Goal: Task Accomplishment & Management: Manage account settings

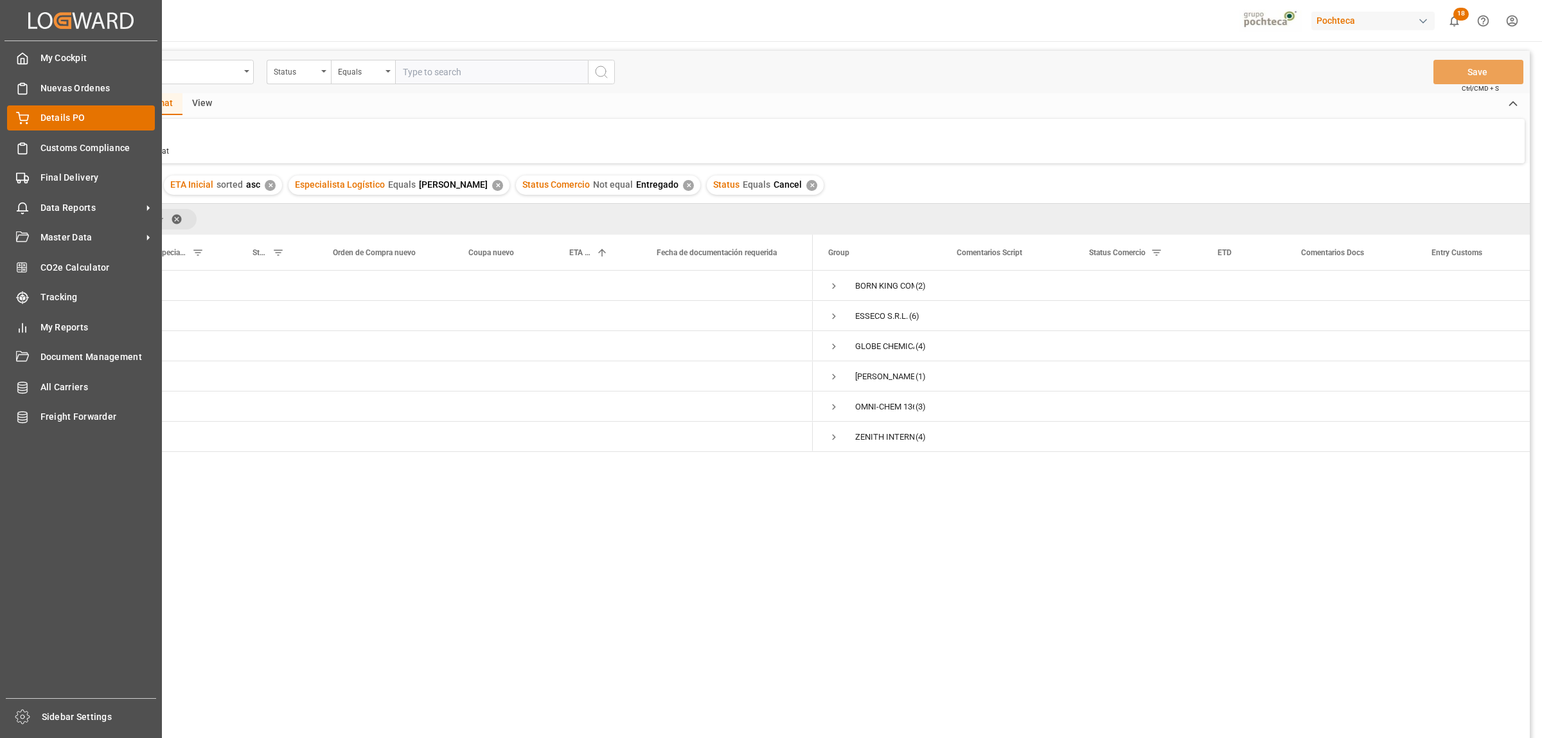
click at [26, 123] on circle at bounding box center [26, 123] width 1 height 1
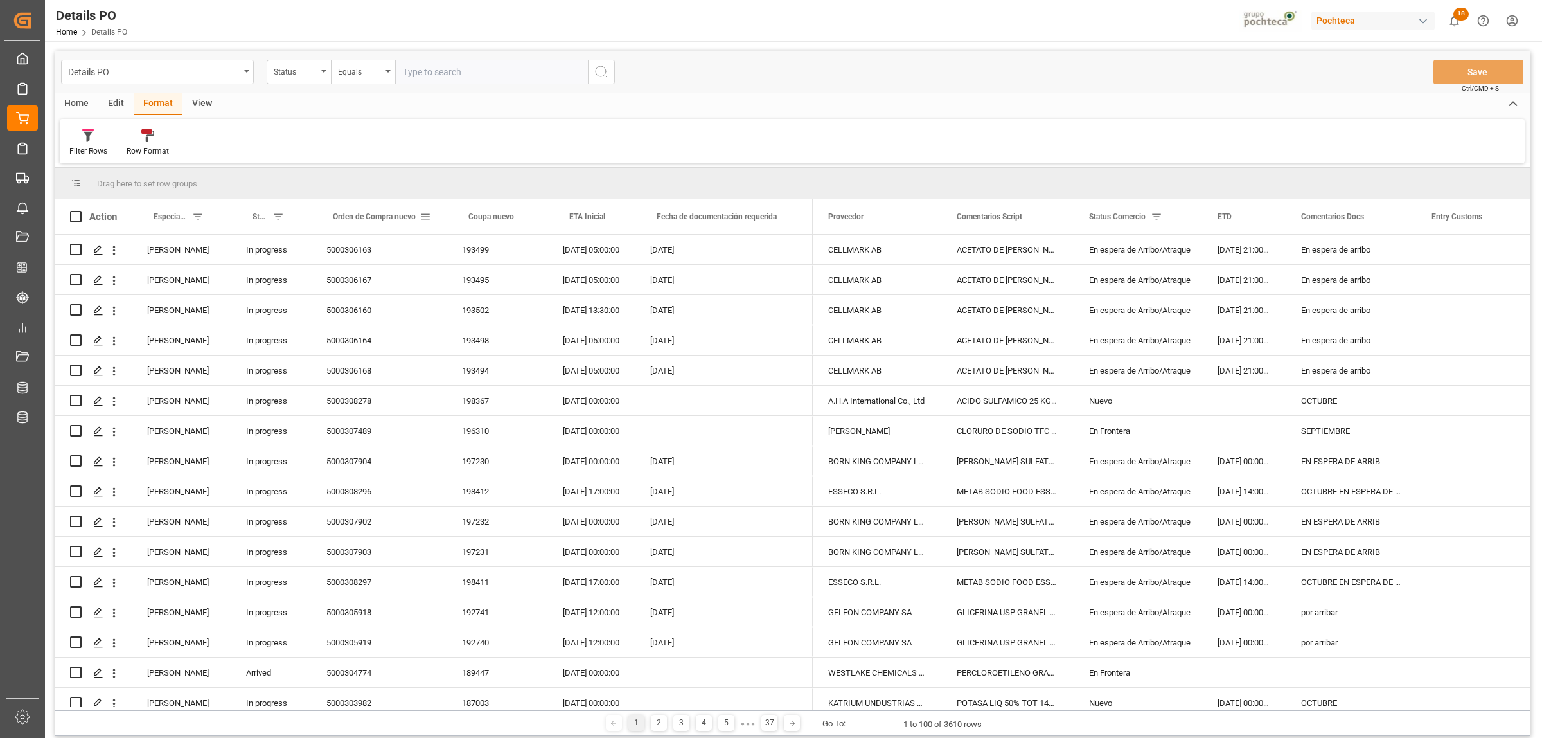
click at [422, 218] on span at bounding box center [426, 217] width 12 height 12
type input "5000307498"
click at [493, 332] on button "Apply" at bounding box center [501, 325] width 24 height 13
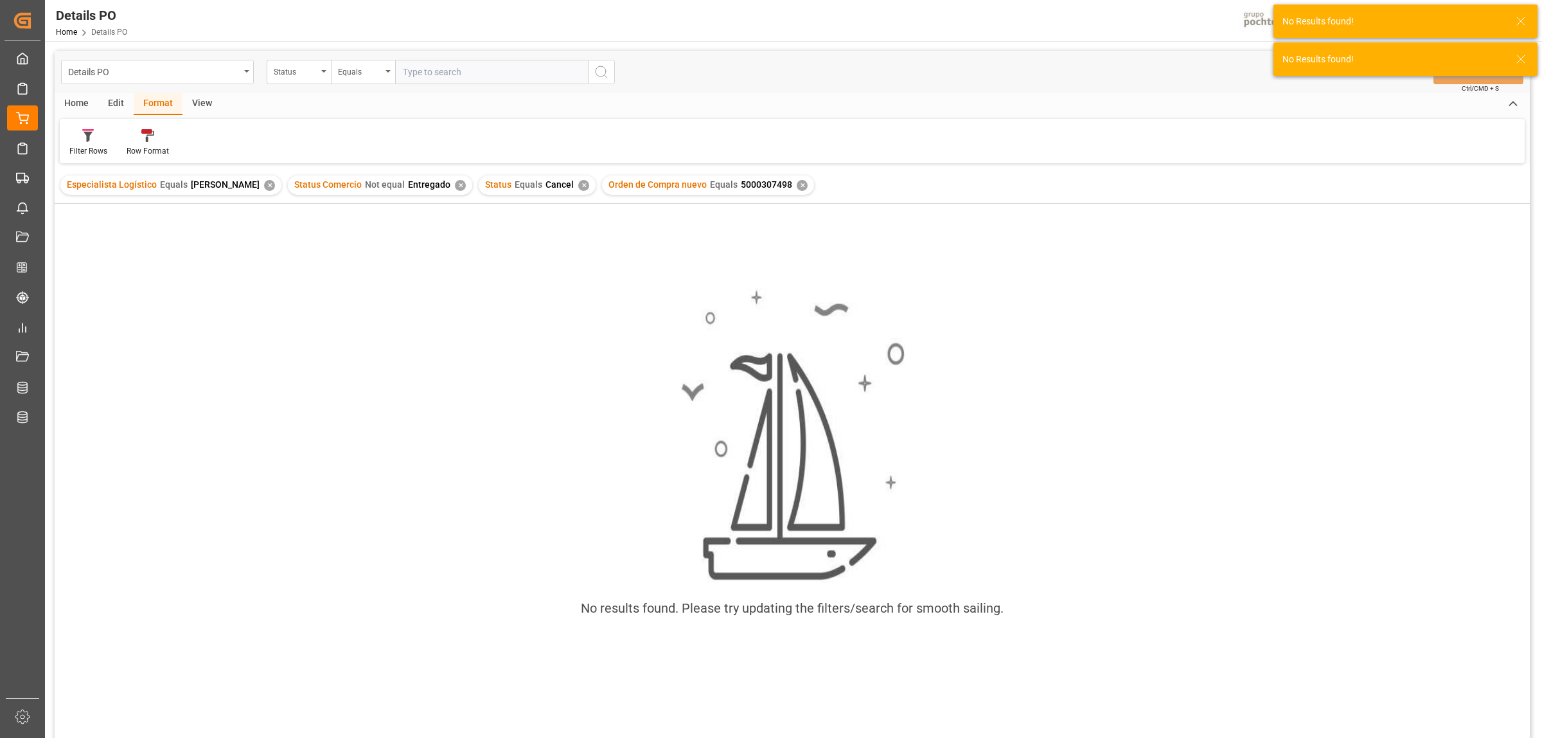
click at [264, 186] on div "✕" at bounding box center [269, 185] width 11 height 11
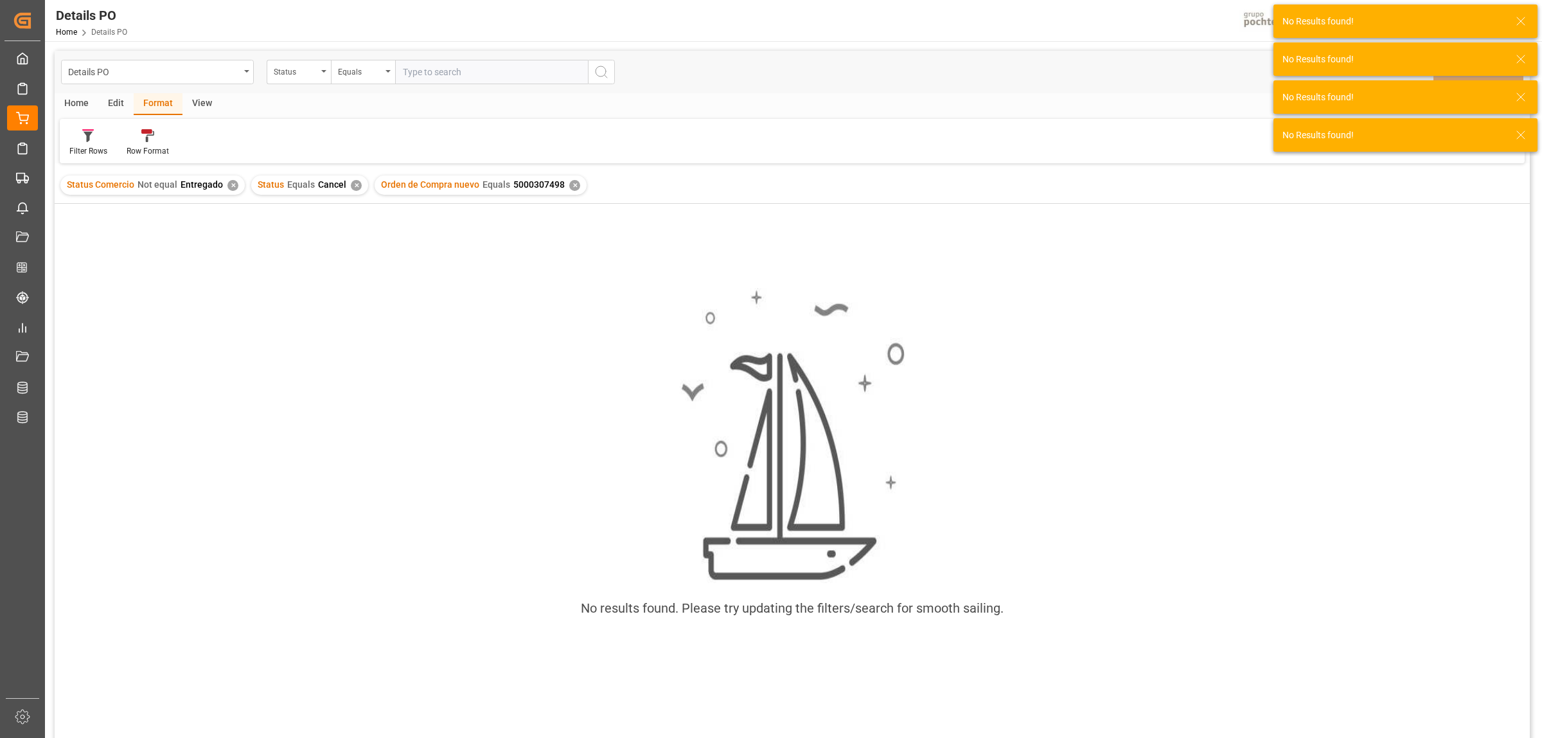
click at [223, 181] on div "Status Comercio Not equal Entregado ✕" at bounding box center [152, 184] width 184 height 19
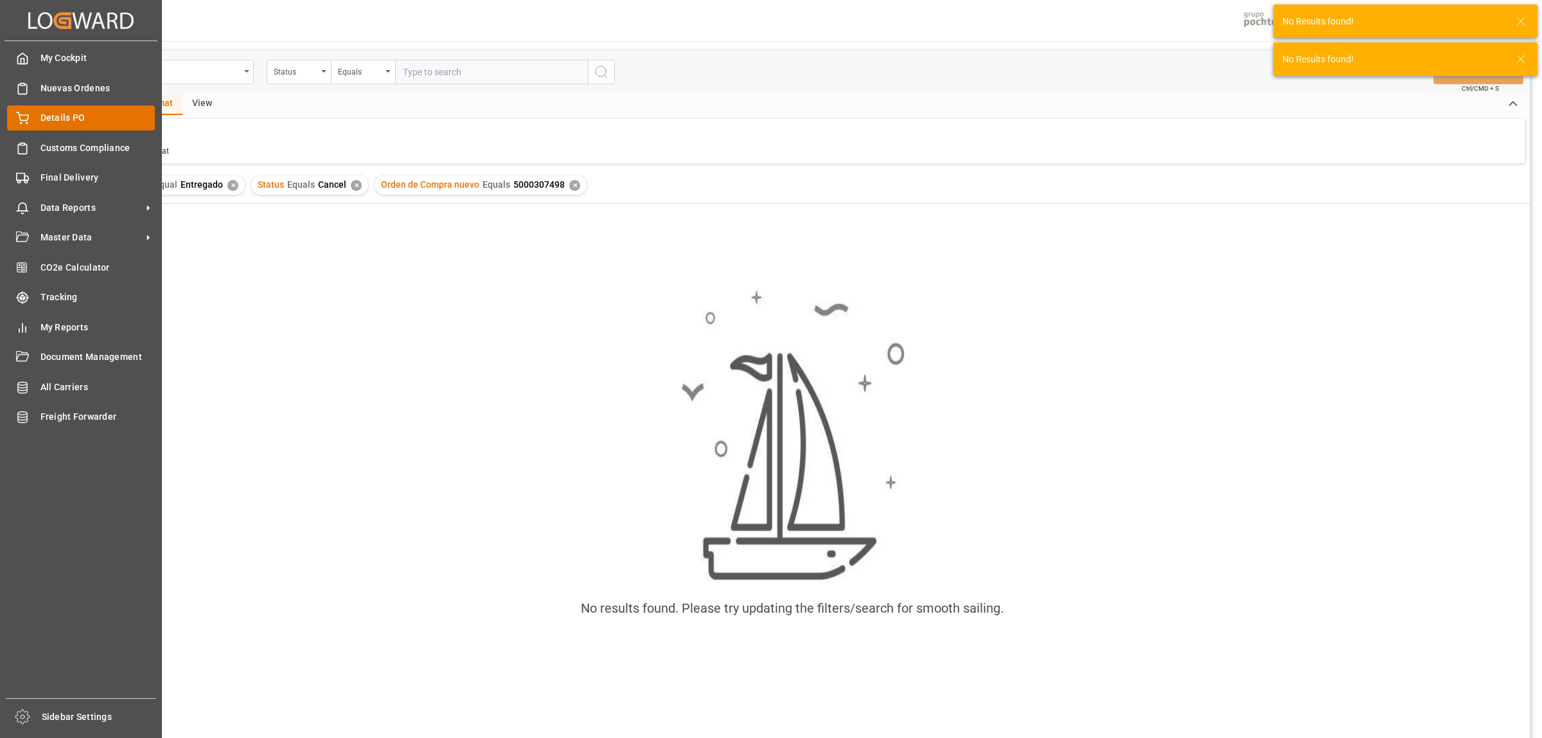
click at [32, 116] on div "Details PO Details PO" at bounding box center [81, 117] width 148 height 25
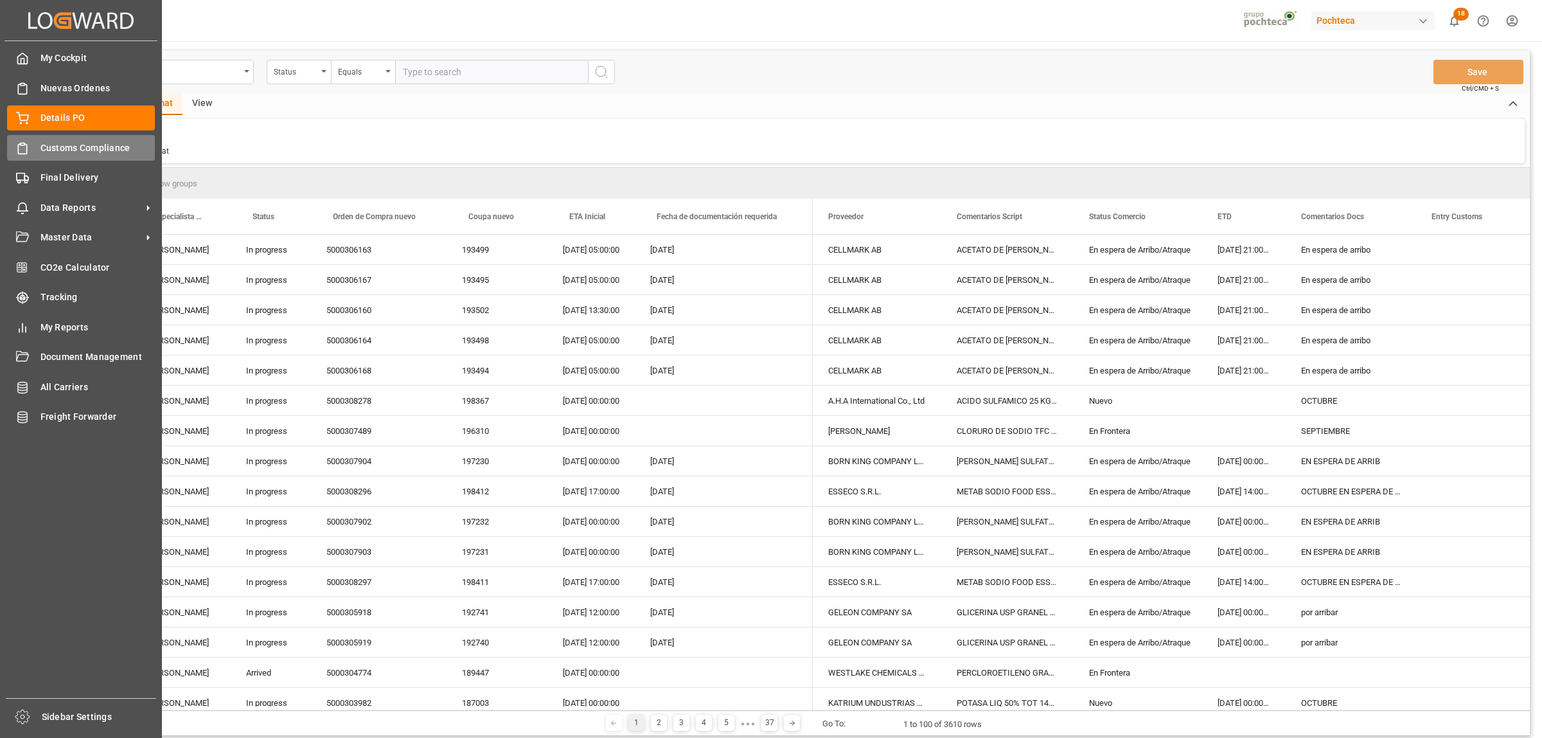
click at [36, 145] on div "Customs Compliance Customs Compliance" at bounding box center [81, 147] width 148 height 25
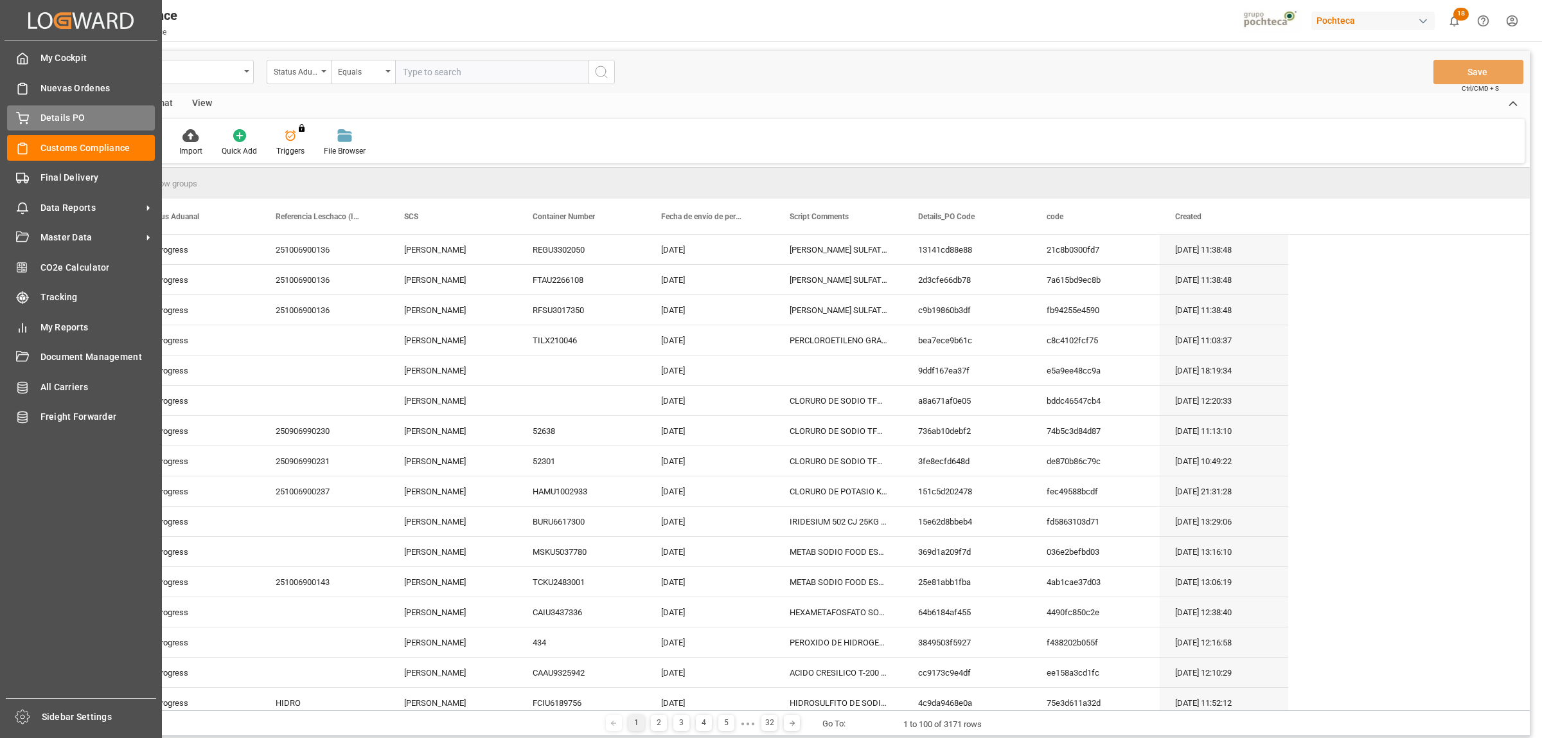
click at [44, 107] on div "Details PO Details PO" at bounding box center [81, 117] width 148 height 25
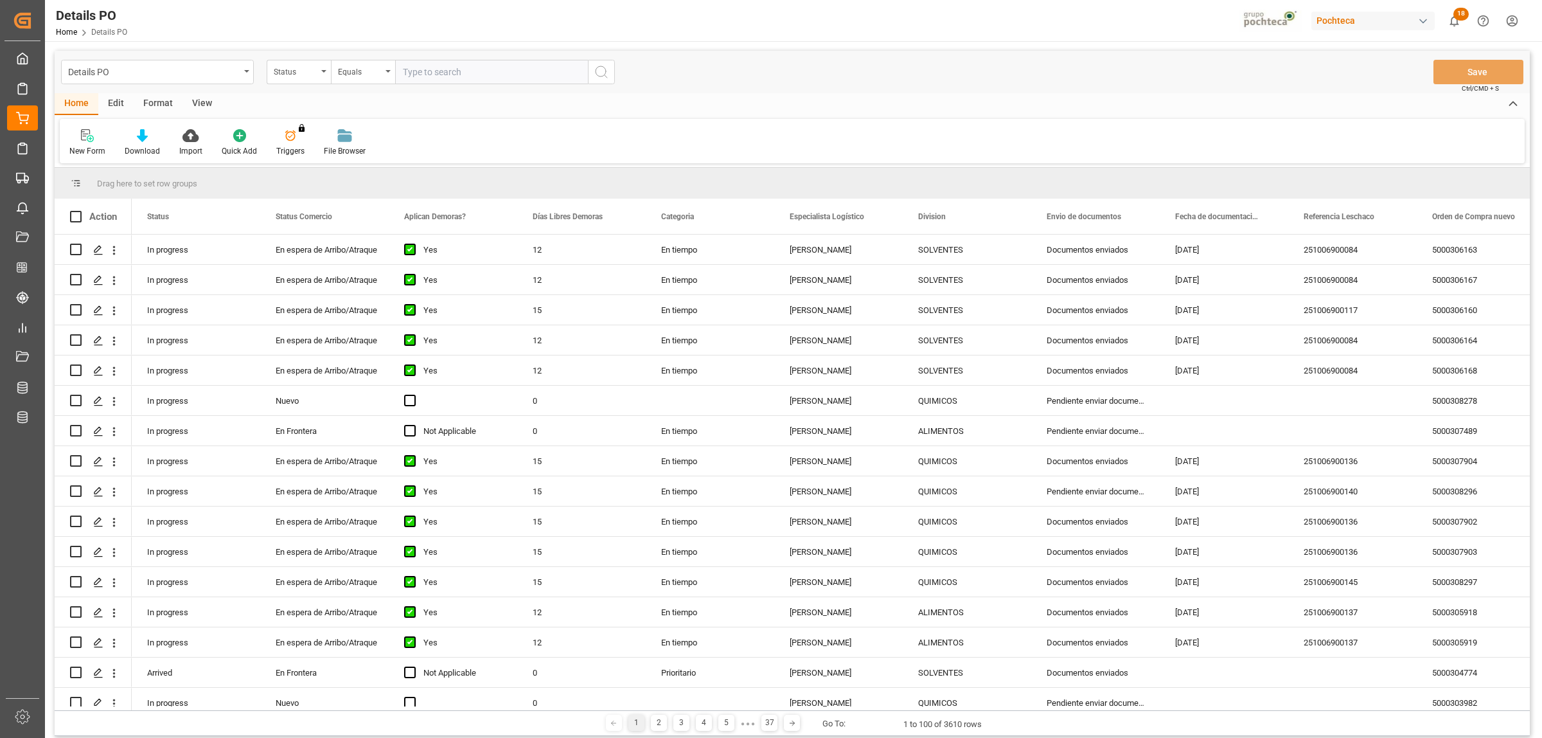
click at [1233, 217] on main "Details PO Status Equals Save Ctrl/CMD + S Home Edit Format View New Form Downl…" at bounding box center [792, 395] width 1494 height 689
click at [1233, 216] on span at bounding box center [1524, 217] width 12 height 12
type input "5000307498"
click at [1233, 322] on button "Apply" at bounding box center [1476, 325] width 24 height 13
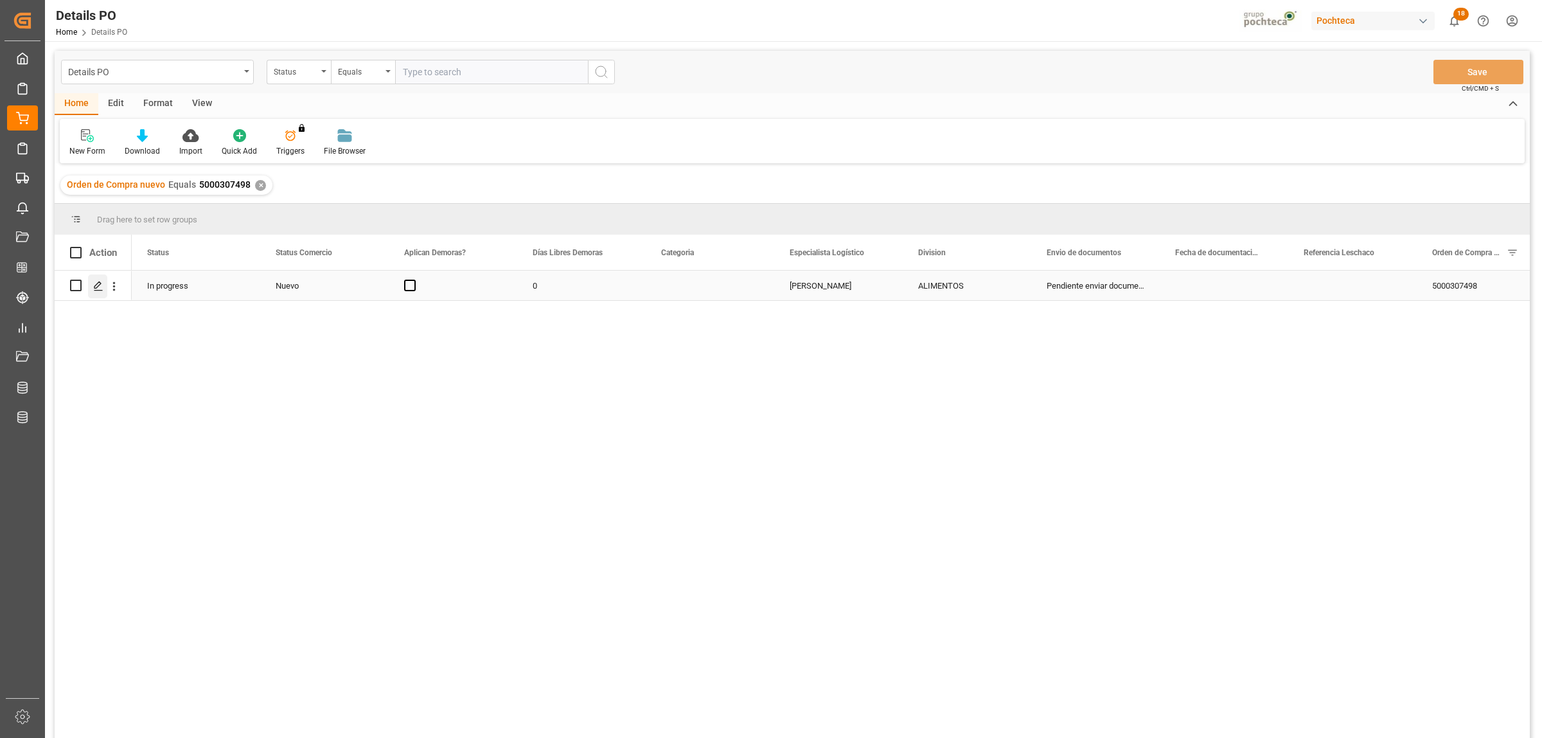
click at [96, 284] on polygon "Press SPACE to select this row." at bounding box center [97, 284] width 6 height 6
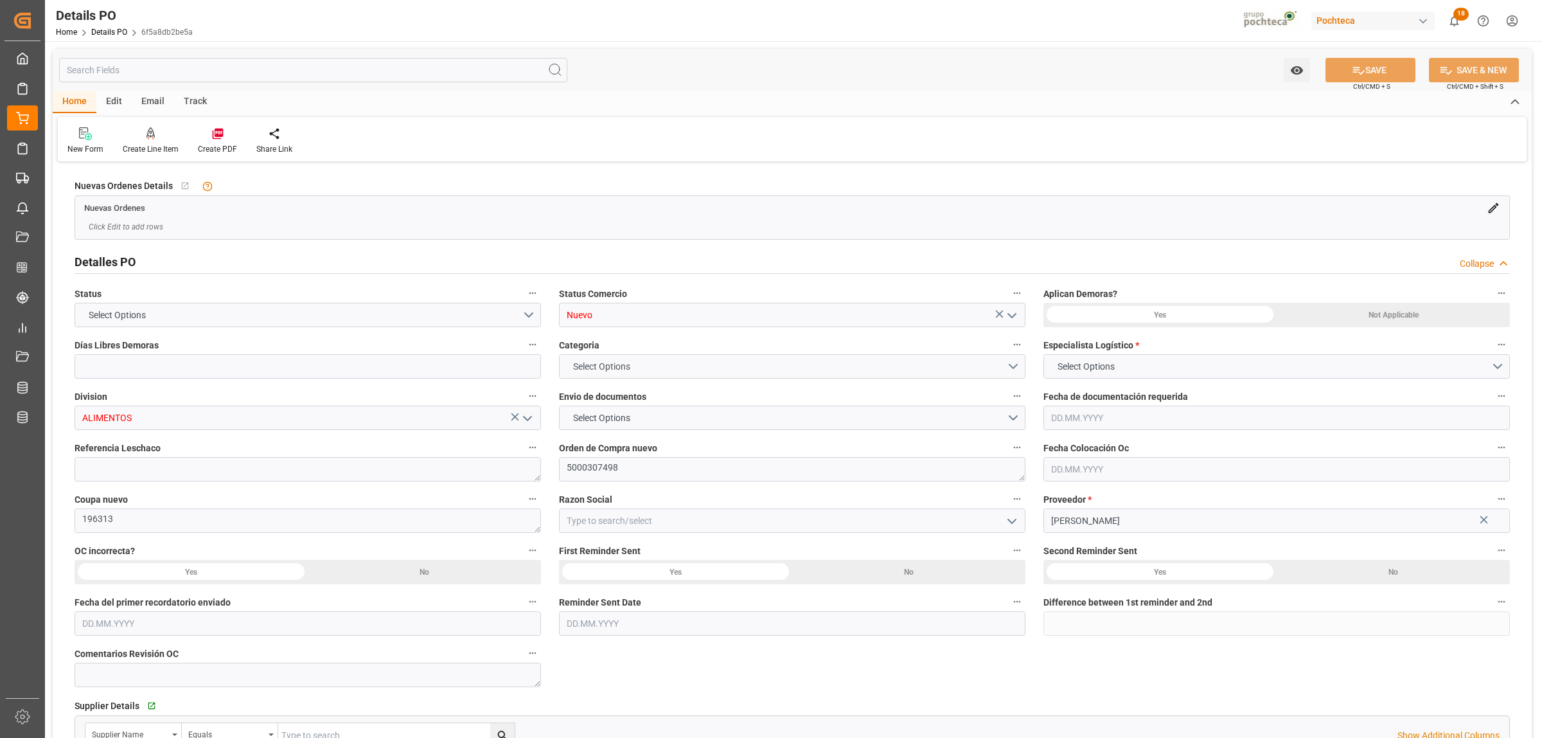
type input "0"
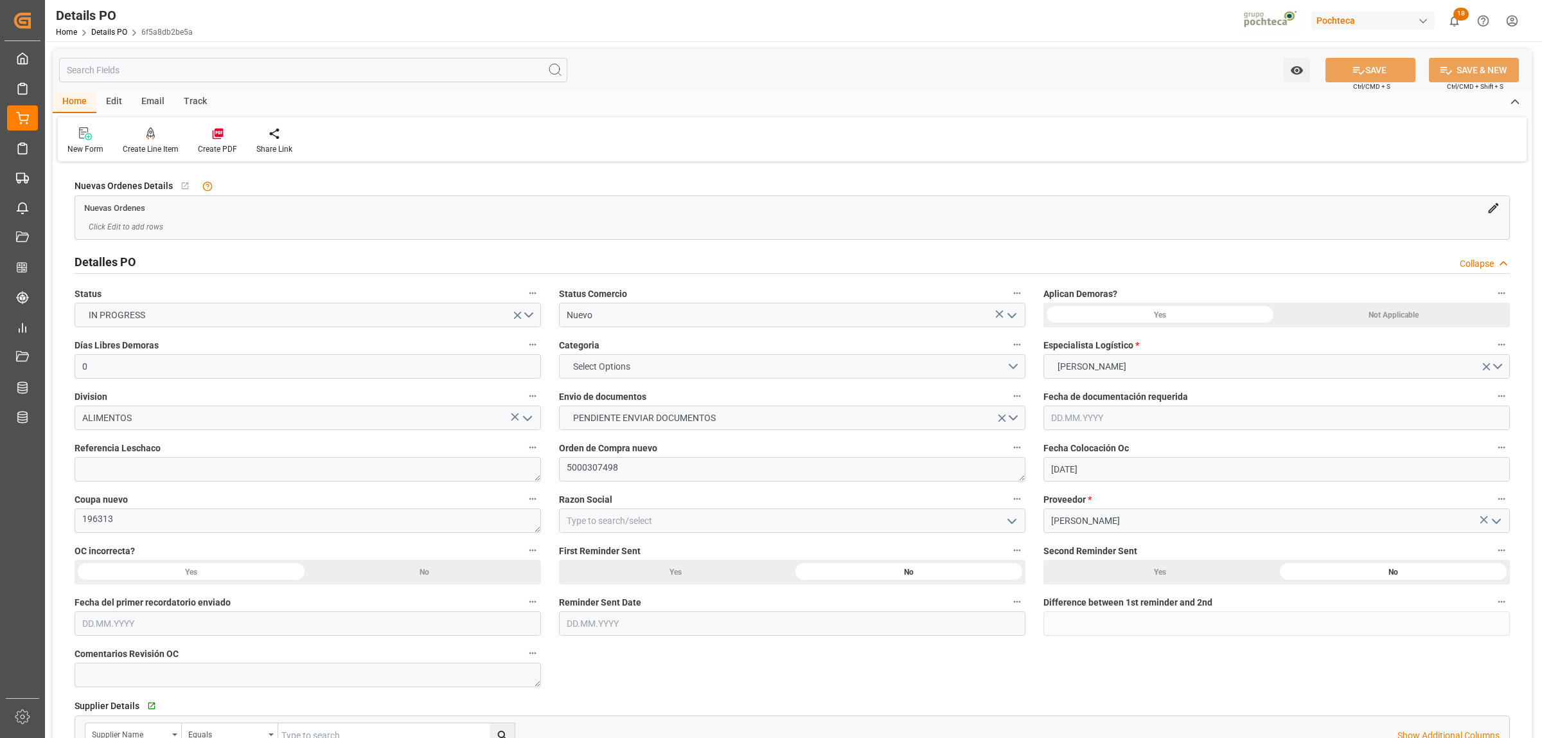
type input "[DATE]"
click at [1011, 313] on icon "open menu" at bounding box center [1011, 315] width 15 height 15
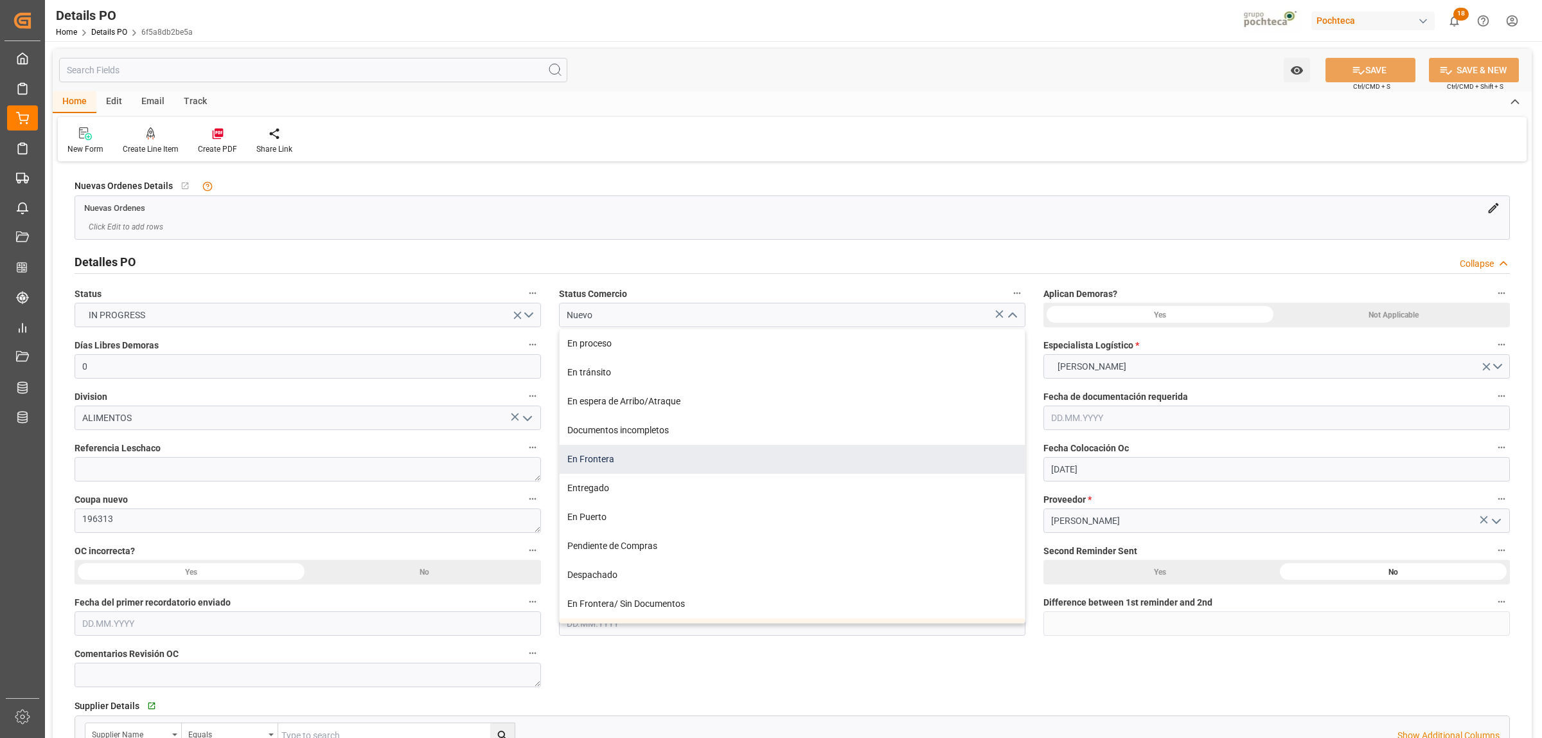
click at [610, 464] on div "En Frontera" at bounding box center [792, 459] width 465 height 29
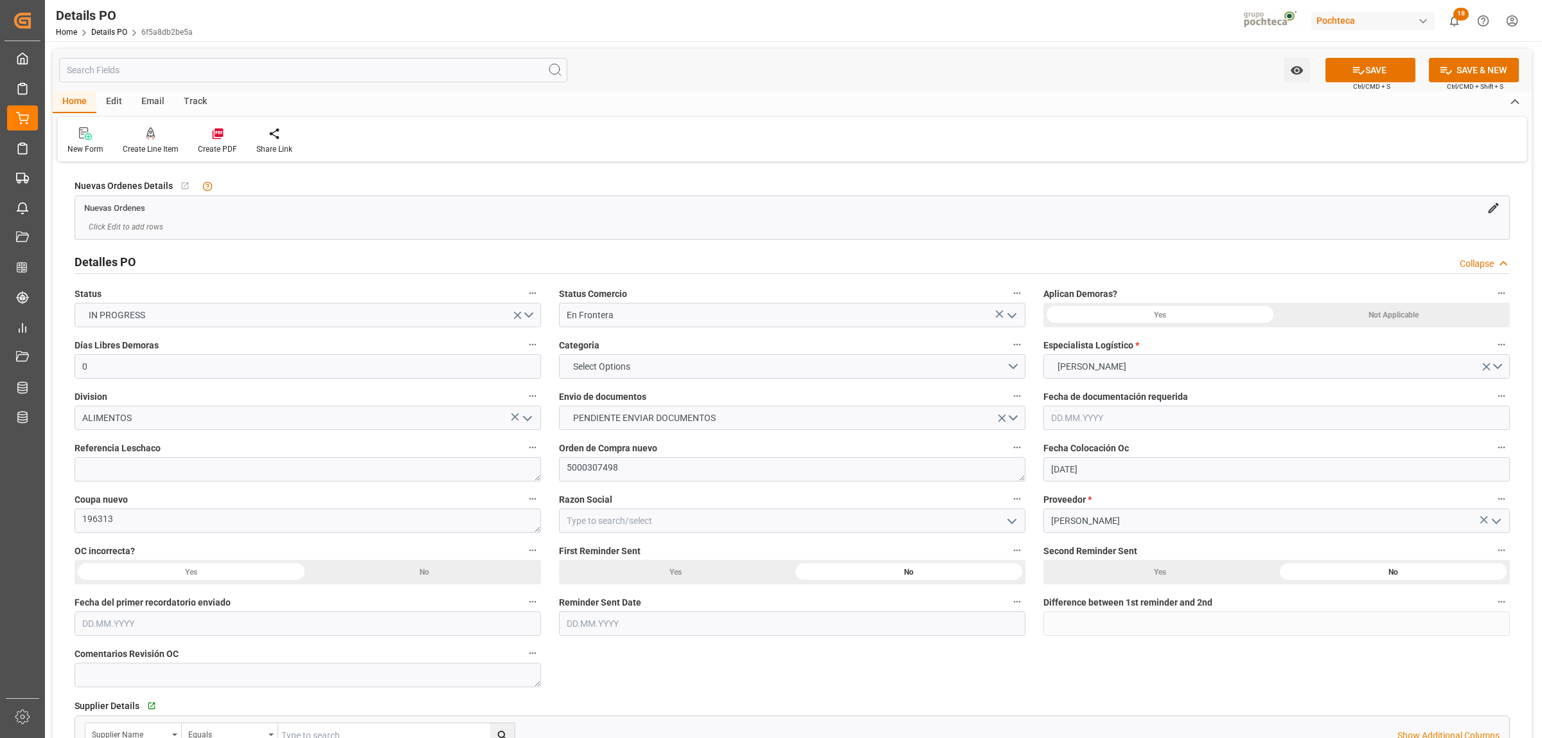
click at [1012, 317] on polyline "open menu" at bounding box center [1012, 316] width 8 height 4
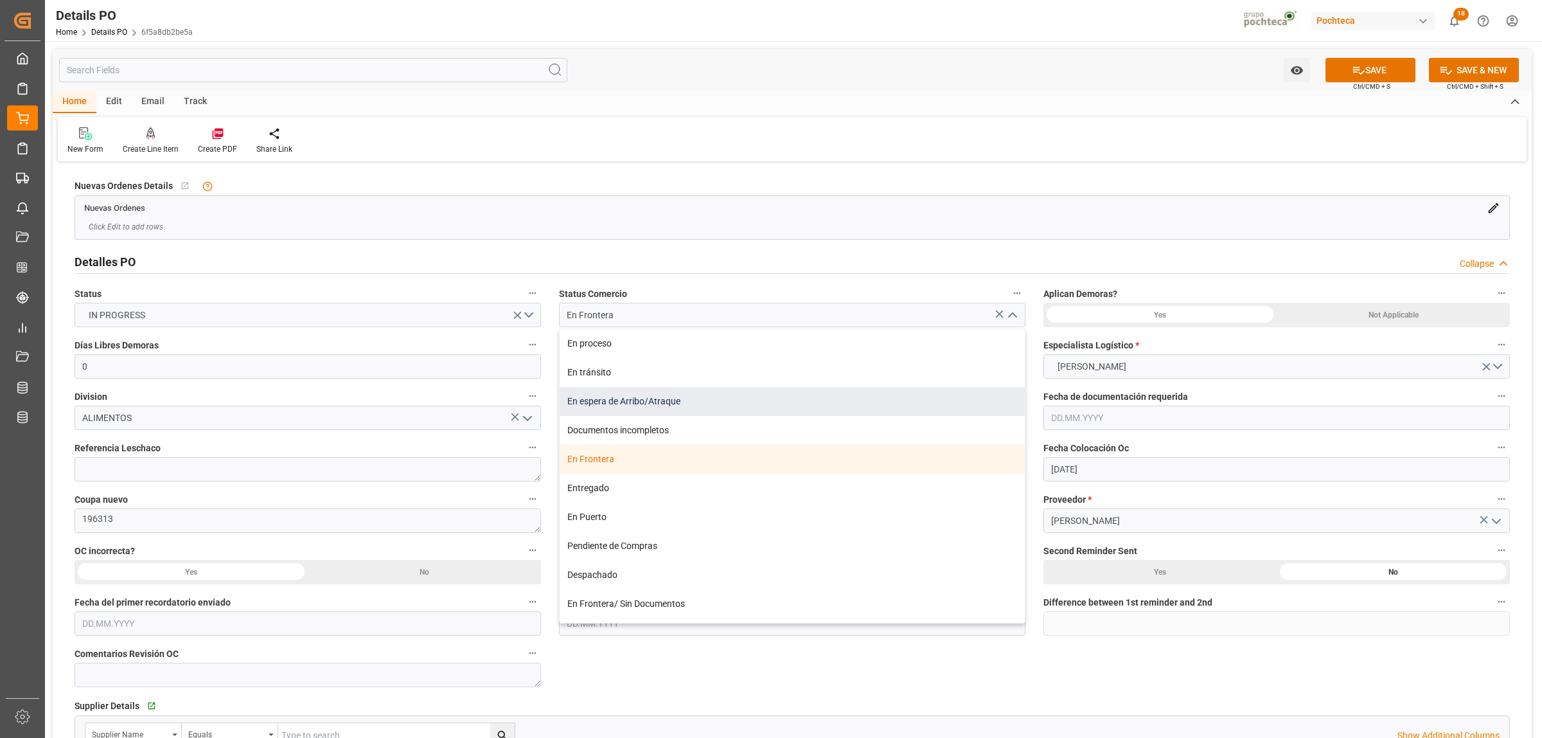
click at [653, 397] on div "En espera de Arribo/Atraque" at bounding box center [792, 401] width 465 height 29
type input "En espera de Arribo/Atraque"
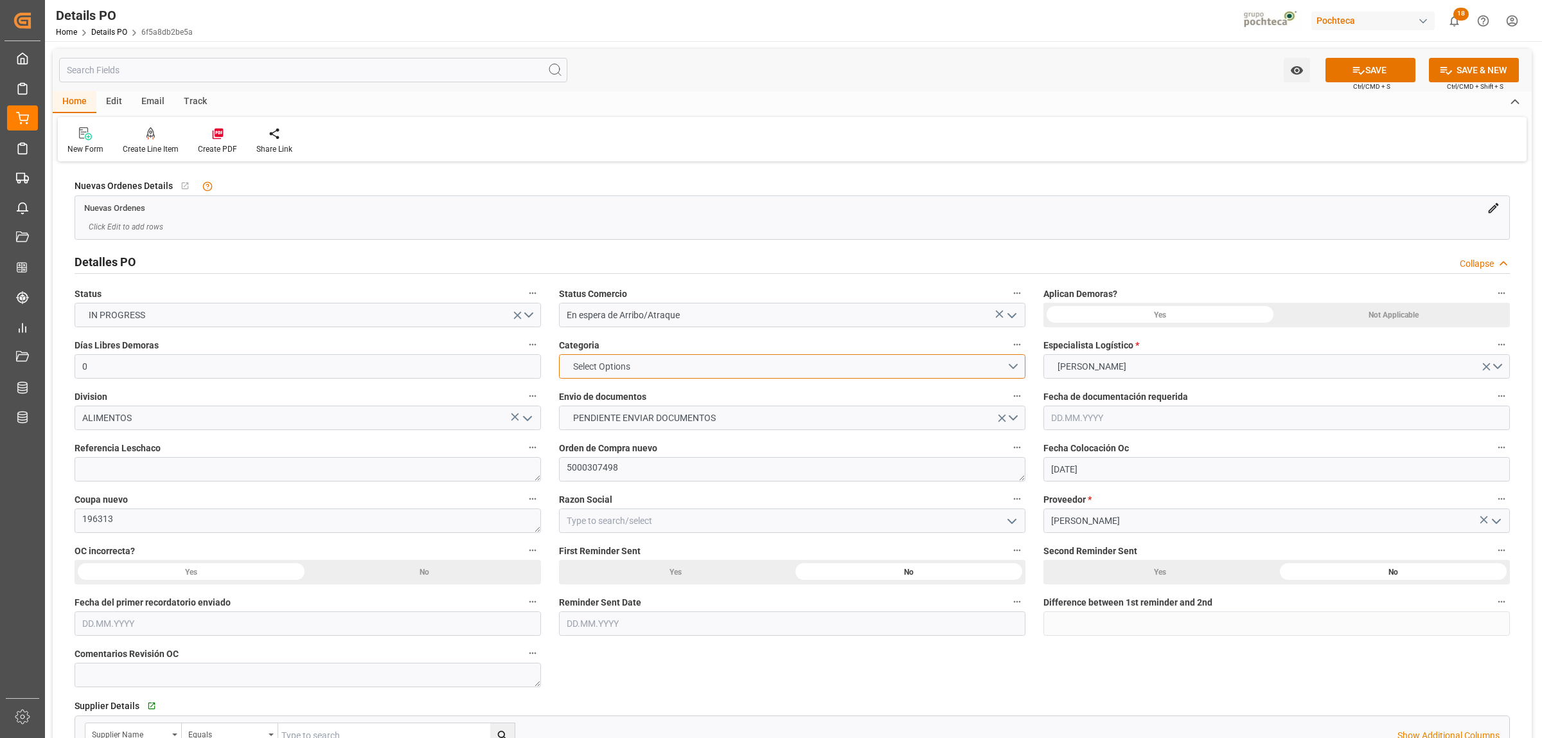
click at [1017, 371] on button "Select Options" at bounding box center [792, 366] width 466 height 24
click at [617, 400] on div "EN TIEMPO" at bounding box center [792, 396] width 465 height 27
click at [1012, 364] on button "EN TIEMPO" at bounding box center [792, 366] width 466 height 24
click at [612, 362] on div "PRIORITARIO" at bounding box center [792, 369] width 465 height 27
click at [1010, 416] on button "PENDIENTE ENVIAR DOCUMENTOS" at bounding box center [792, 417] width 466 height 24
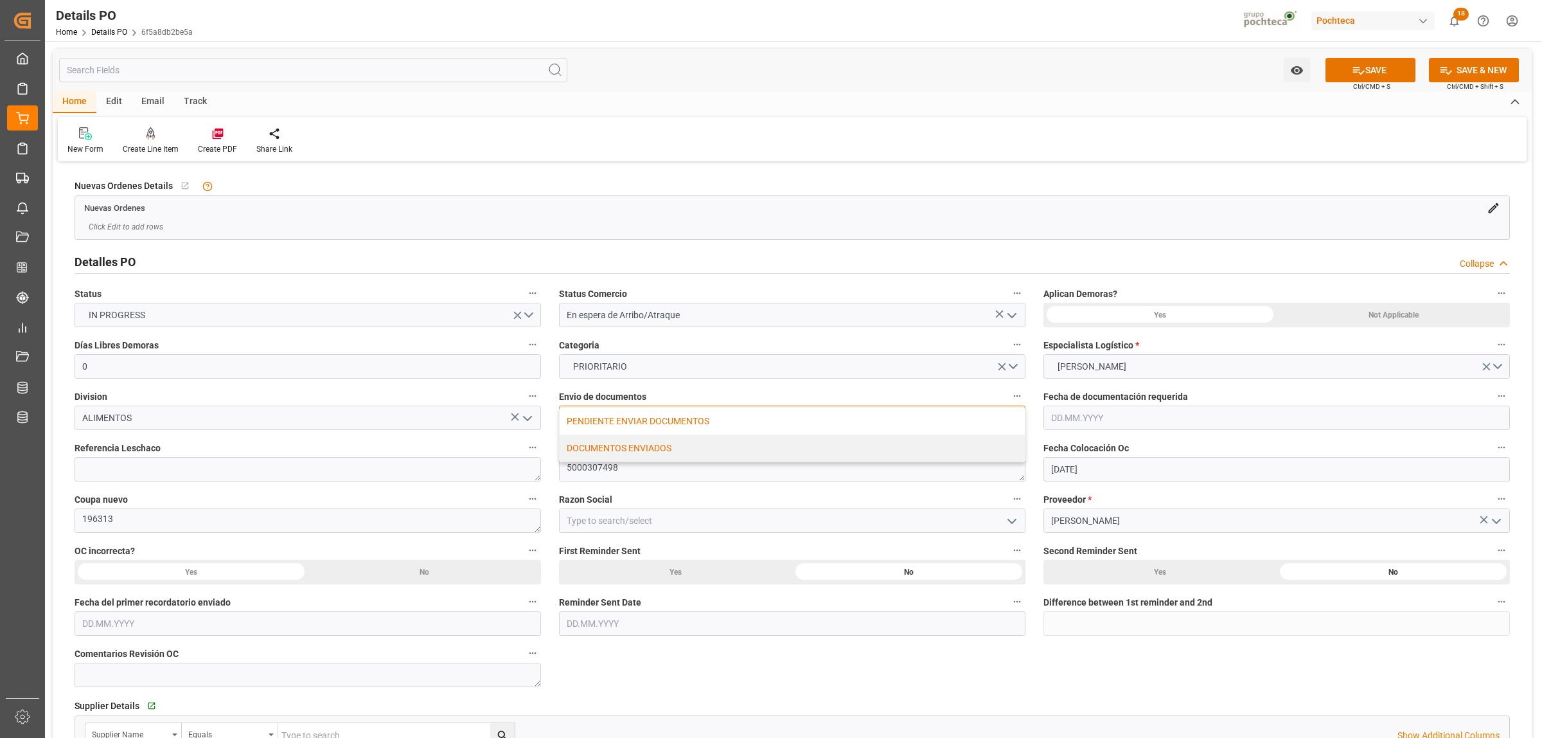
click at [592, 451] on div "DOCUMENTOS ENVIADOS" at bounding box center [792, 447] width 465 height 27
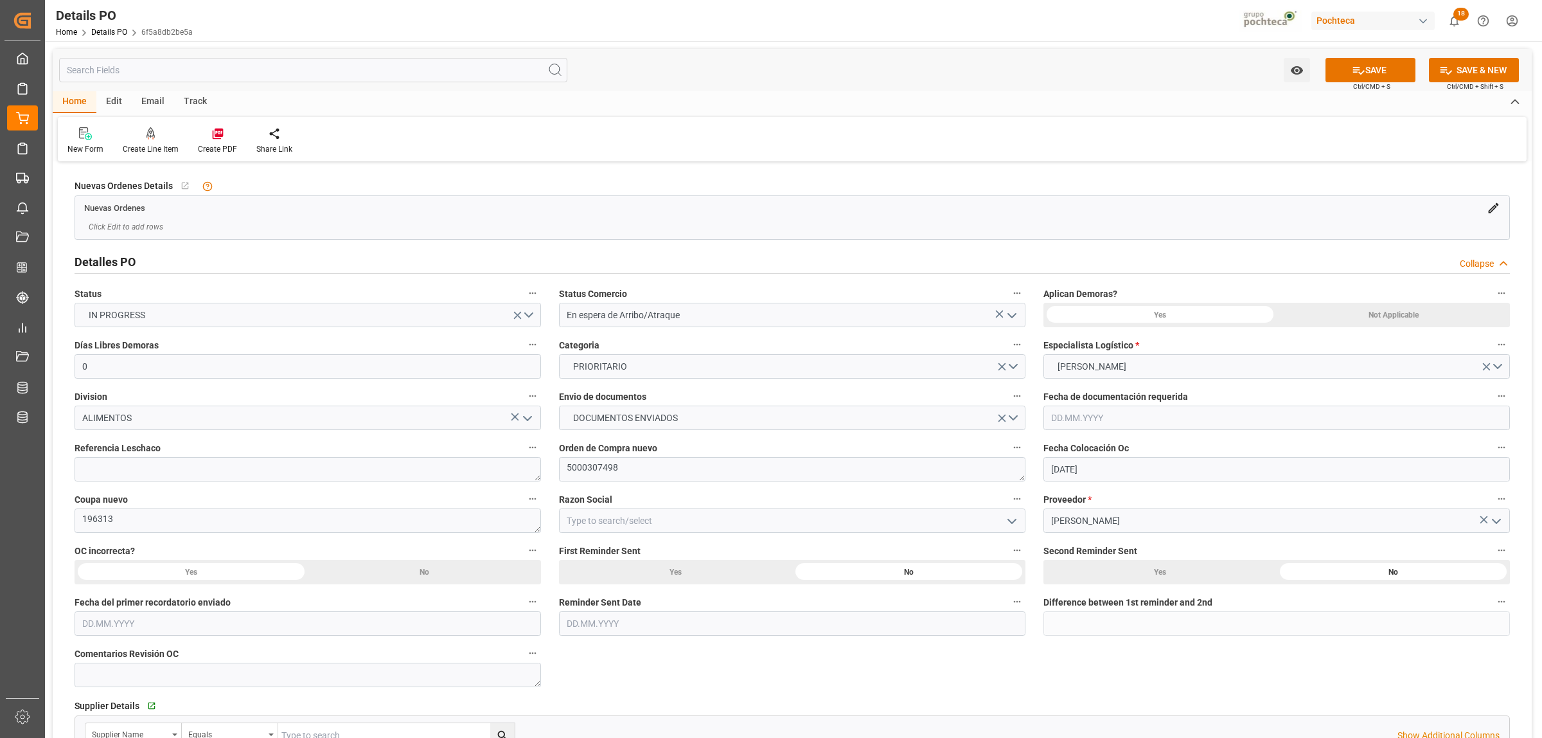
click at [1006, 522] on icon "open menu" at bounding box center [1011, 520] width 15 height 15
drag, startPoint x: 623, startPoint y: 548, endPoint x: 625, endPoint y: 542, distance: 6.7
click at [623, 547] on div "Materias Primas" at bounding box center [792, 549] width 465 height 29
type input "Materias Primas"
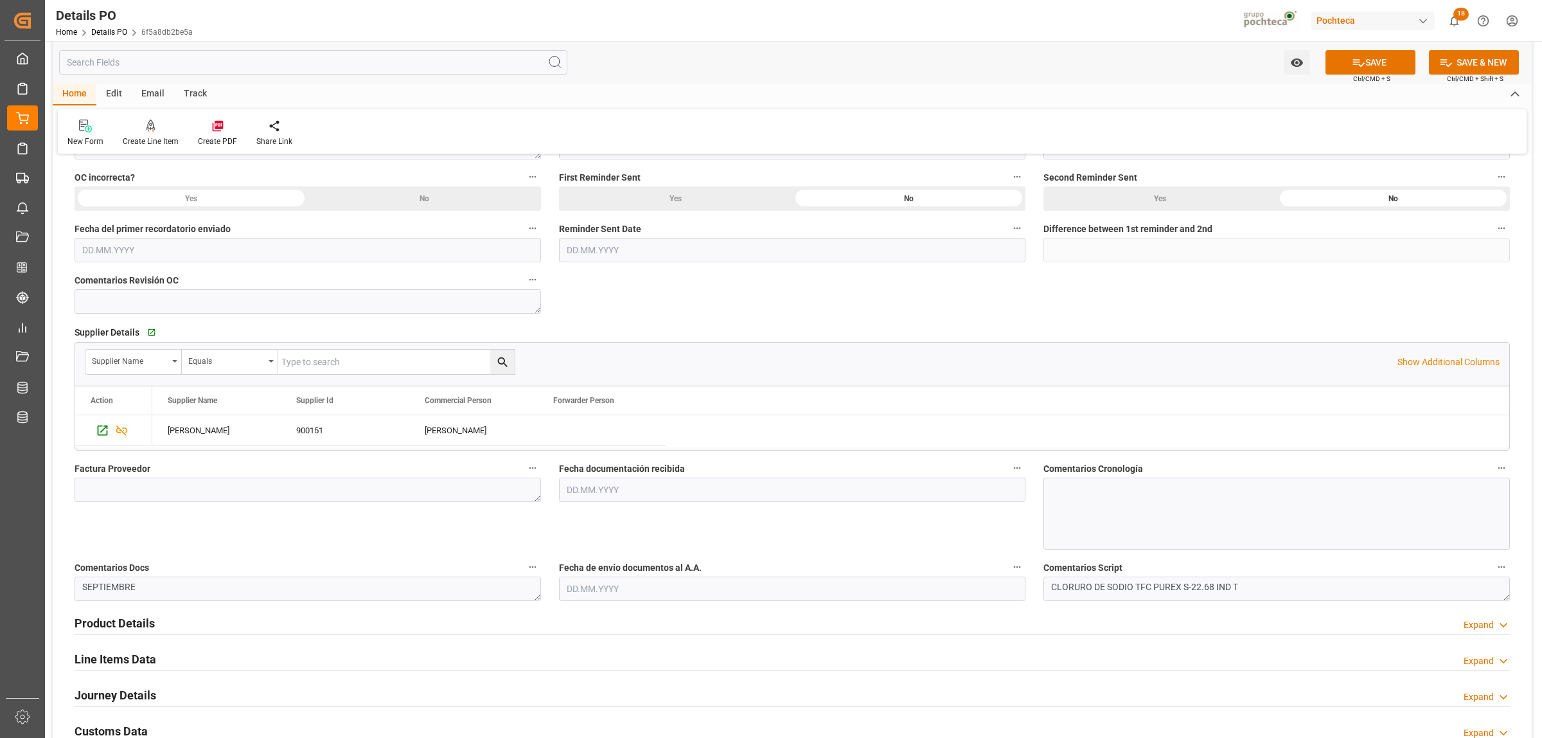
scroll to position [402, 0]
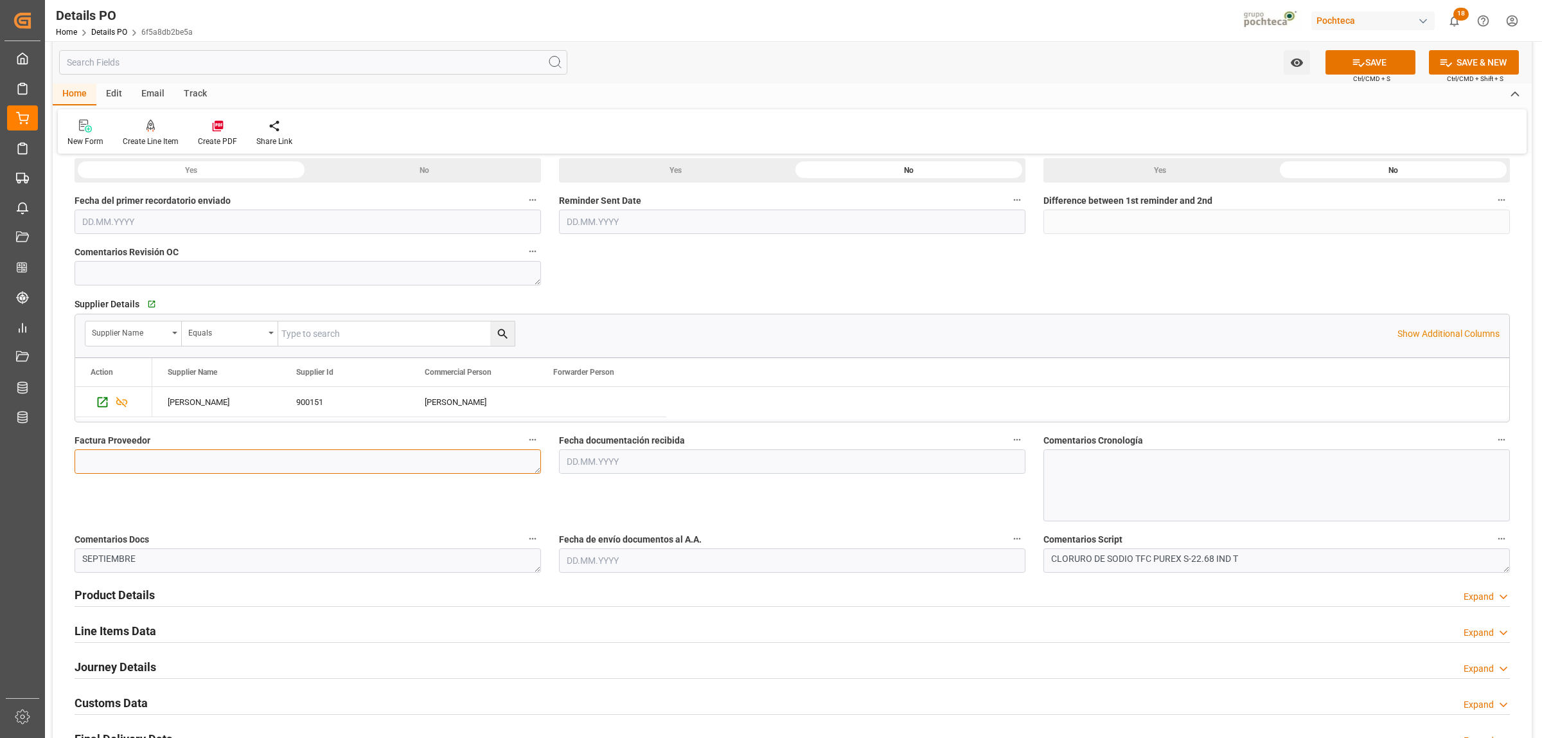
click at [174, 457] on textarea at bounding box center [308, 461] width 466 height 24
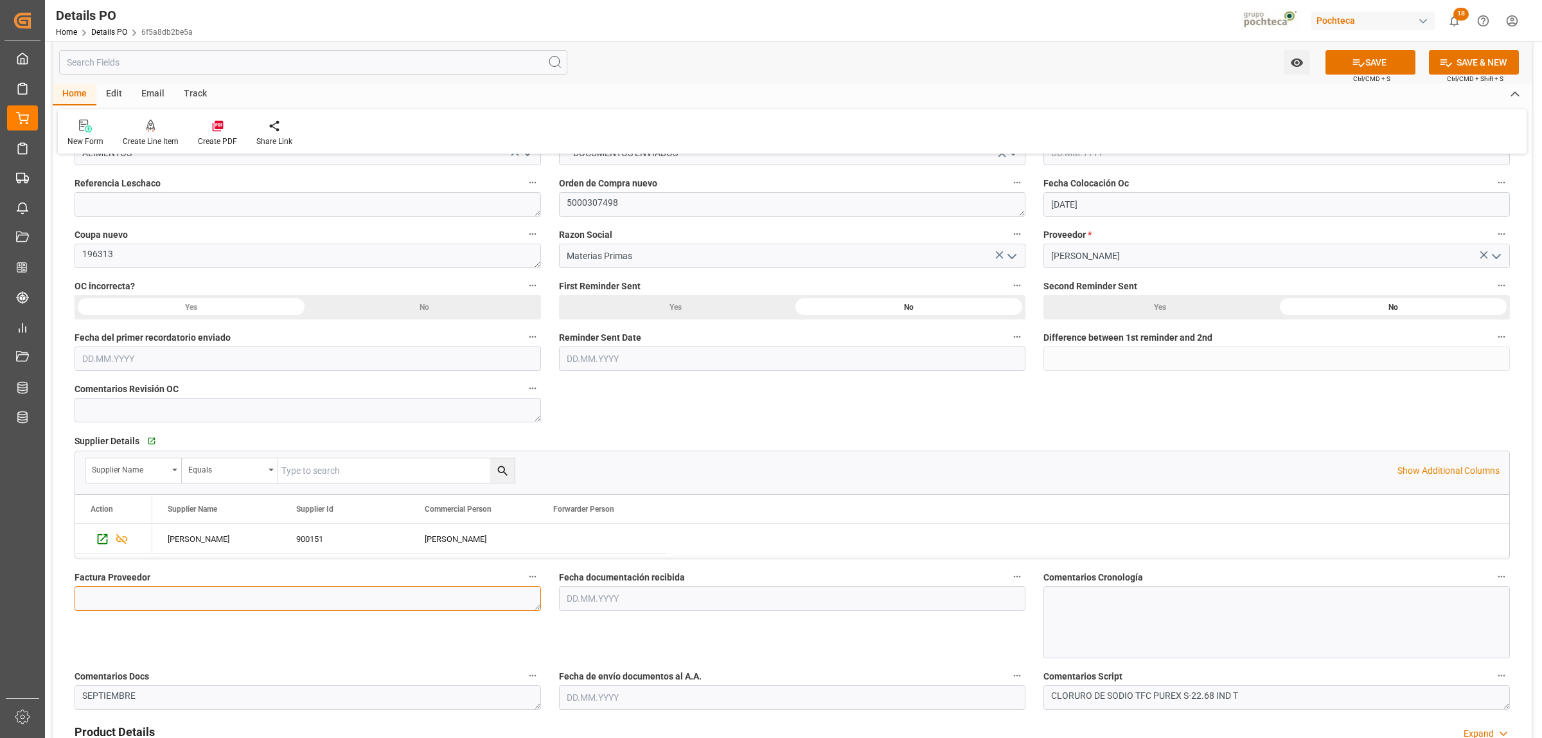
scroll to position [321, 0]
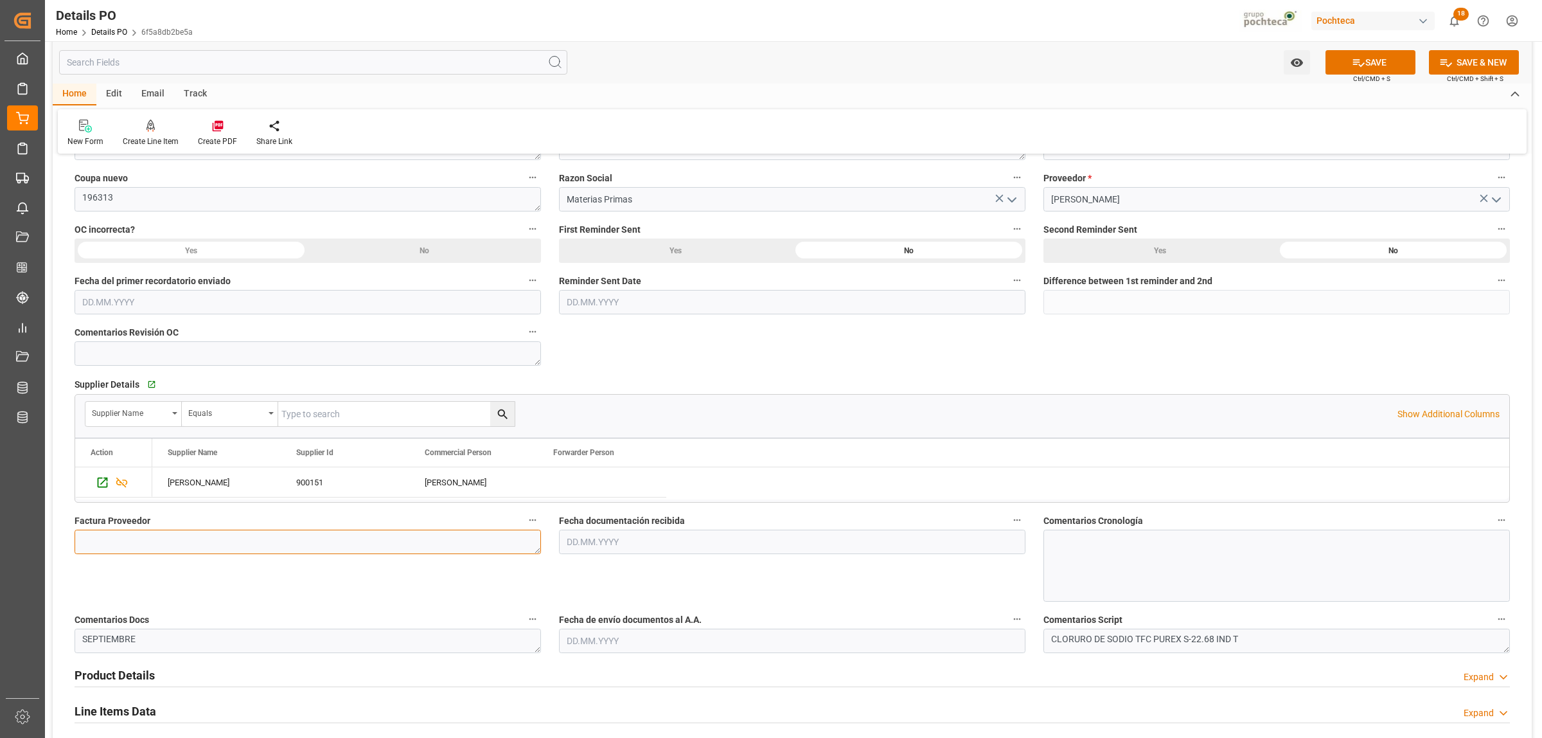
click at [186, 537] on textarea at bounding box center [308, 541] width 466 height 24
paste textarea "5403724531"
type textarea "5403724531"
click at [620, 564] on input "text" at bounding box center [792, 640] width 466 height 24
click at [601, 564] on span "23" at bounding box center [600, 576] width 8 height 9
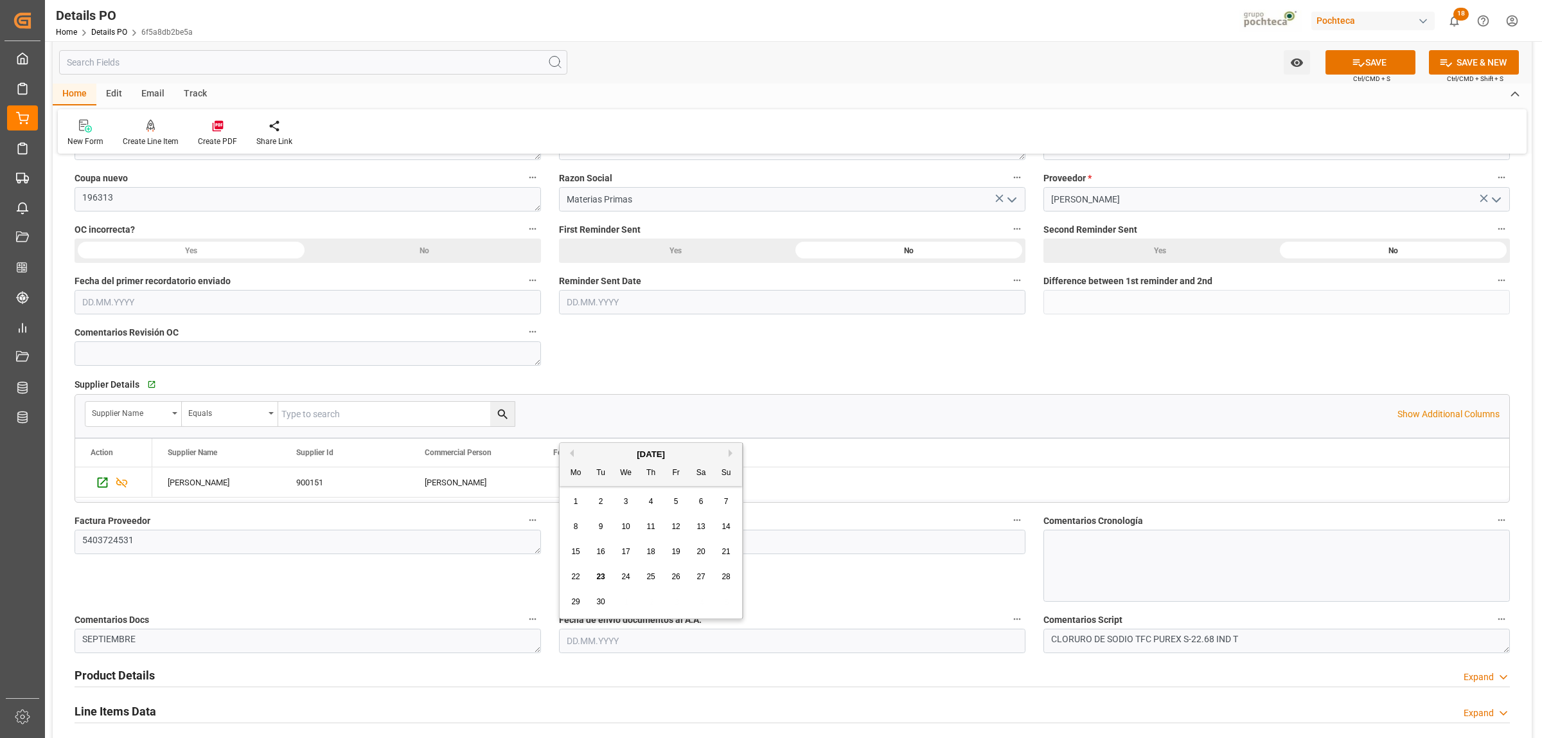
type input "[DATE]"
click at [585, 548] on input "text" at bounding box center [792, 541] width 466 height 24
click at [598, 470] on div "23" at bounding box center [601, 477] width 16 height 15
type input "[DATE]"
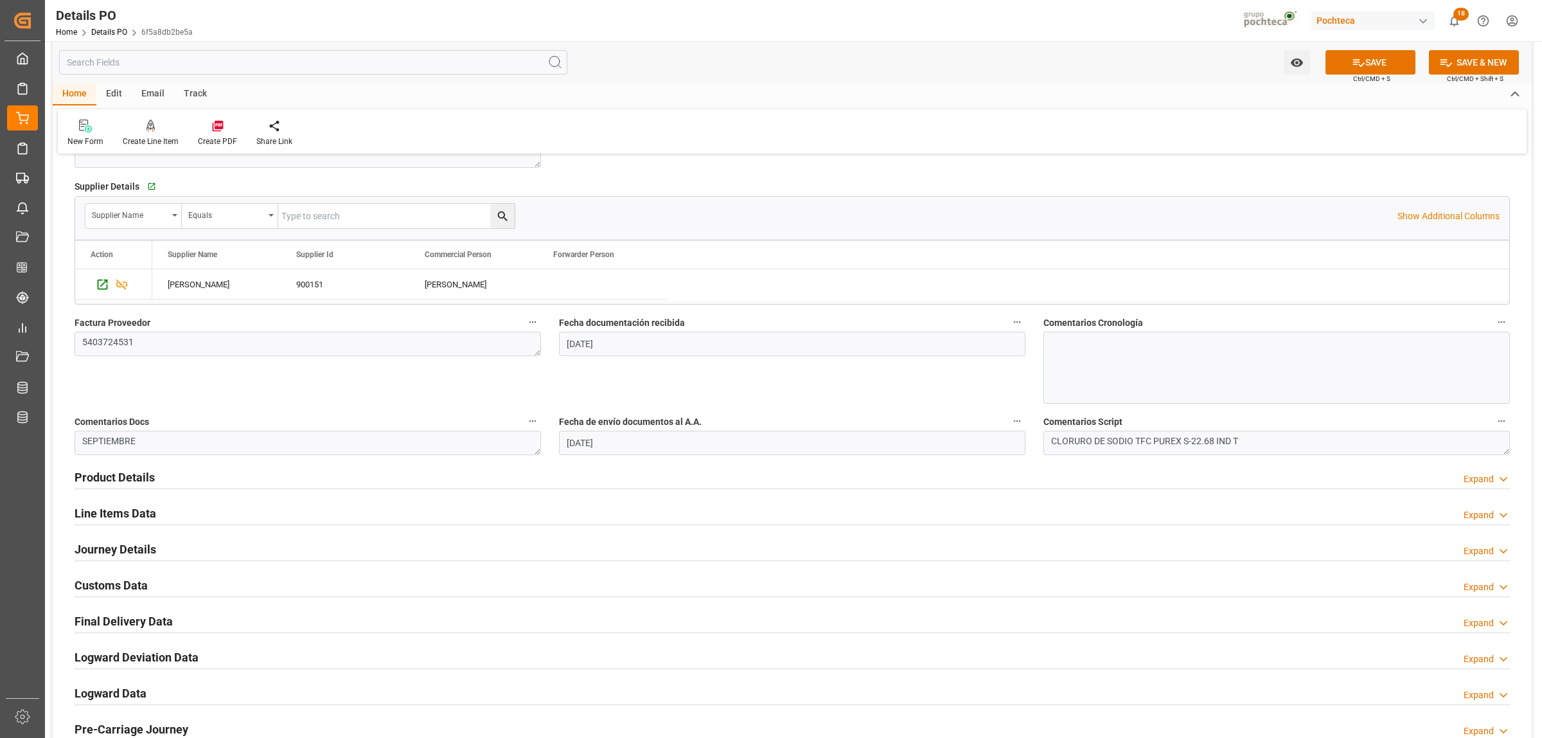
scroll to position [562, 0]
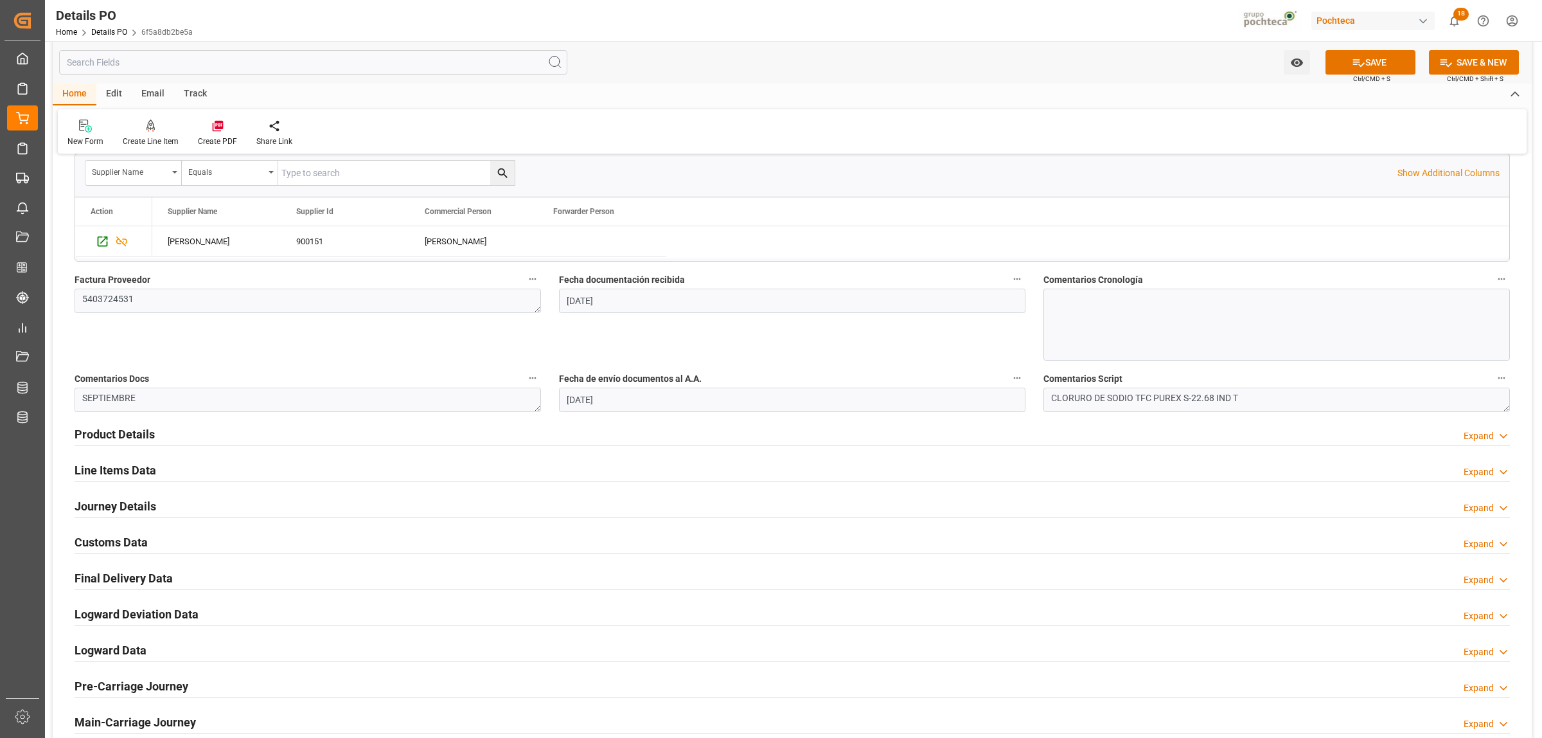
click at [127, 434] on h2 "Product Details" at bounding box center [115, 433] width 80 height 17
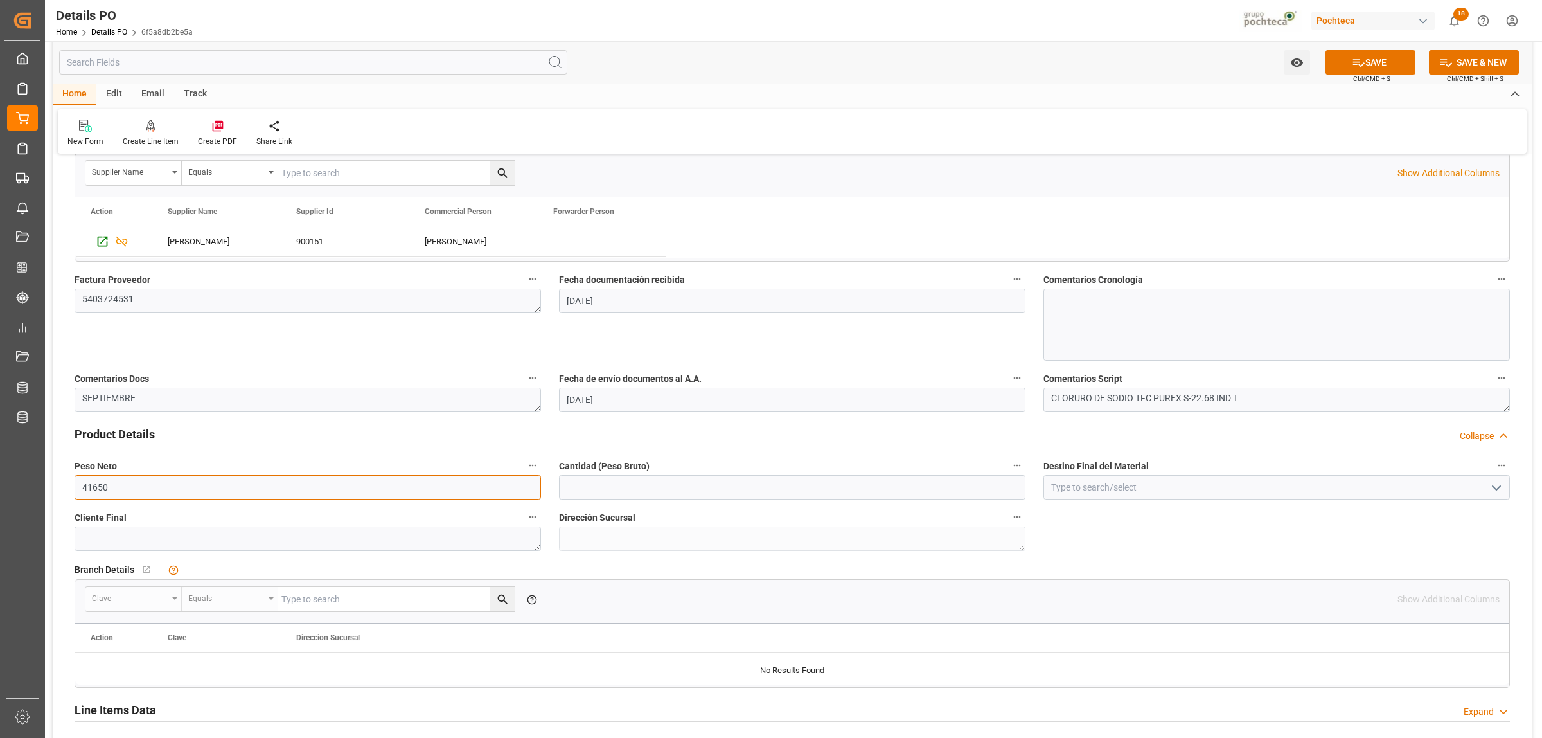
drag, startPoint x: 114, startPoint y: 483, endPoint x: 75, endPoint y: 483, distance: 38.5
click at [75, 483] on input "41650" at bounding box center [308, 487] width 466 height 24
type input "19000"
click at [589, 490] on input "text" at bounding box center [792, 487] width 466 height 24
type input "19000"
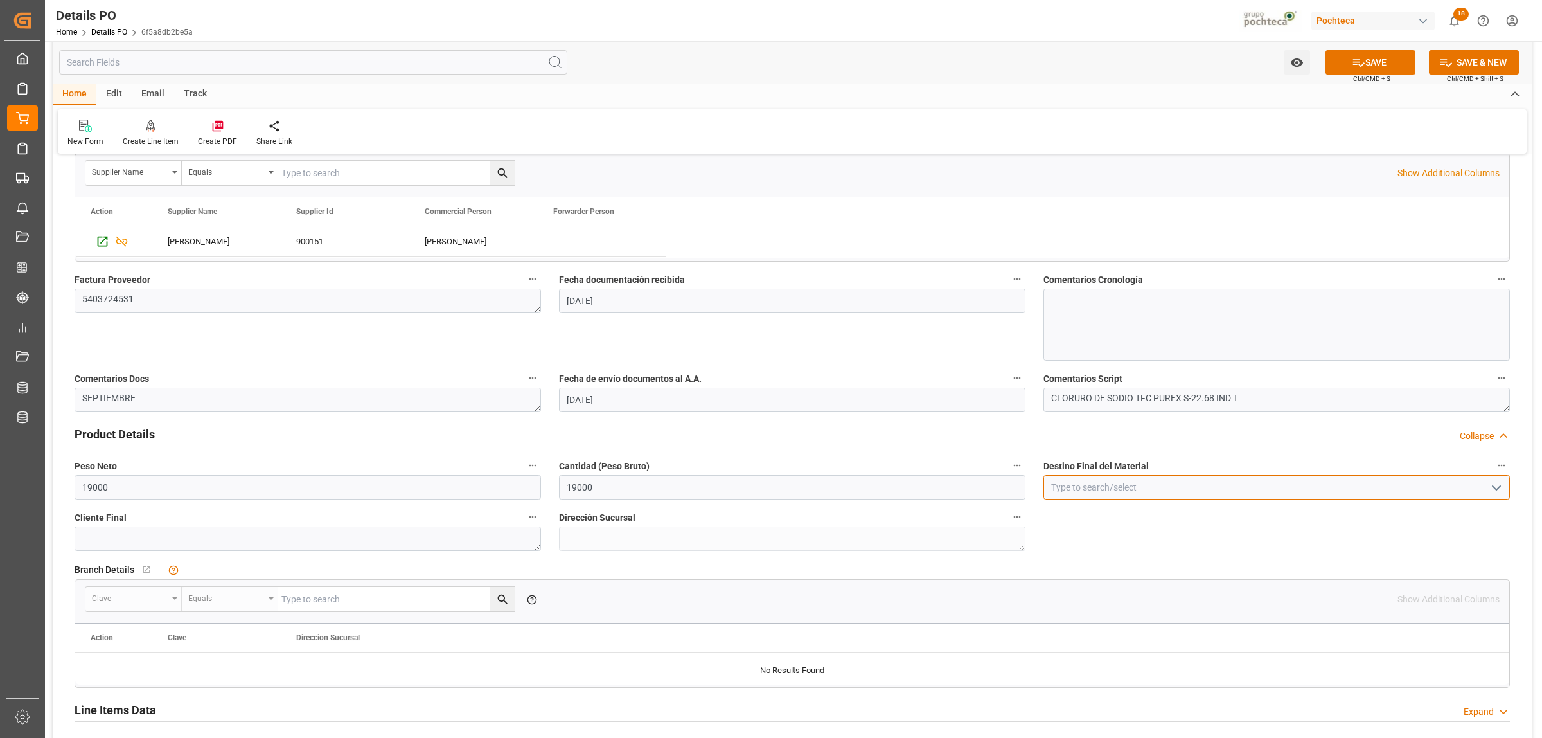
click at [1076, 489] on input at bounding box center [1276, 487] width 466 height 24
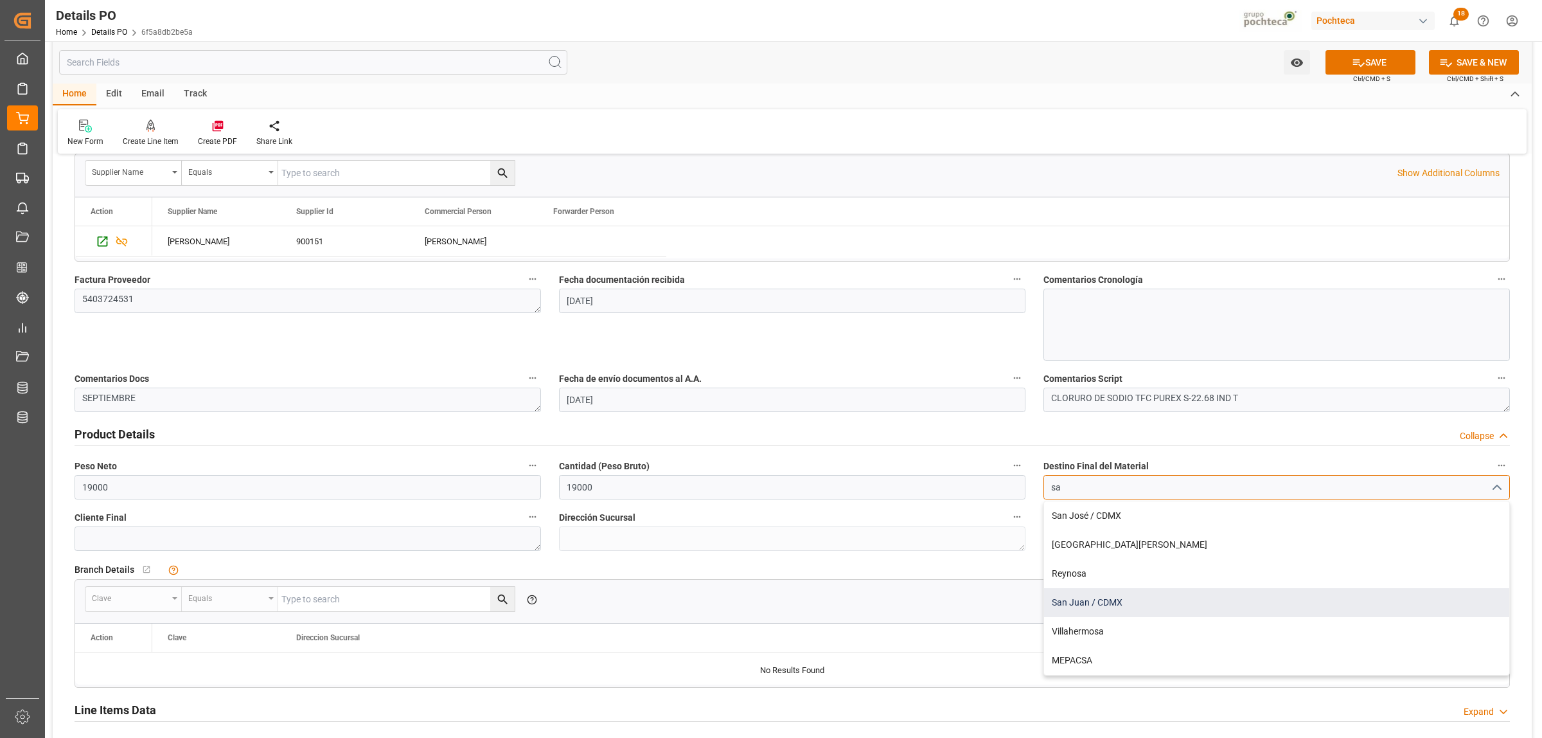
click at [1090, 564] on div "San Juan / CDMX" at bounding box center [1276, 602] width 465 height 29
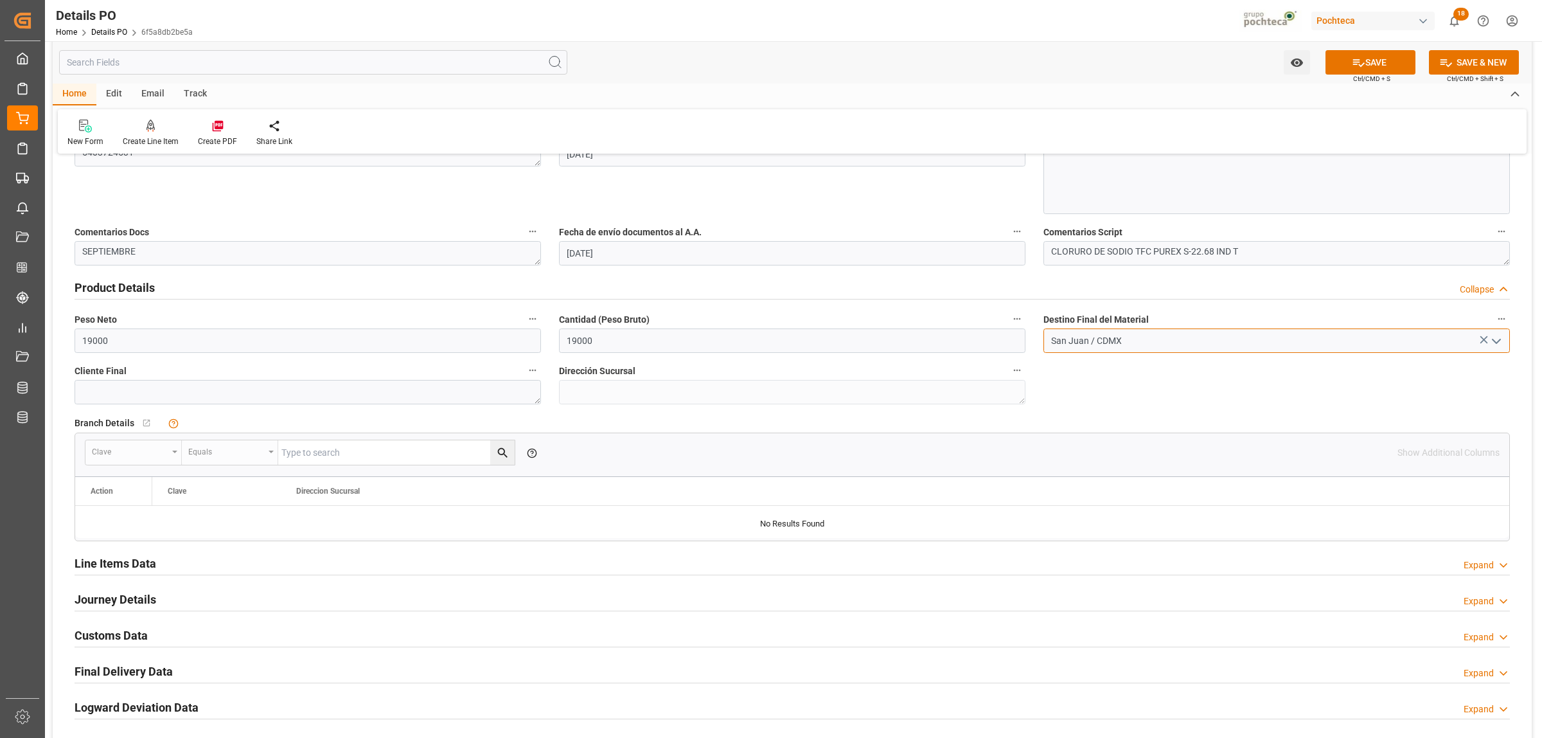
scroll to position [723, 0]
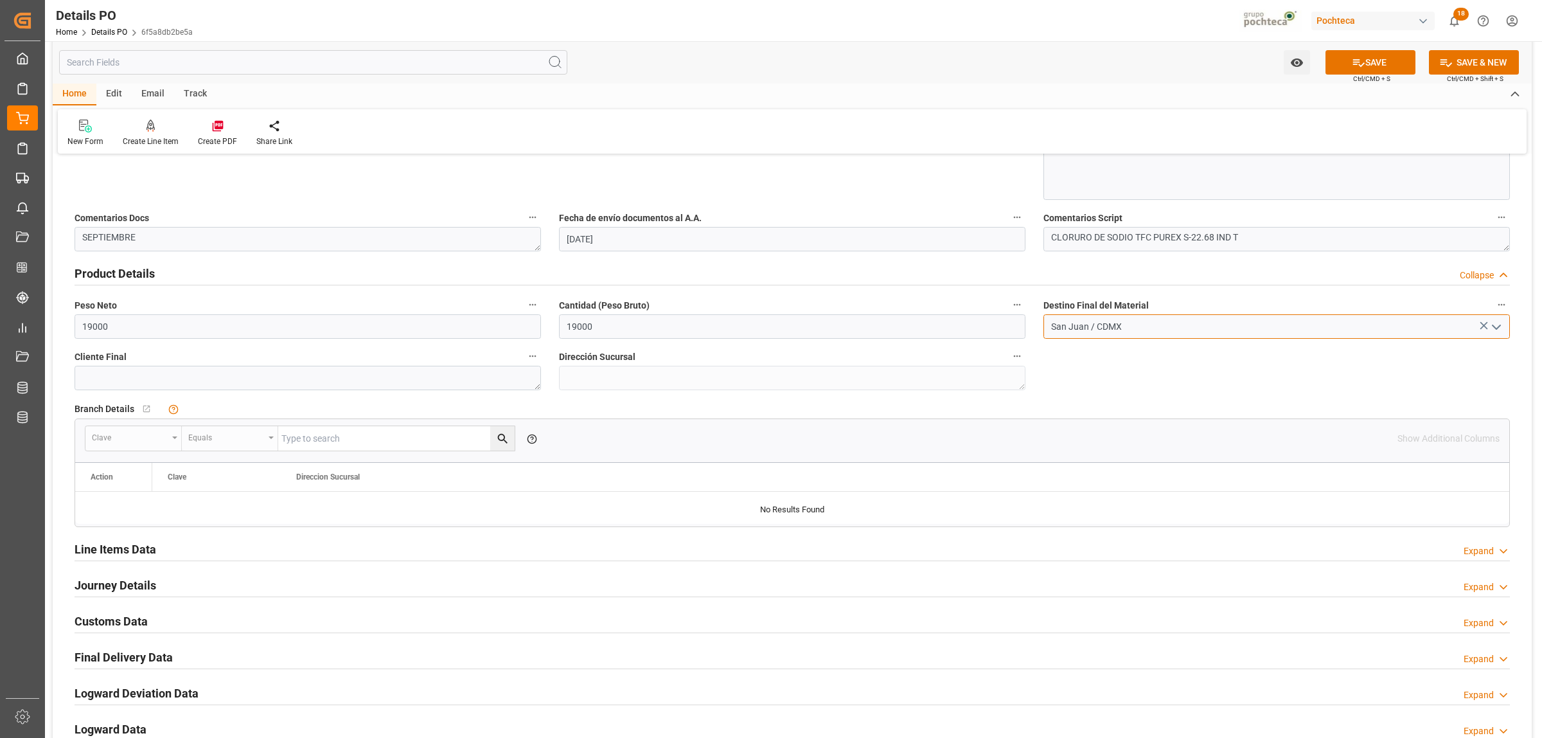
type input "San Juan / CDMX"
click at [133, 547] on h2 "Line Items Data" at bounding box center [116, 548] width 82 height 17
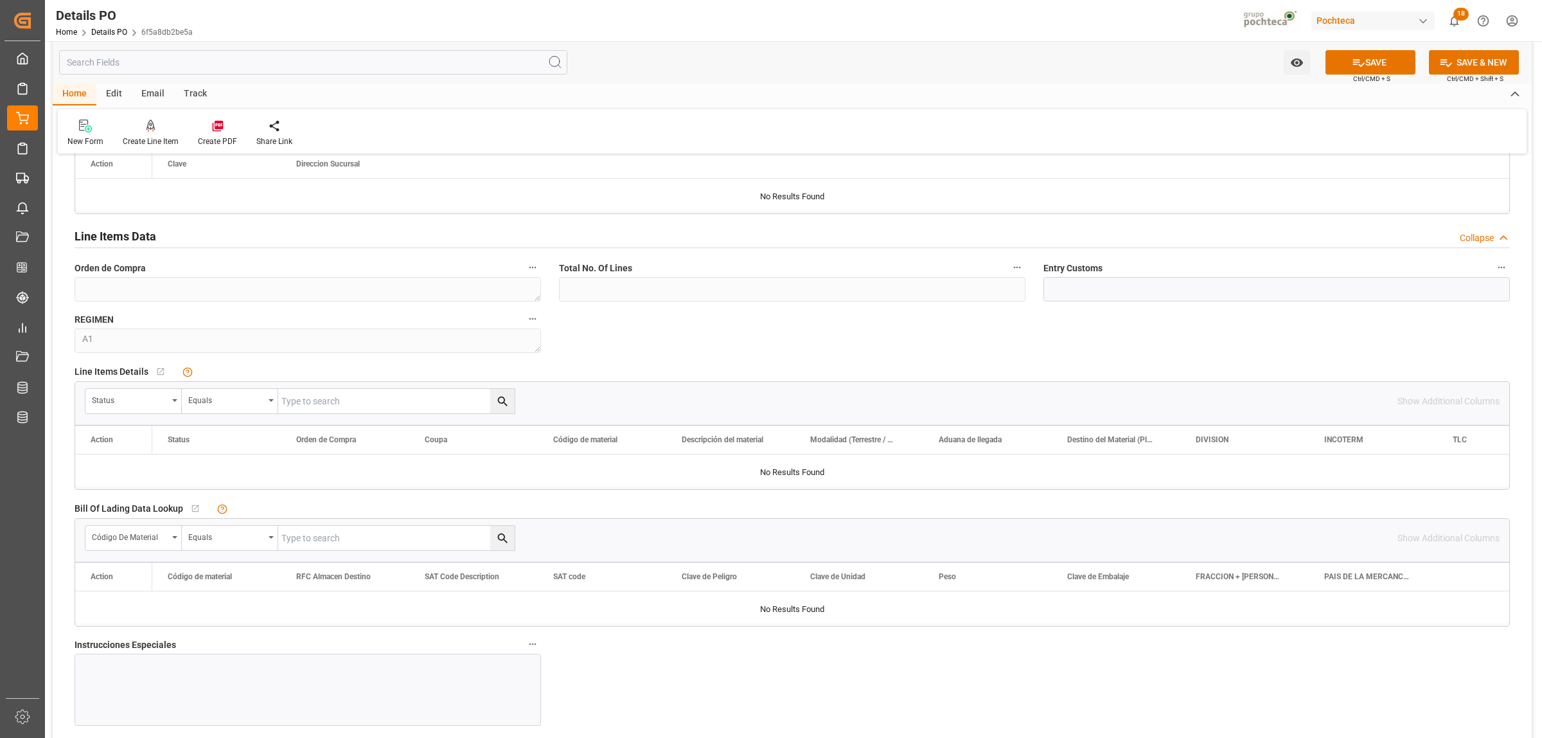
scroll to position [1044, 0]
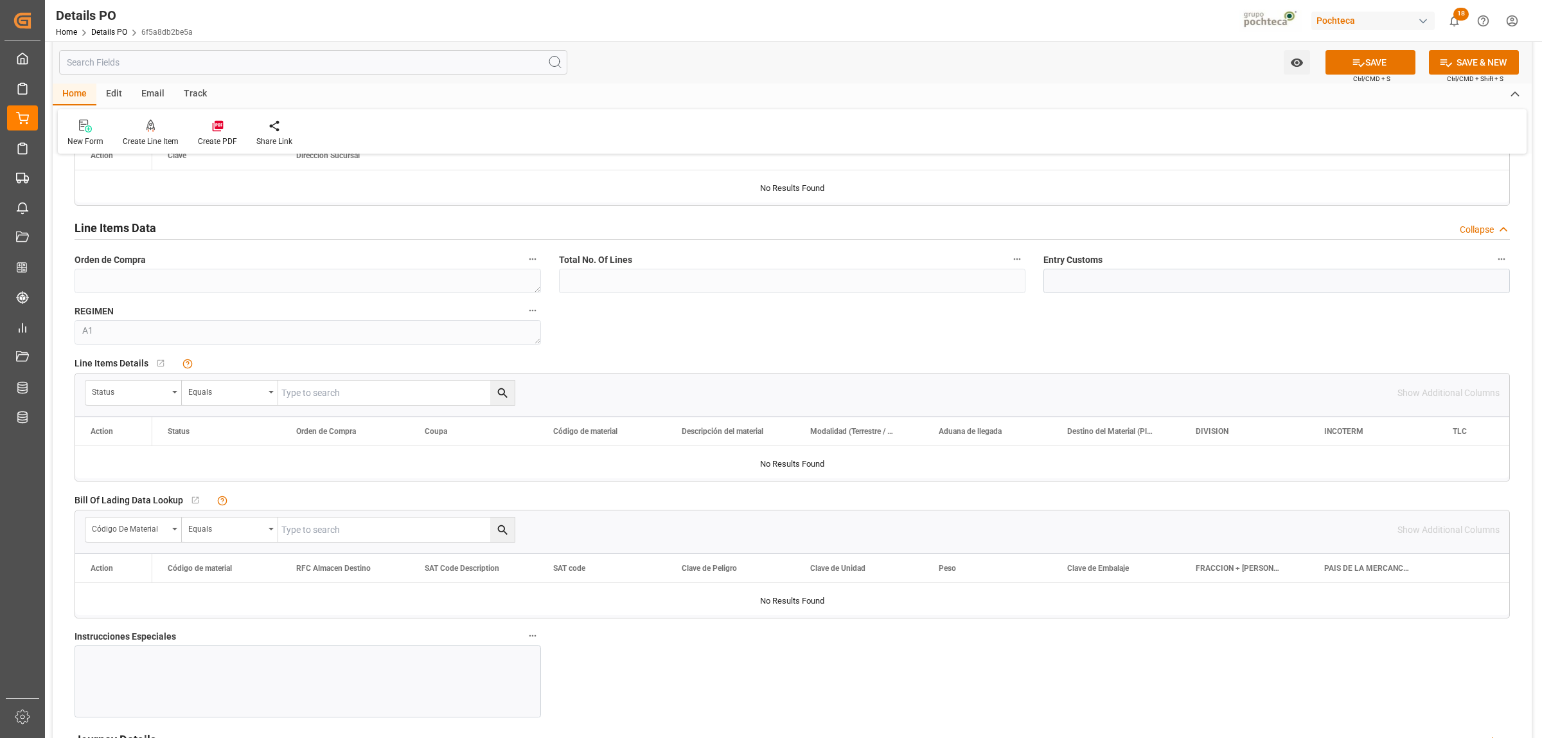
click at [146, 564] on div at bounding box center [308, 681] width 466 height 72
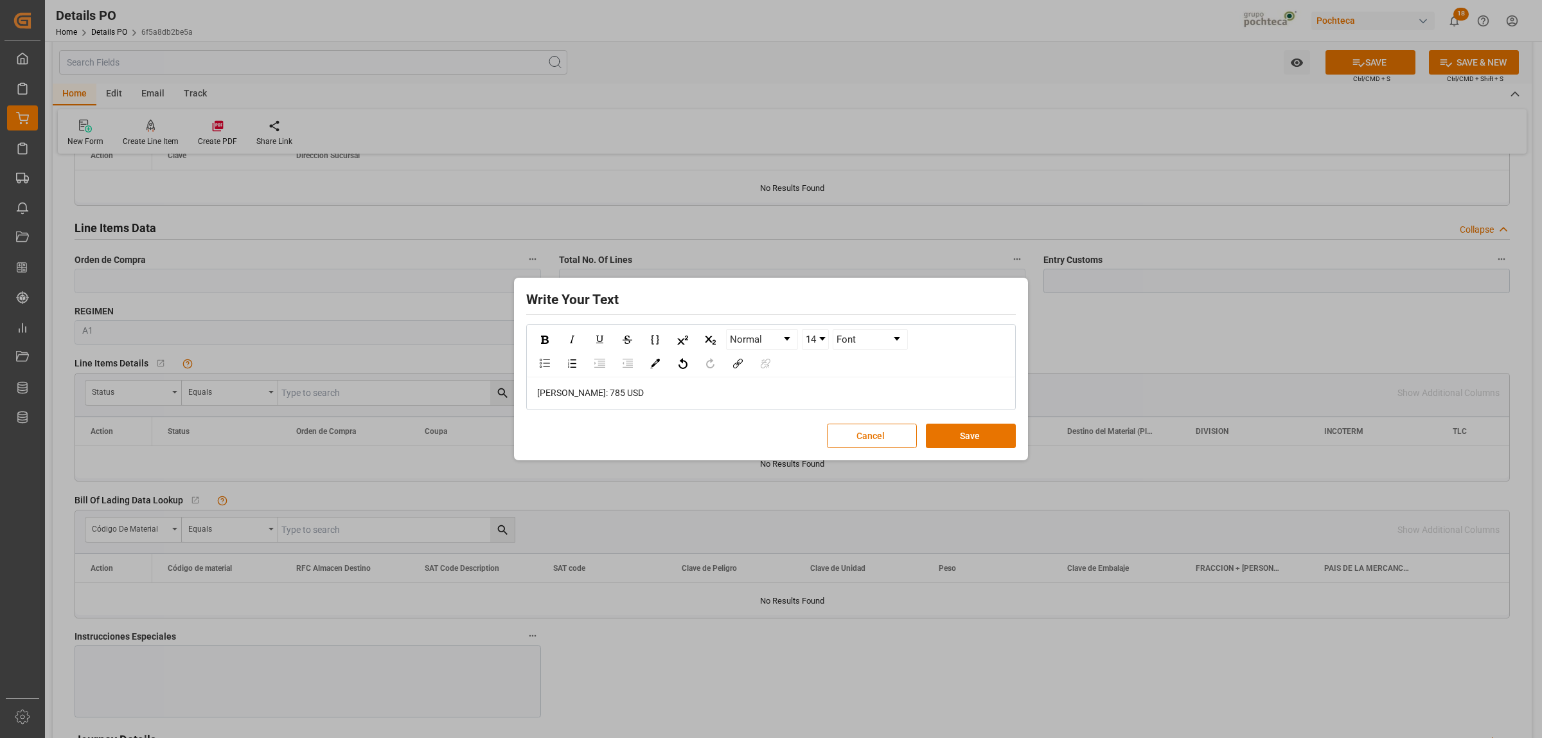
drag, startPoint x: 608, startPoint y: 400, endPoint x: 533, endPoint y: 391, distance: 75.1
click at [533, 391] on div "[PERSON_NAME]: 785 USD" at bounding box center [770, 392] width 487 height 31
drag, startPoint x: 601, startPoint y: 398, endPoint x: 536, endPoint y: 400, distance: 64.9
click at [536, 400] on div "[PERSON_NAME]: 785 USD" at bounding box center [770, 392] width 469 height 13
click at [544, 335] on img "rdw-inline-control" at bounding box center [545, 339] width 8 height 8
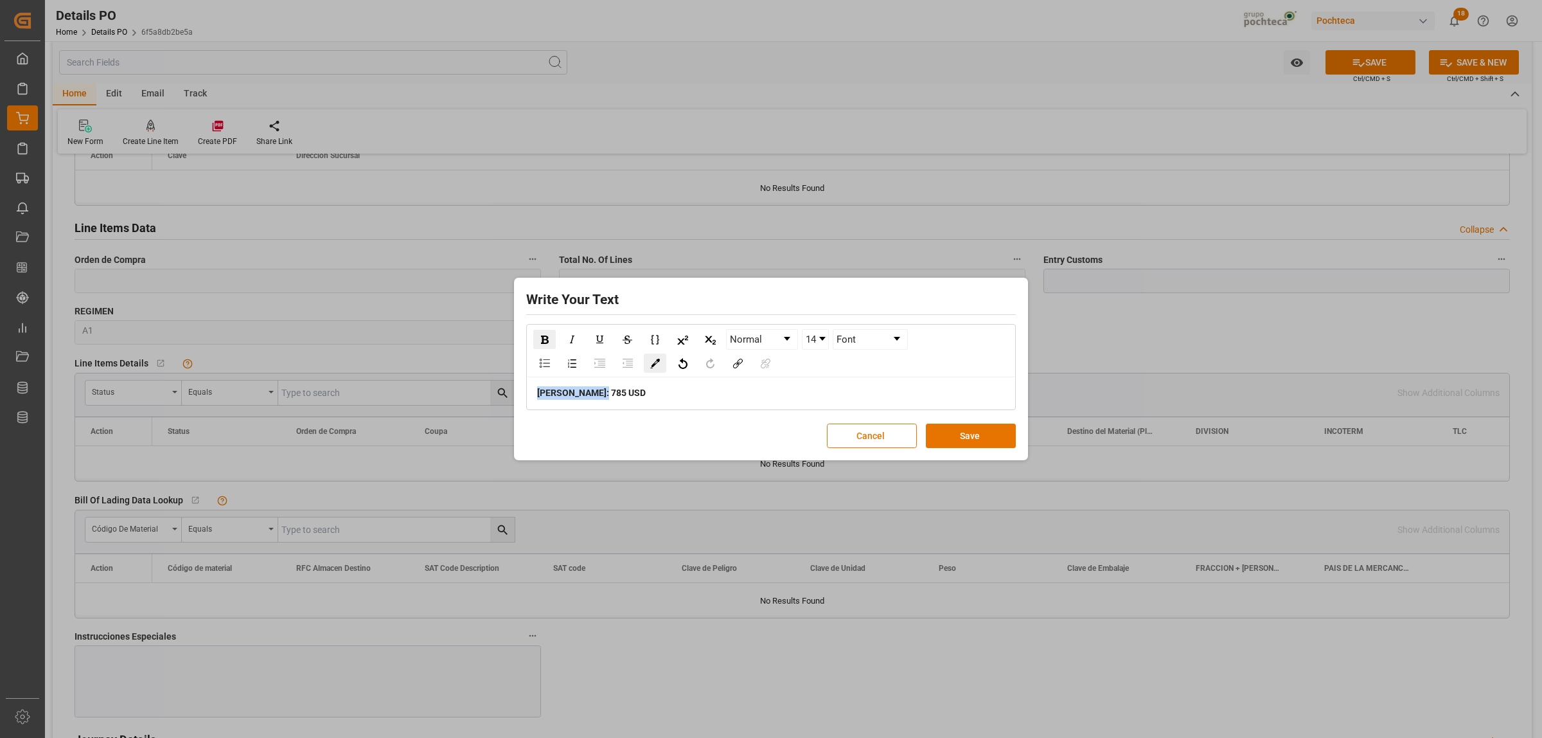
click at [655, 362] on img "rdw-color-picker" at bounding box center [655, 364] width 10 height 10
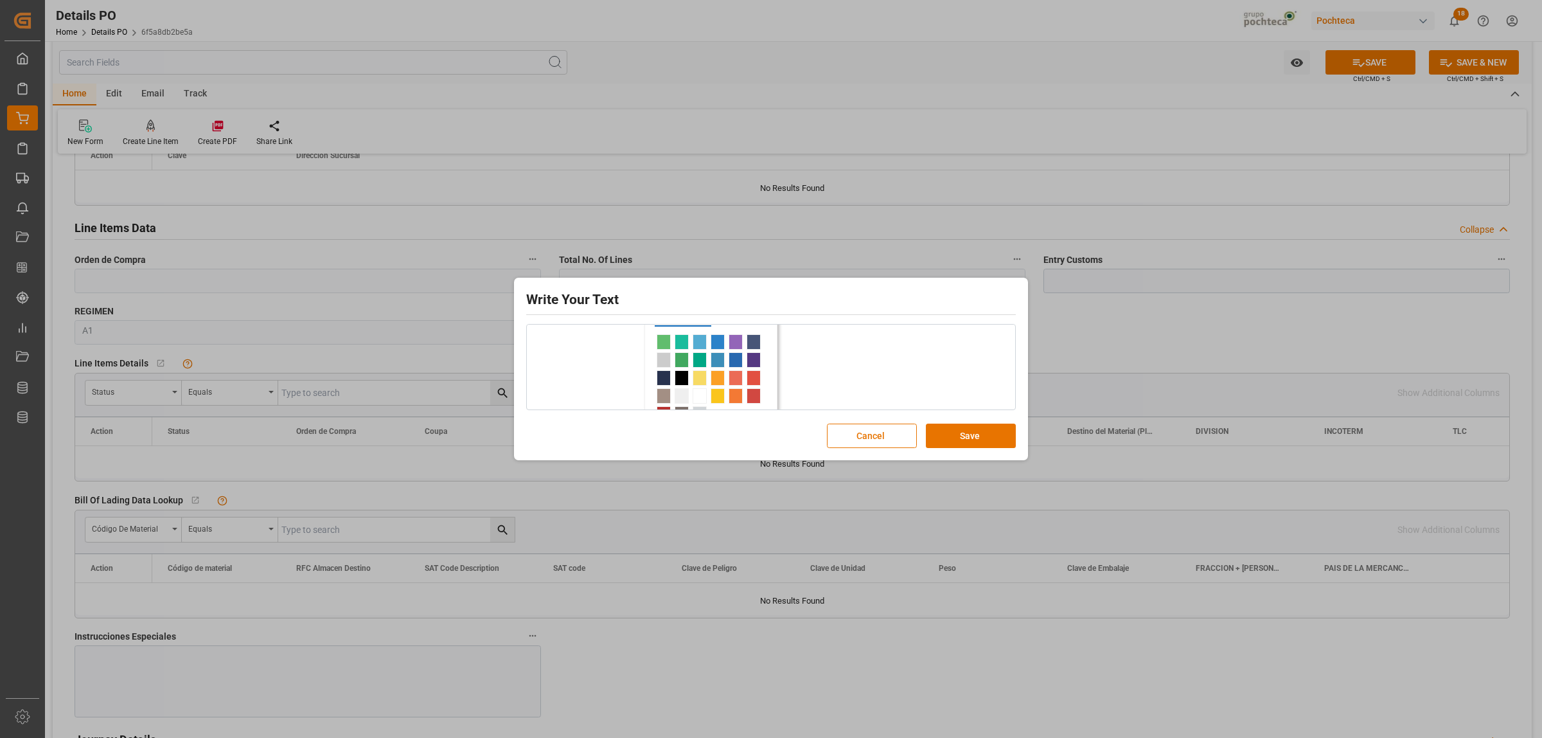
scroll to position [80, 0]
click at [681, 345] on span "rdw-color-picker" at bounding box center [682, 340] width 14 height 15
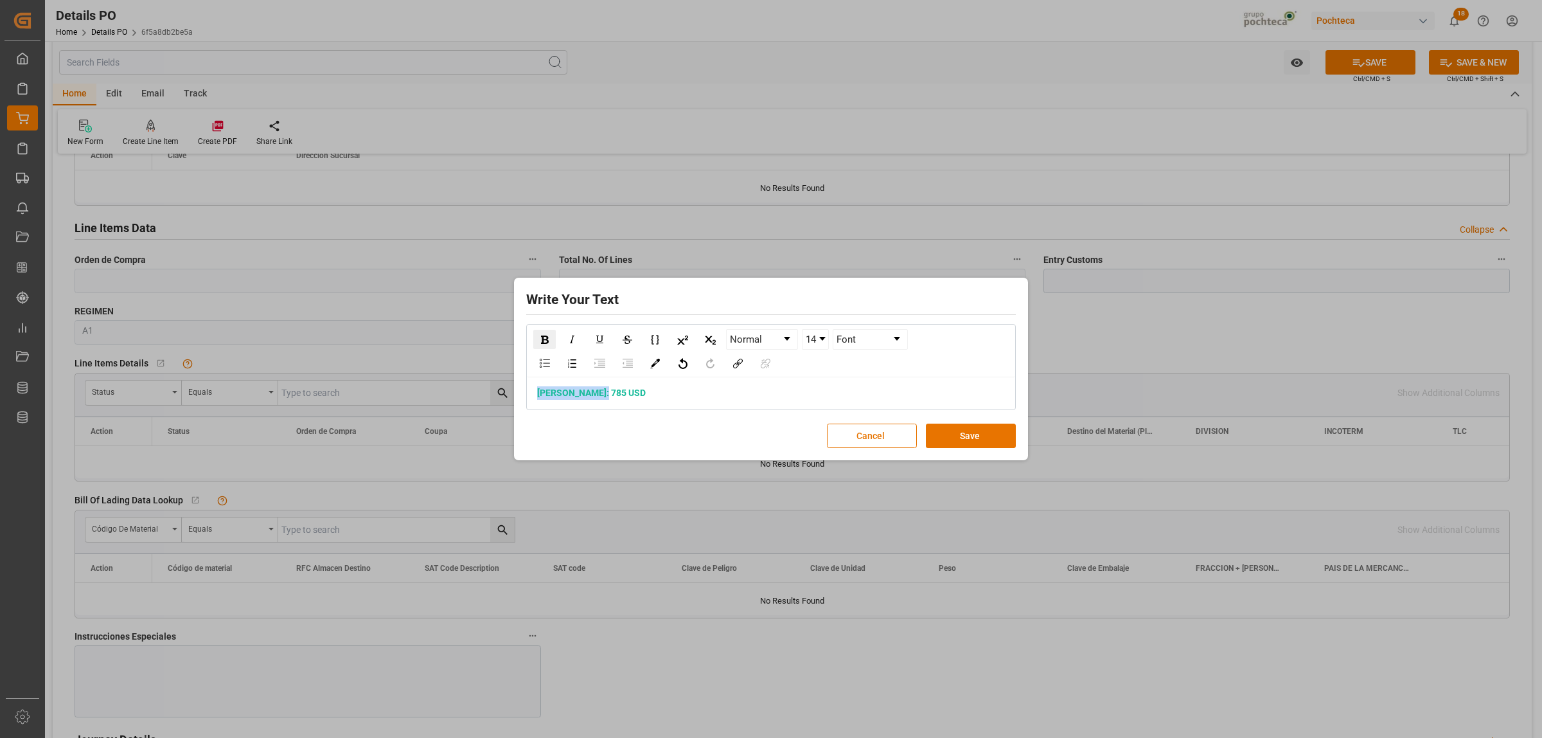
click at [826, 338] on div "rdw-dropdown" at bounding box center [822, 339] width 6 height 4
click at [820, 403] on li "24" at bounding box center [815, 406] width 25 height 16
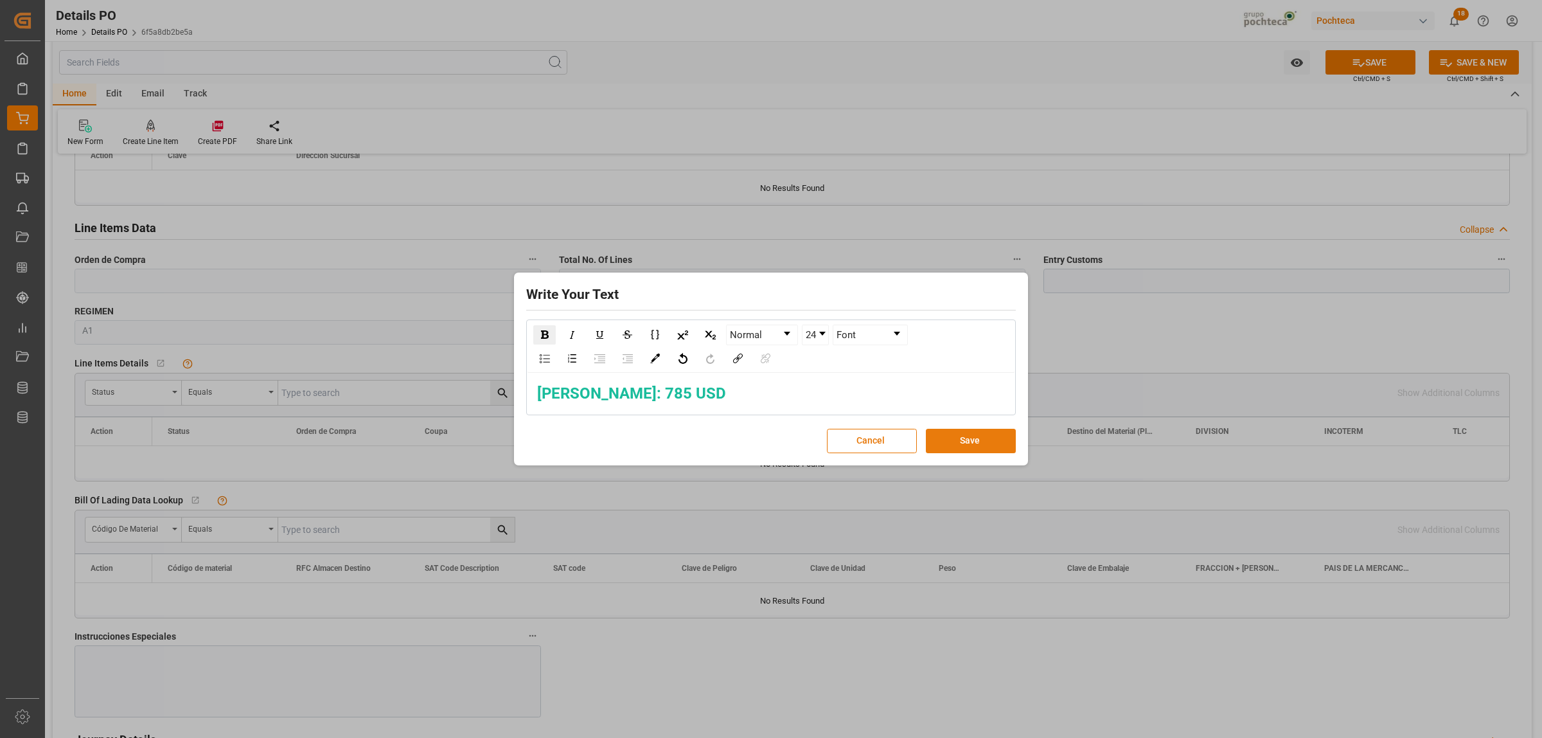
click at [975, 439] on button "Save" at bounding box center [971, 441] width 90 height 24
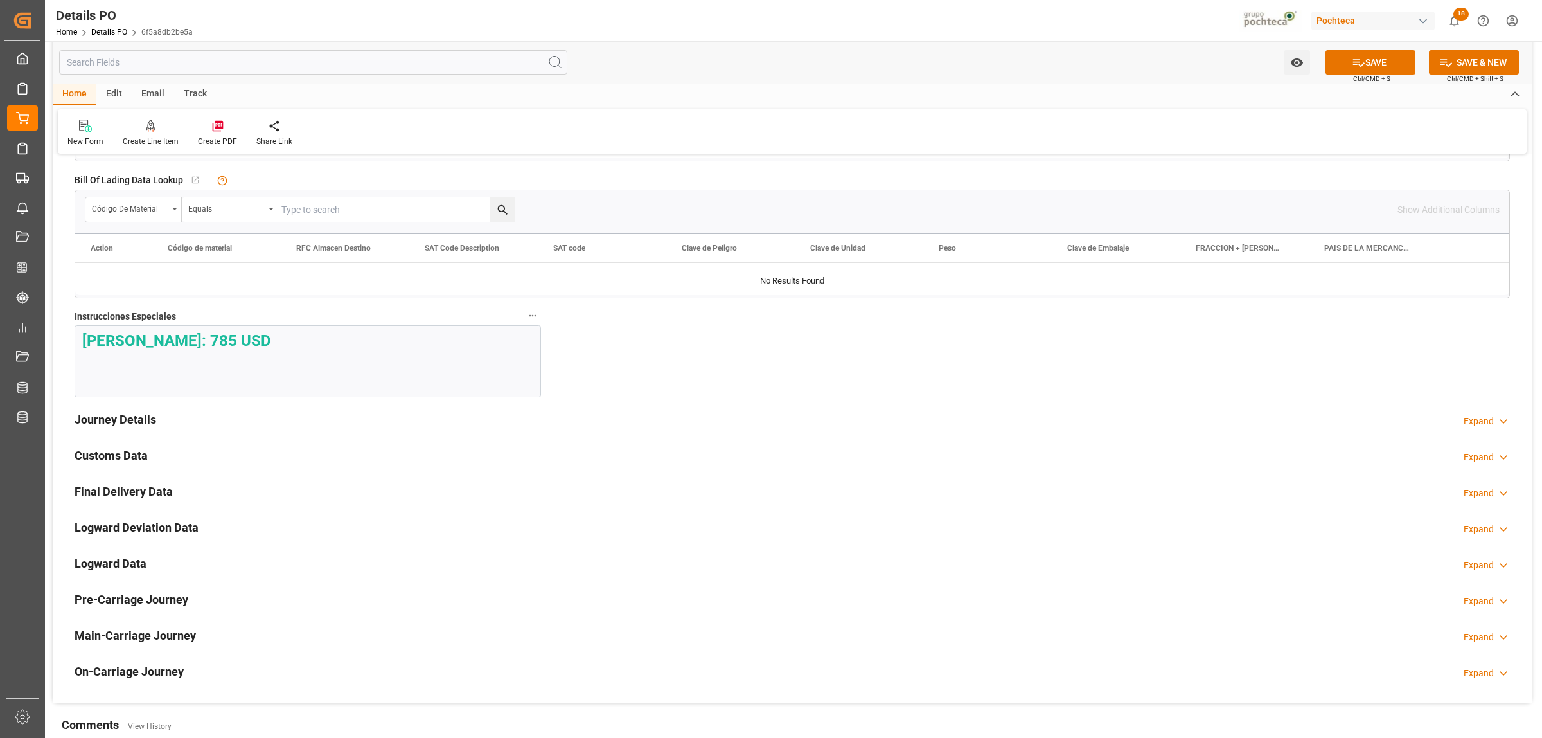
scroll to position [1365, 0]
click at [132, 427] on h2 "Journey Details" at bounding box center [116, 417] width 82 height 17
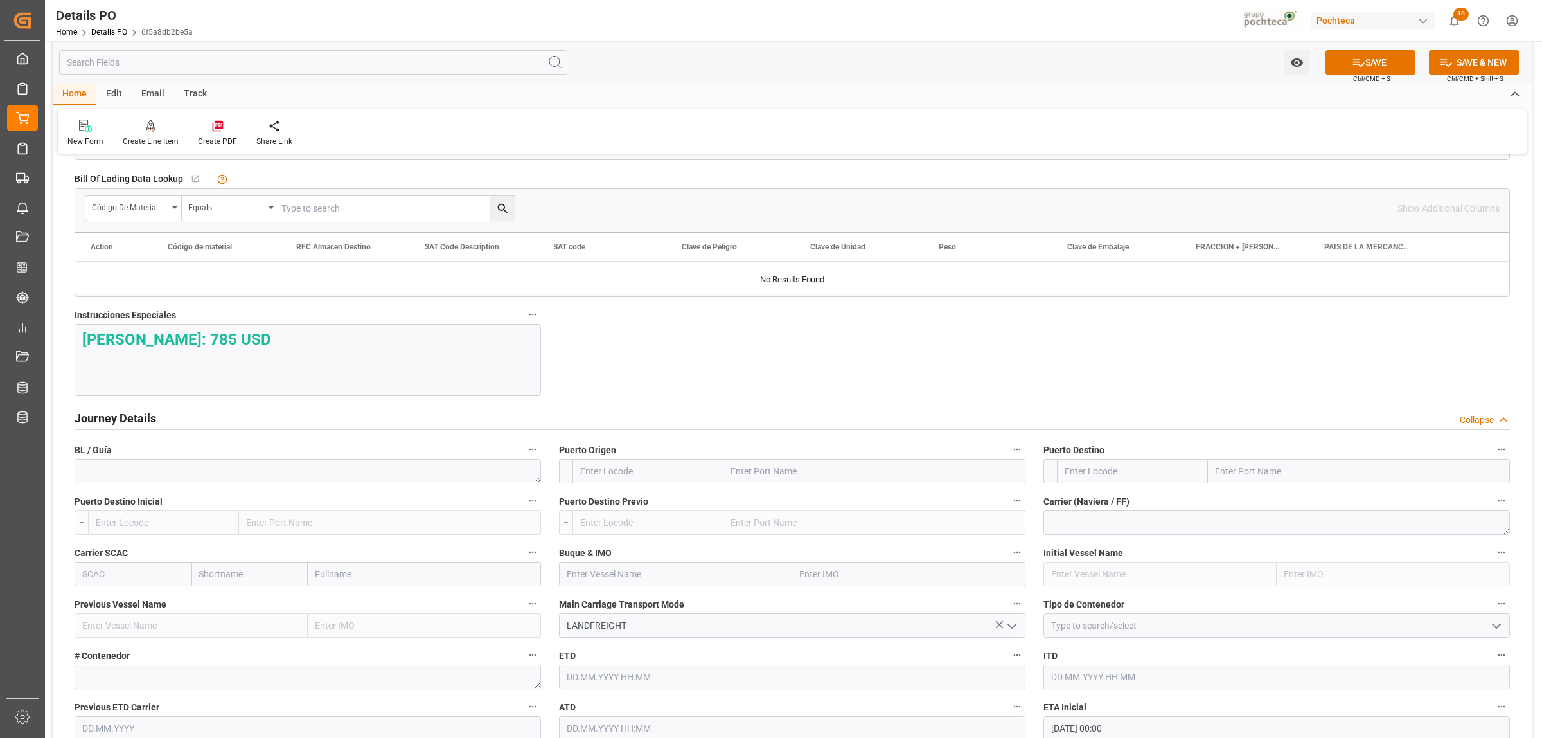
click at [863, 475] on input "text" at bounding box center [874, 471] width 302 height 24
type input "LAREDO"
click at [750, 529] on b "Laredo" at bounding box center [746, 528] width 29 height 10
type input "USLRD"
type input "Laredo"
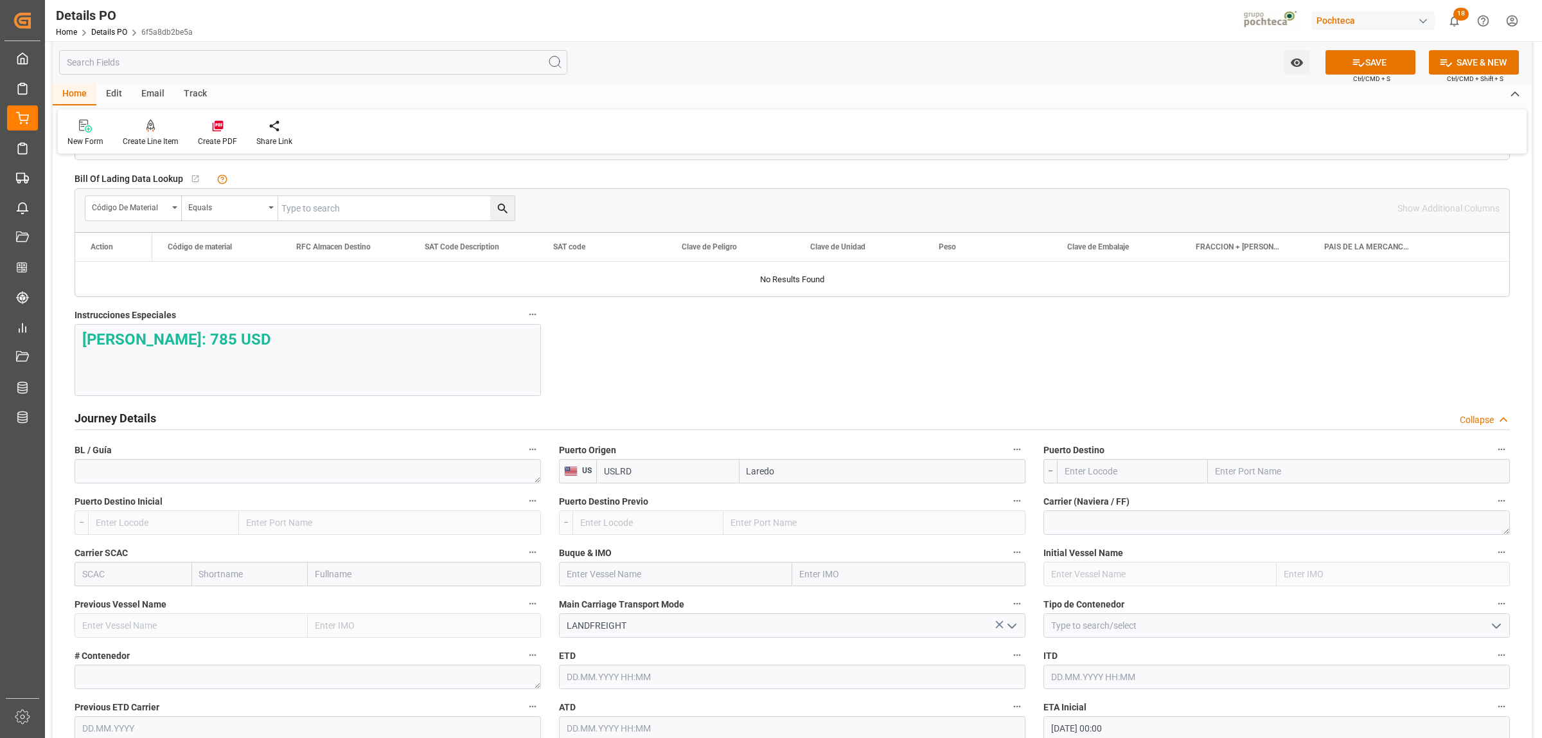
click at [1233, 477] on input "text" at bounding box center [1359, 471] width 302 height 24
type input "NUEVO LAREDO"
click at [1230, 499] on b "Nuevo Laredo" at bounding box center [1244, 499] width 57 height 10
type input "MXNLD"
type input "Nuevo Laredo"
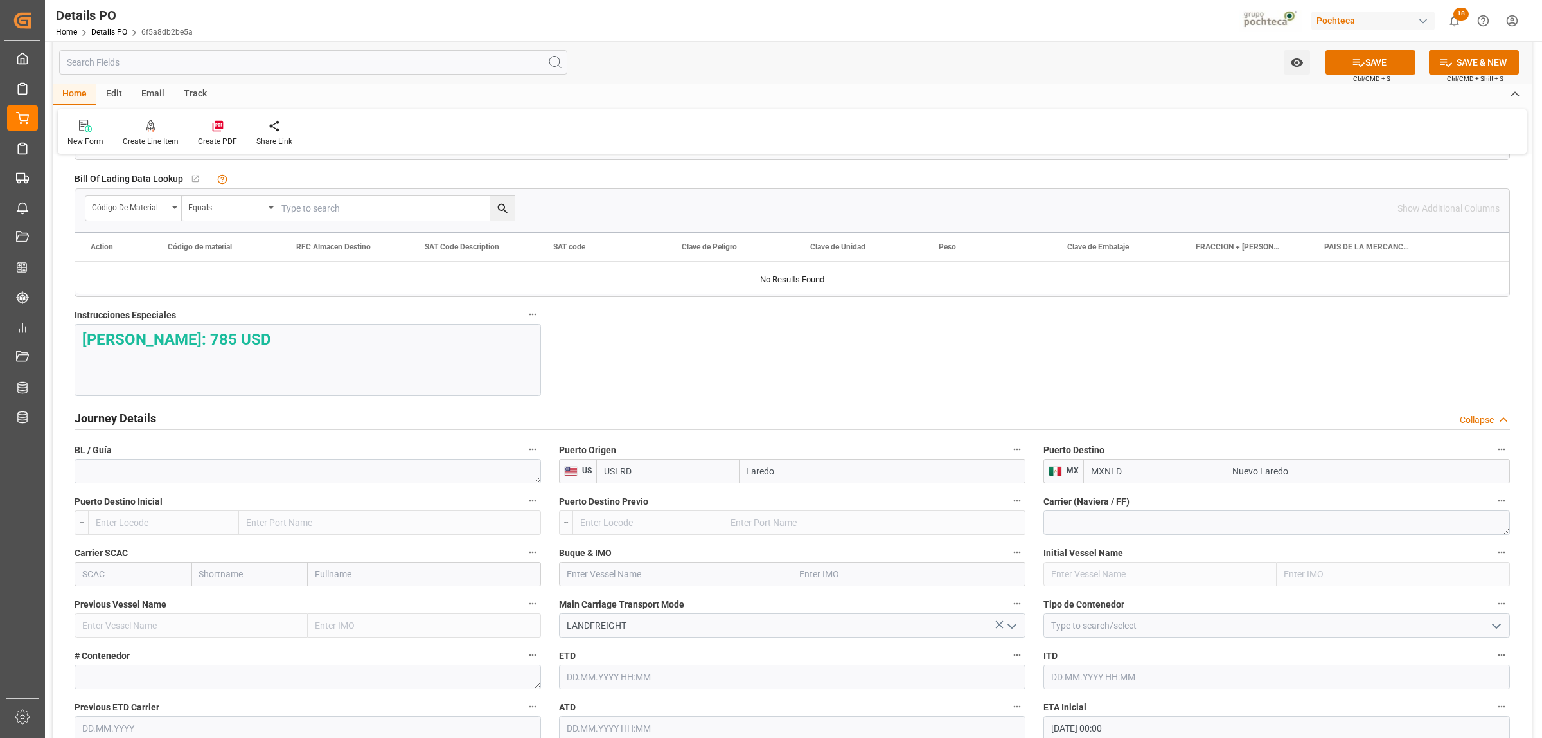
click at [1233, 564] on icon "open menu" at bounding box center [1496, 625] width 15 height 15
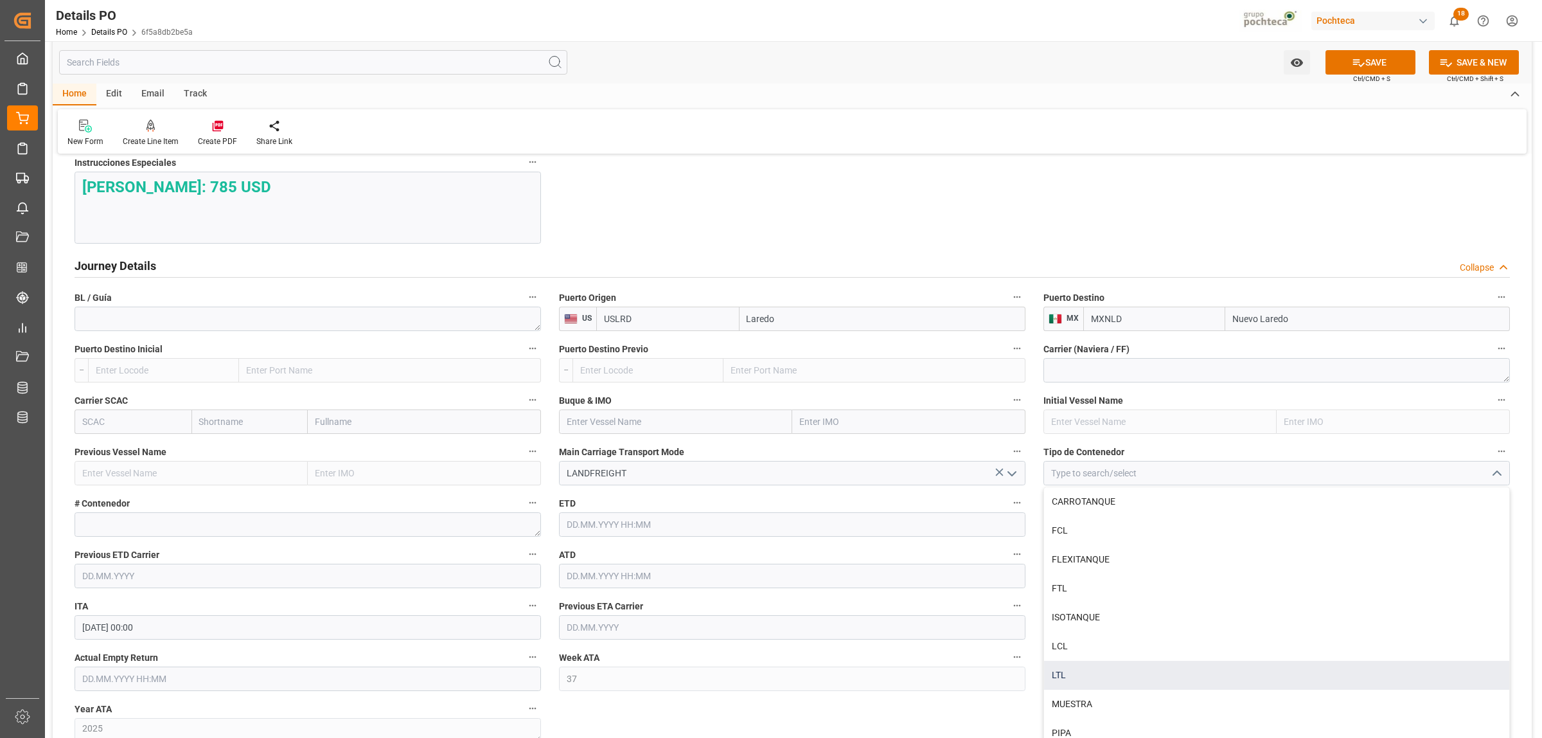
scroll to position [1526, 0]
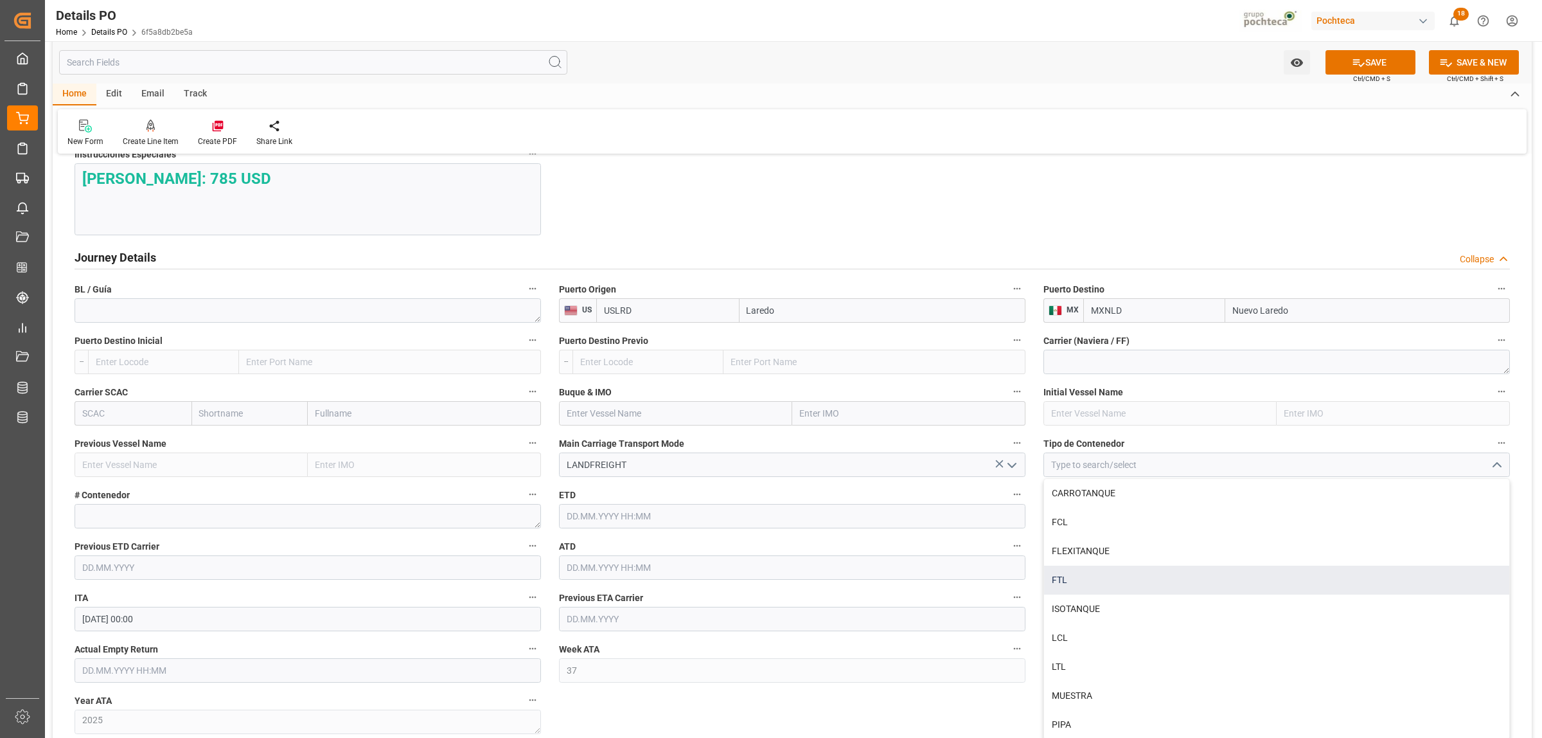
click at [1068, 564] on div "FTL" at bounding box center [1276, 579] width 465 height 29
type input "FTL"
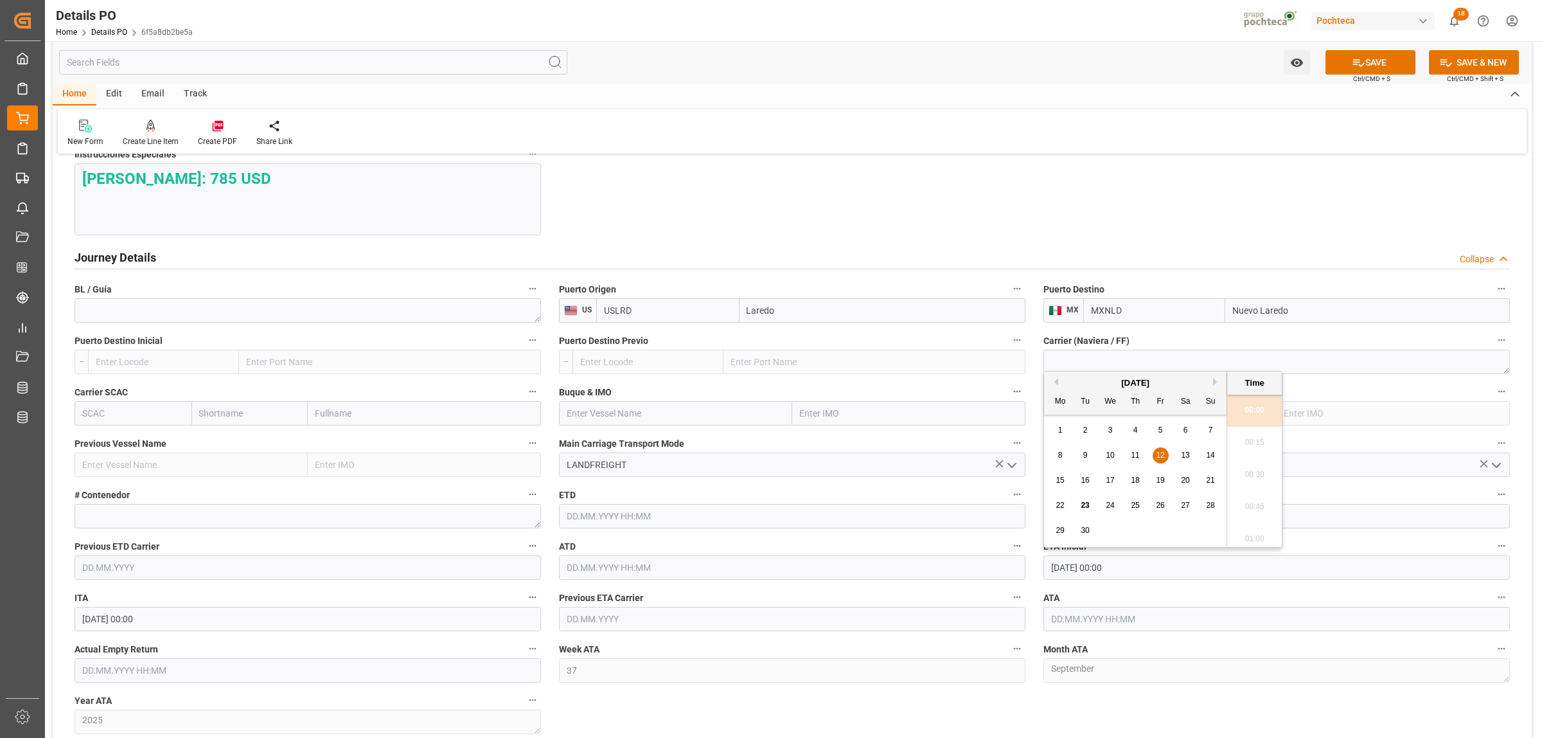
click at [1081, 564] on input "[DATE] 00:00" at bounding box center [1276, 567] width 466 height 24
click at [1084, 506] on span "23" at bounding box center [1085, 504] width 8 height 9
type input "[DATE] 00:00"
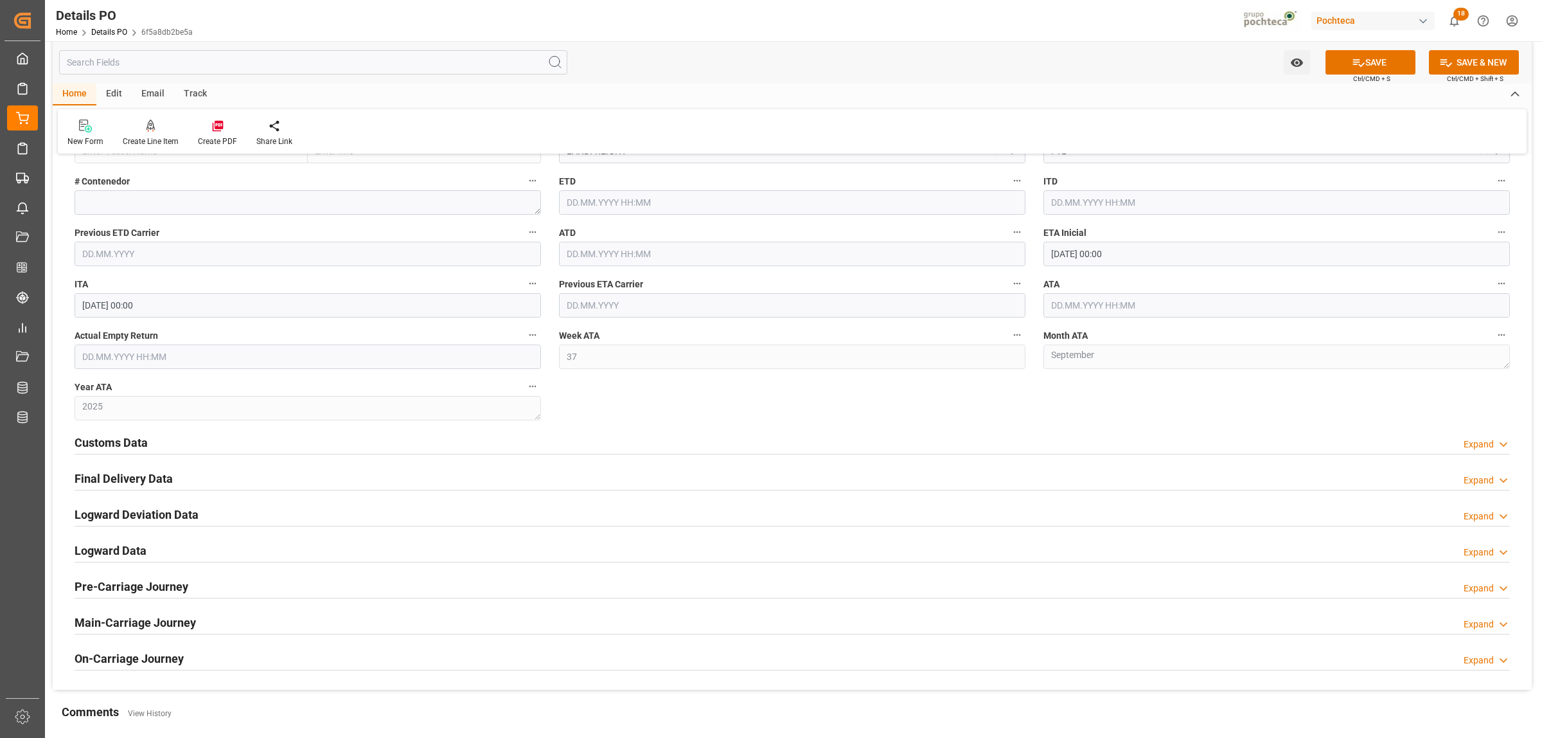
scroll to position [1847, 0]
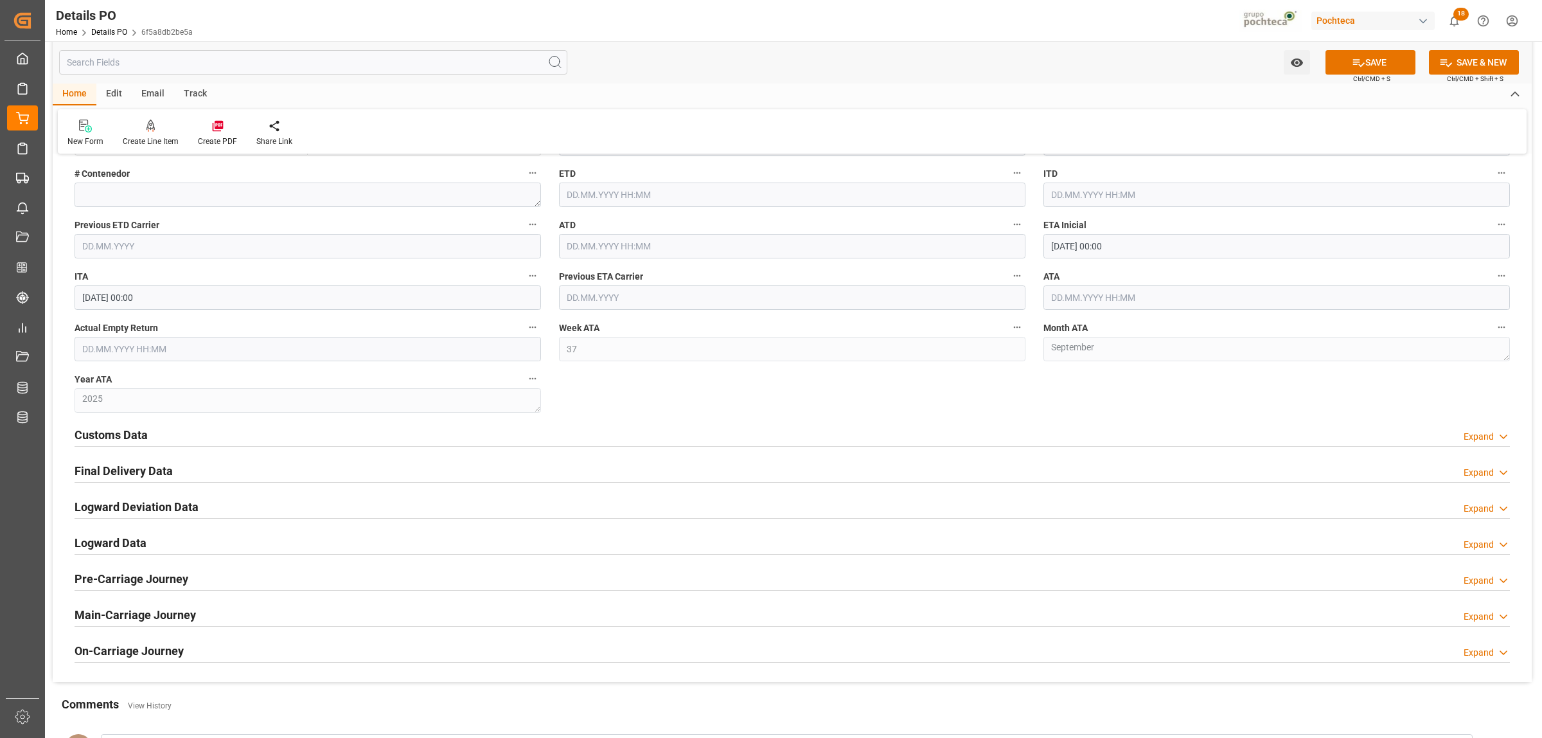
click at [116, 439] on h2 "Customs Data" at bounding box center [111, 434] width 73 height 17
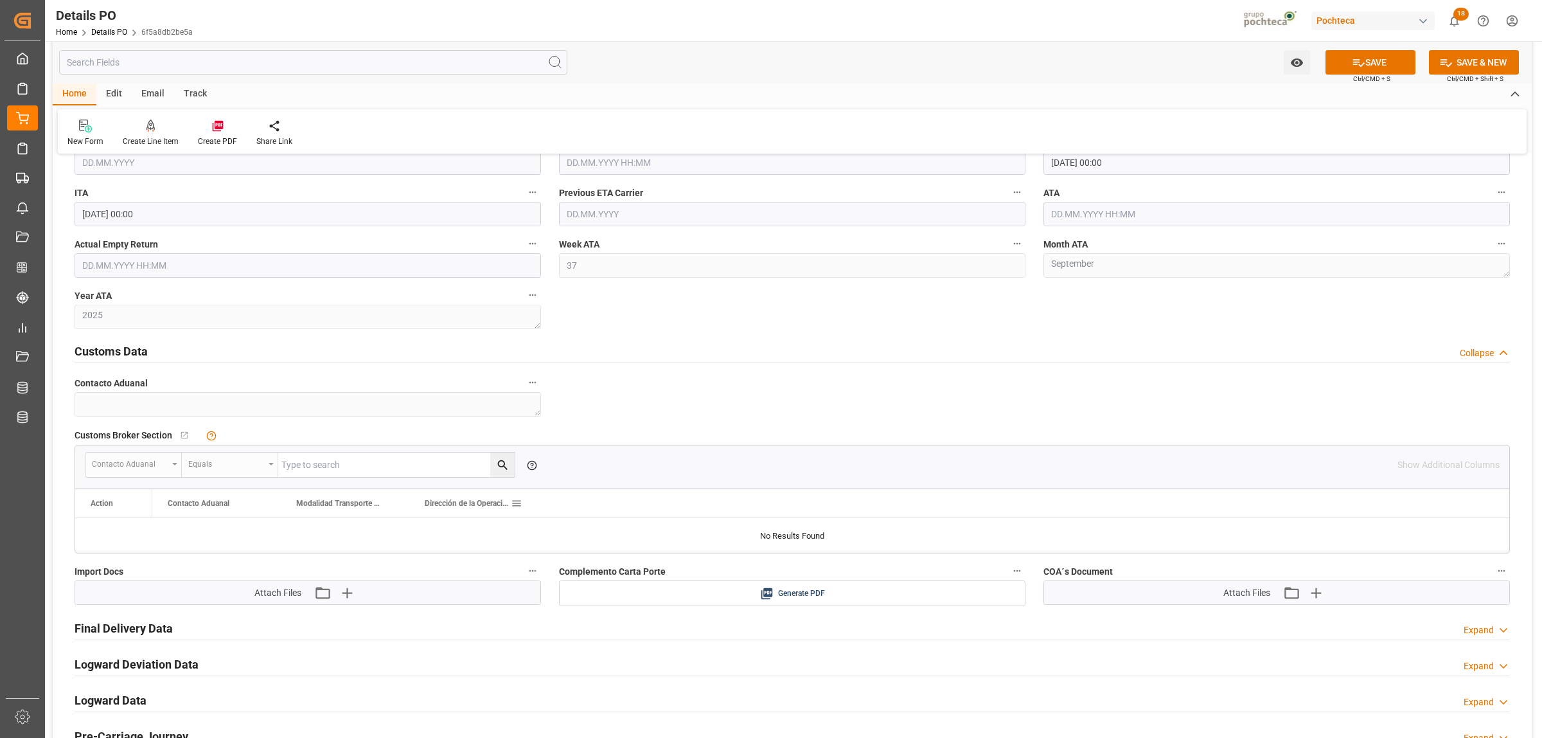
scroll to position [2008, 0]
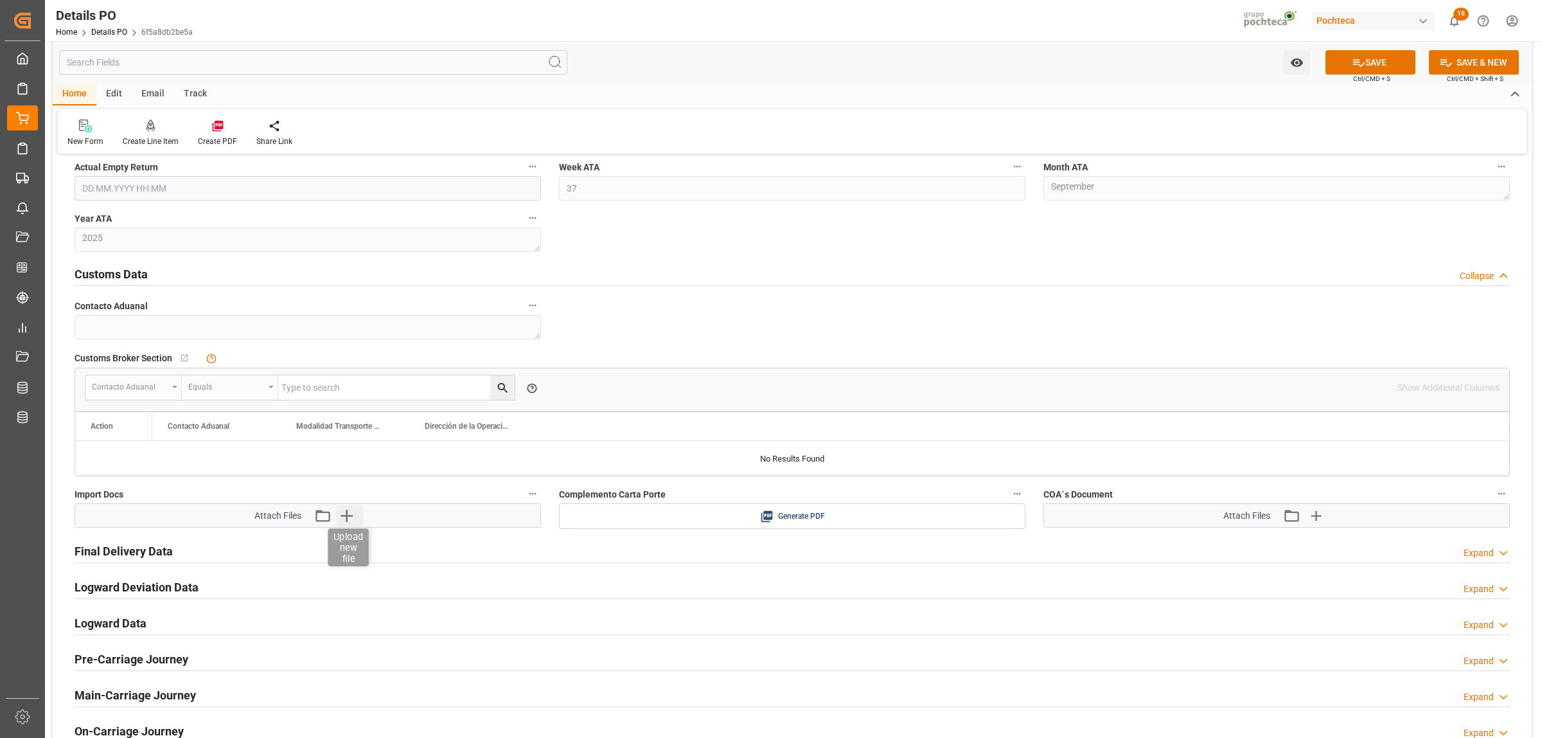
click at [348, 509] on icon "button" at bounding box center [347, 515] width 21 height 21
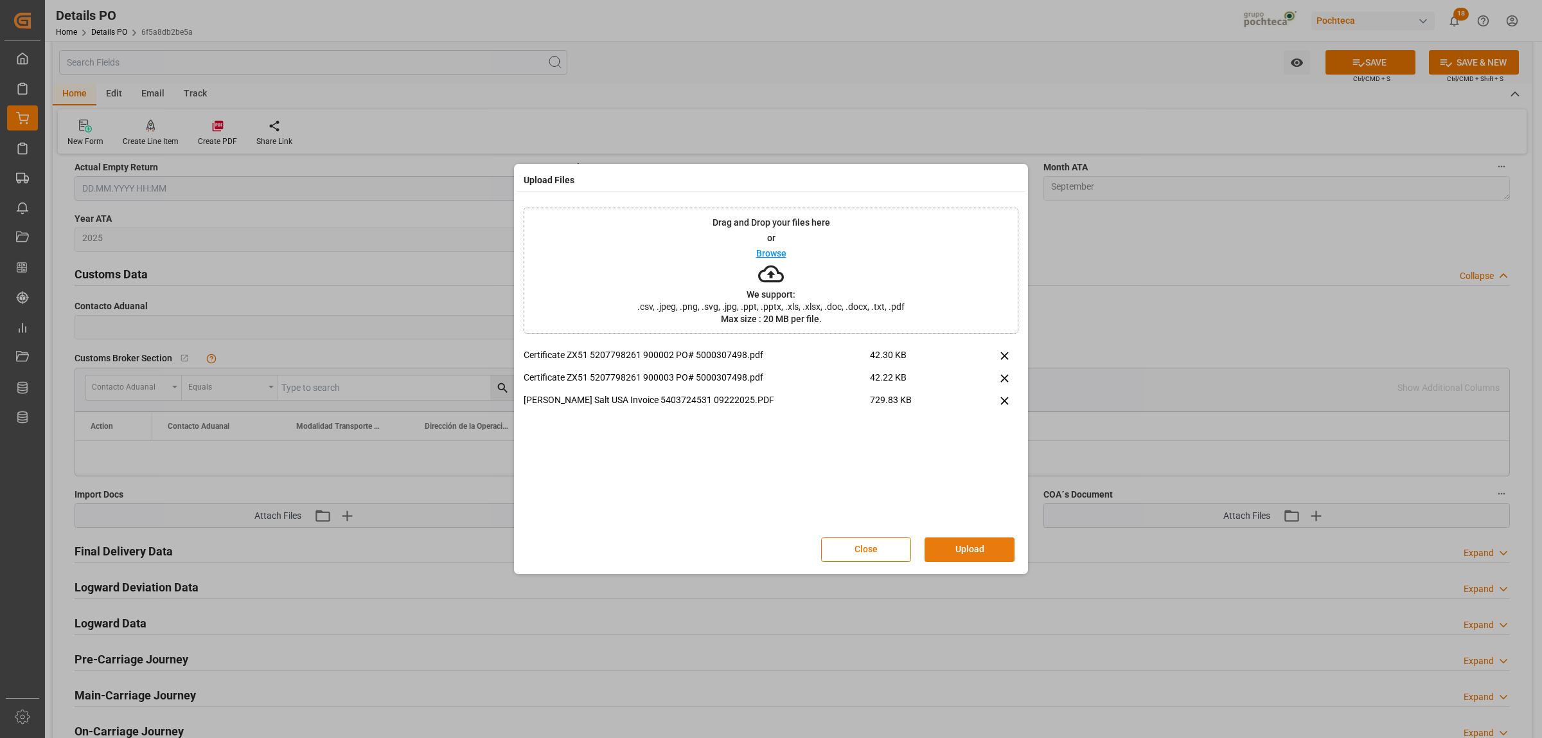
click at [986, 554] on button "Upload" at bounding box center [970, 549] width 90 height 24
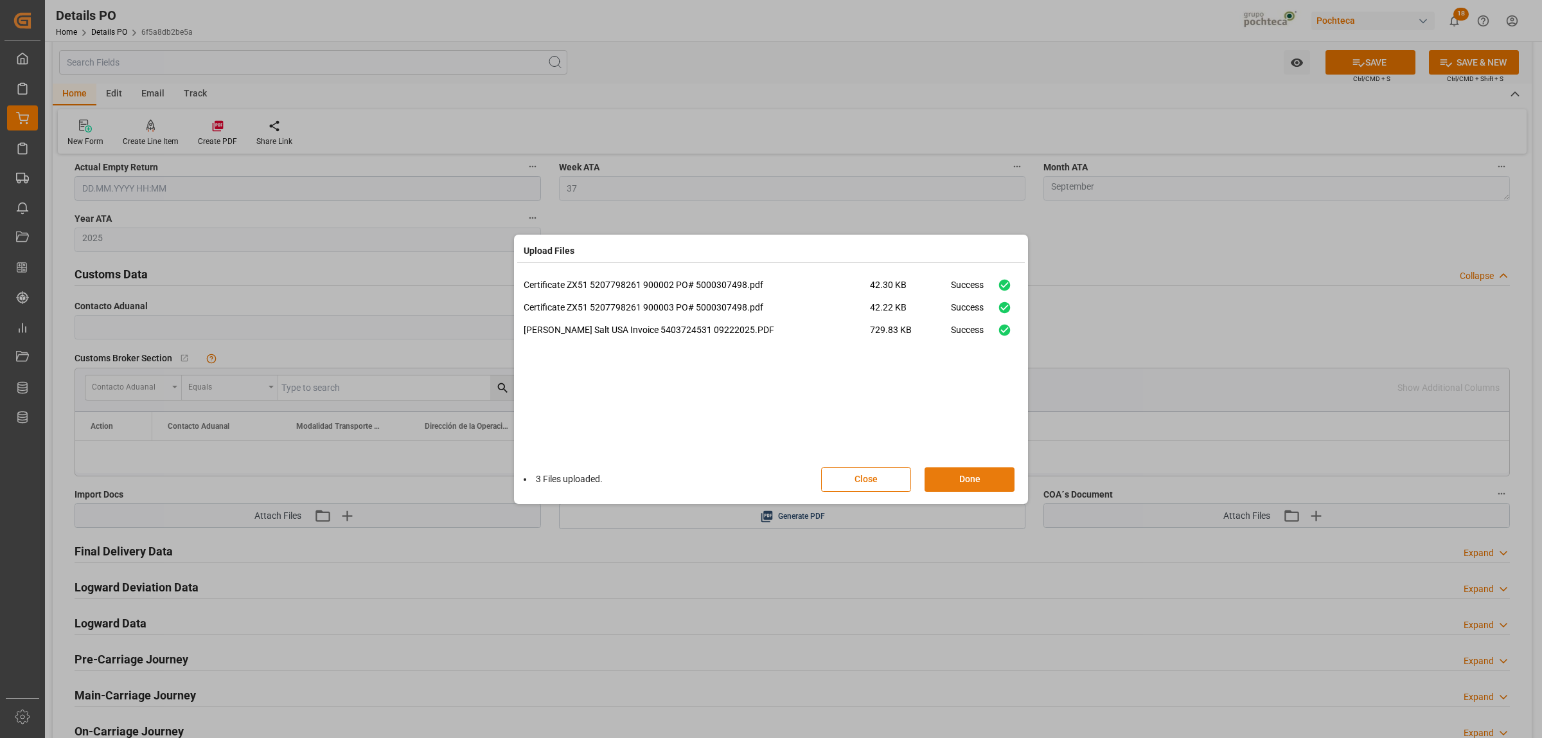
click at [970, 477] on button "Done" at bounding box center [970, 479] width 90 height 24
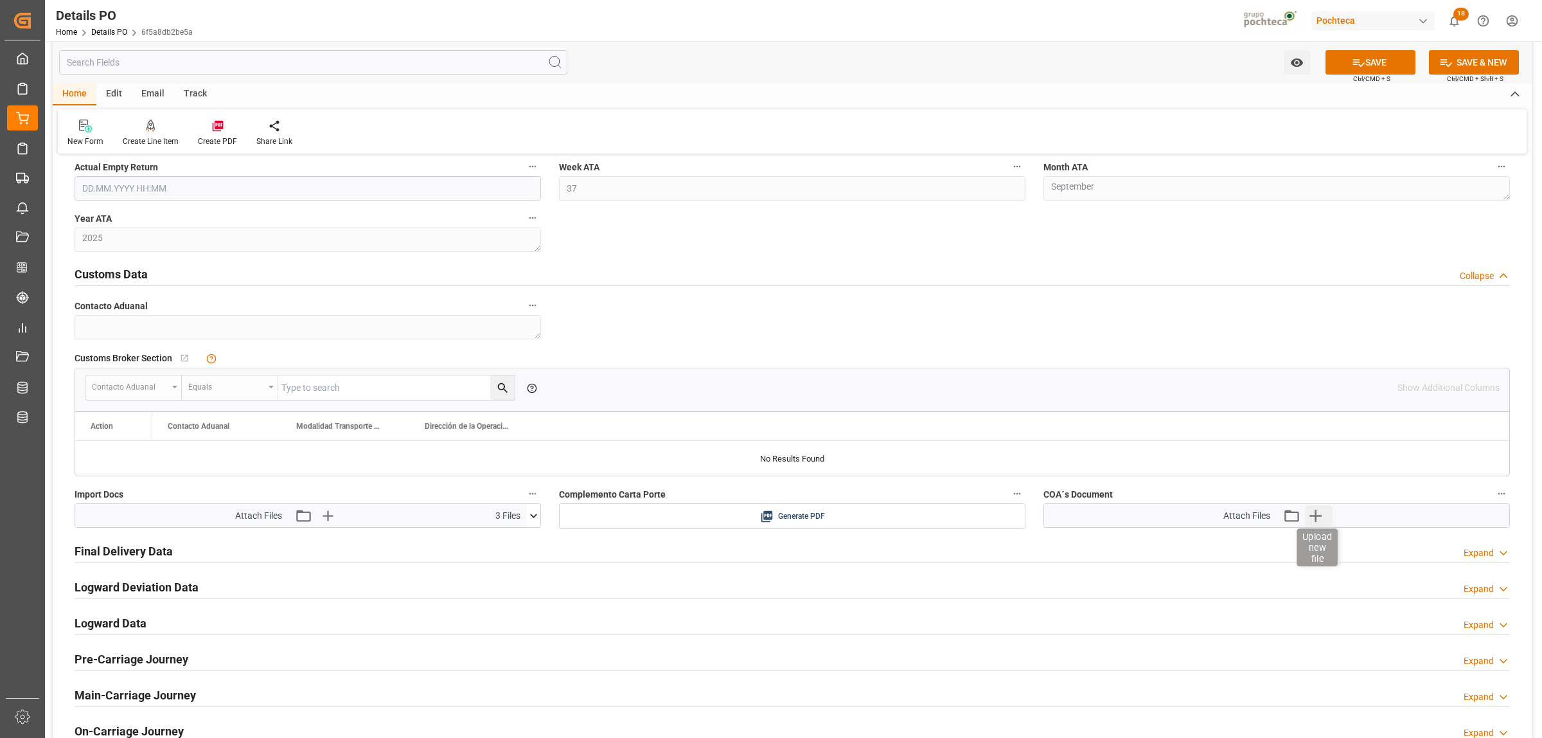
click at [1233, 516] on icon "button" at bounding box center [1316, 515] width 21 height 21
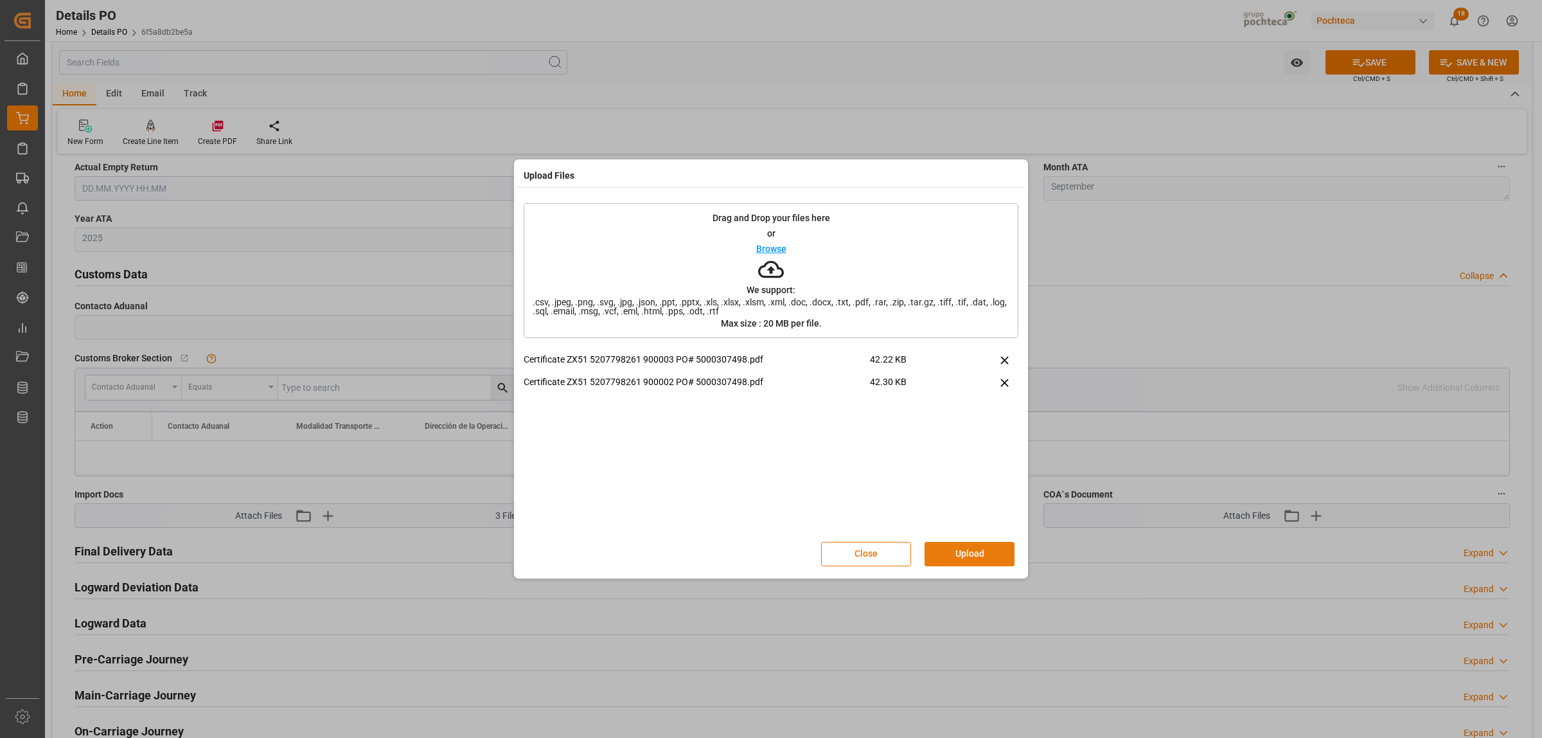
click at [994, 546] on button "Upload" at bounding box center [970, 554] width 90 height 24
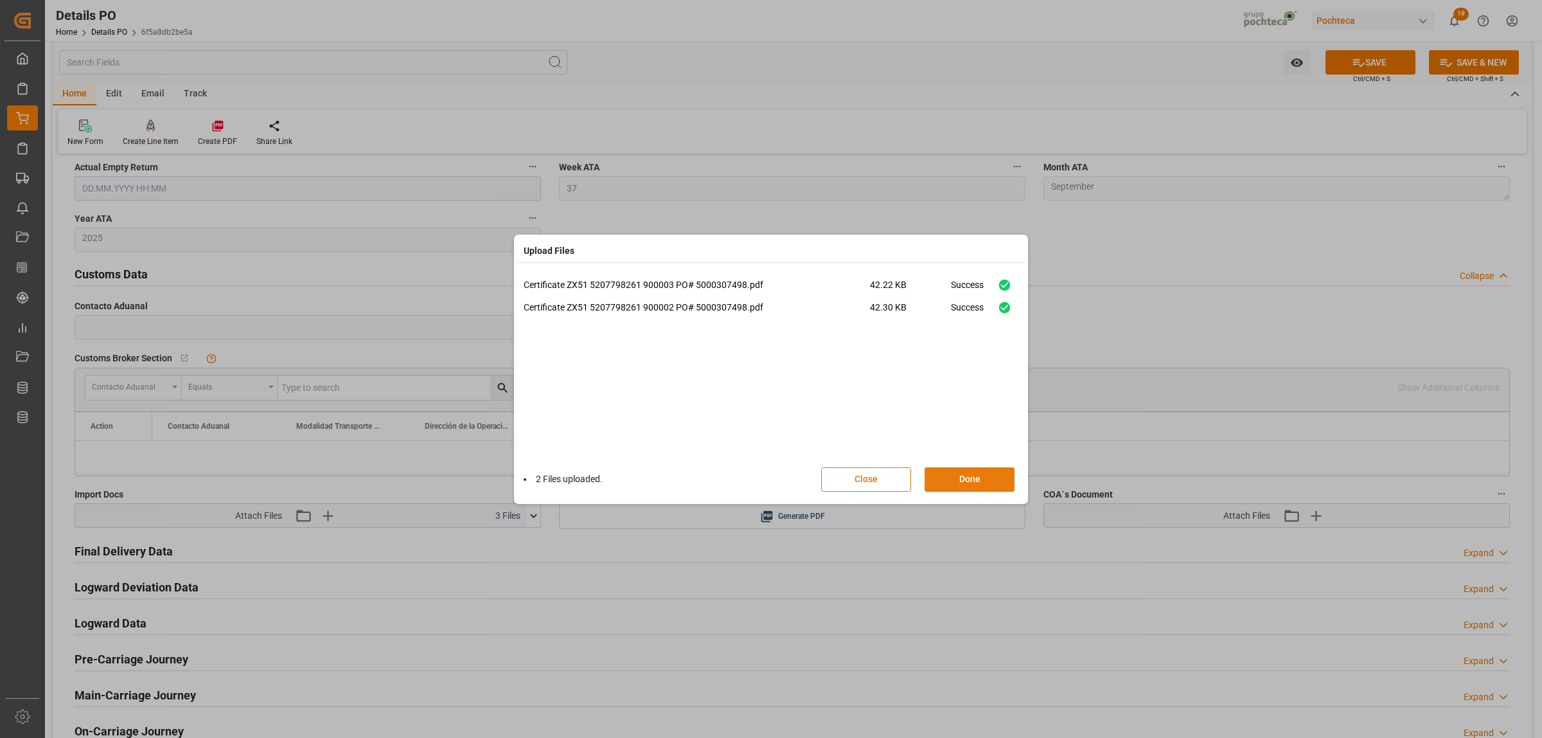
click at [982, 482] on button "Done" at bounding box center [970, 479] width 90 height 24
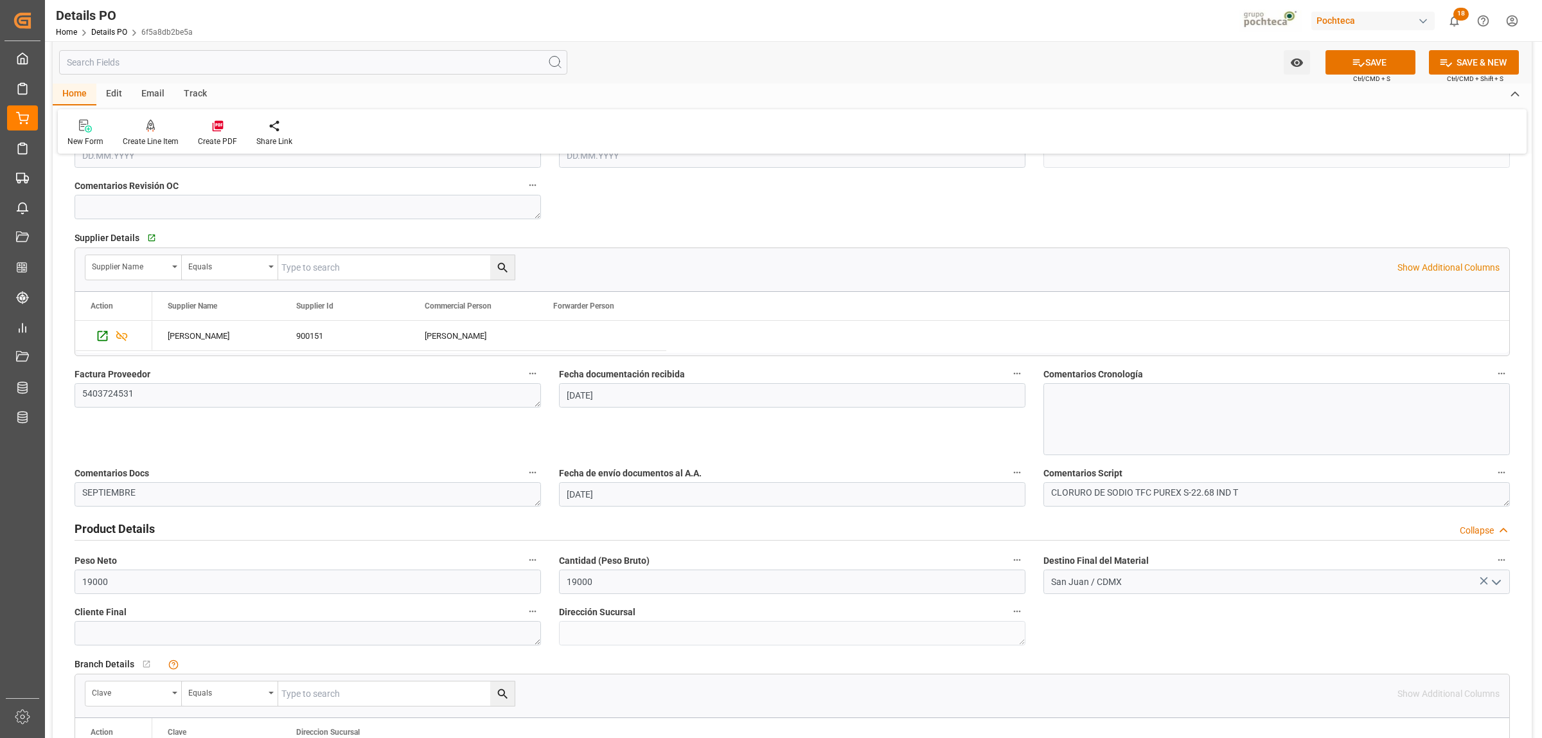
scroll to position [161, 0]
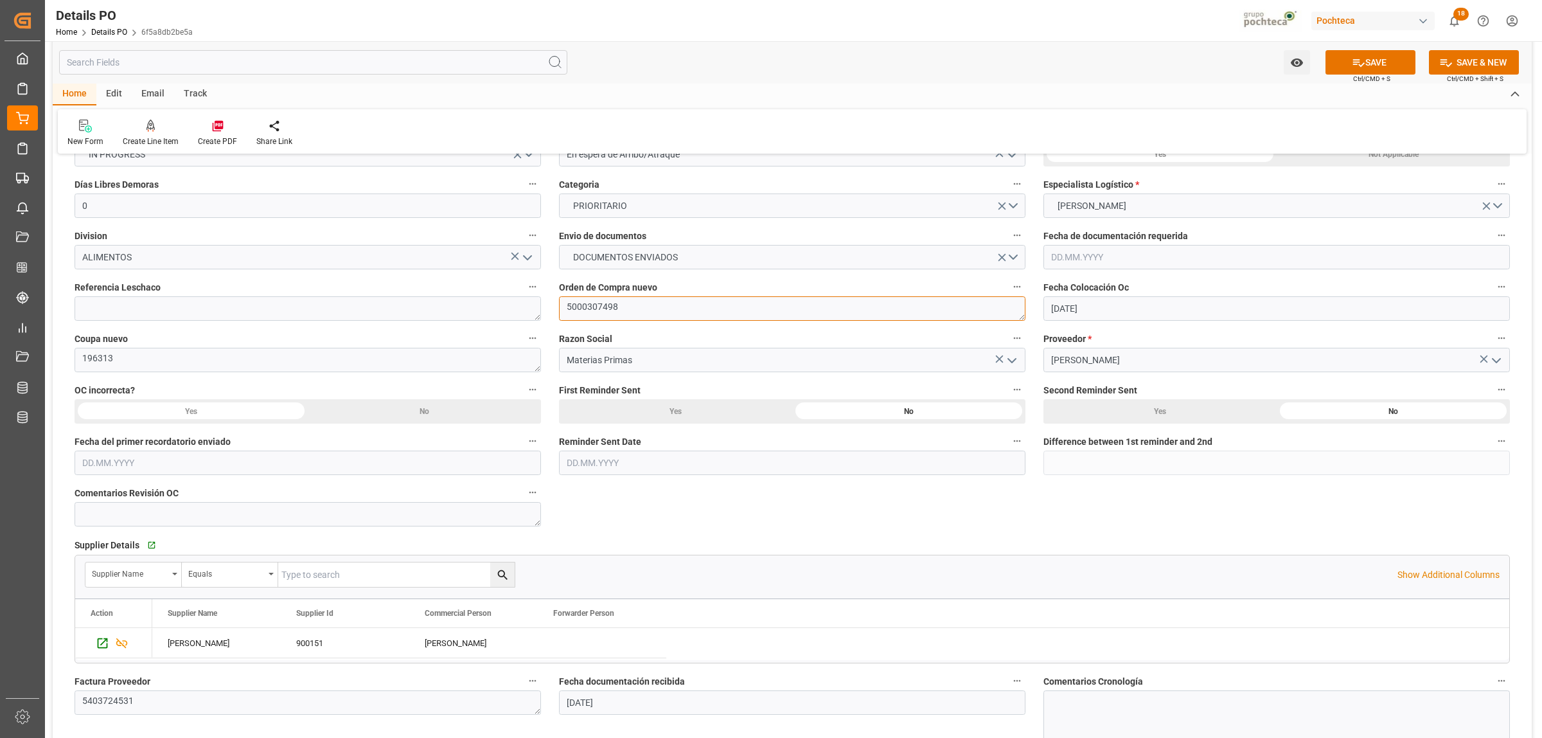
drag, startPoint x: 624, startPoint y: 301, endPoint x: 566, endPoint y: 306, distance: 58.1
click at [566, 306] on textarea "5000307498" at bounding box center [792, 308] width 466 height 24
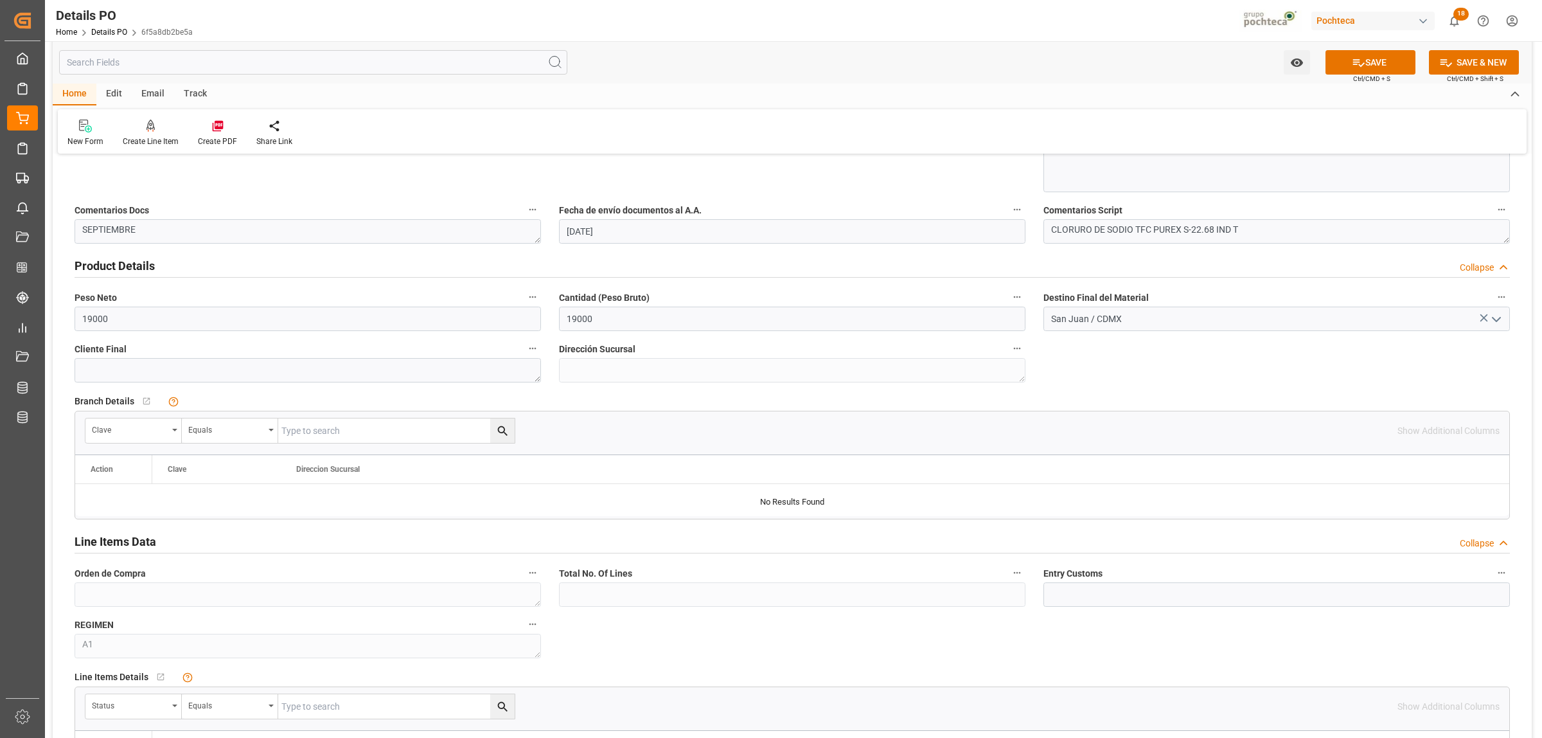
scroll to position [883, 0]
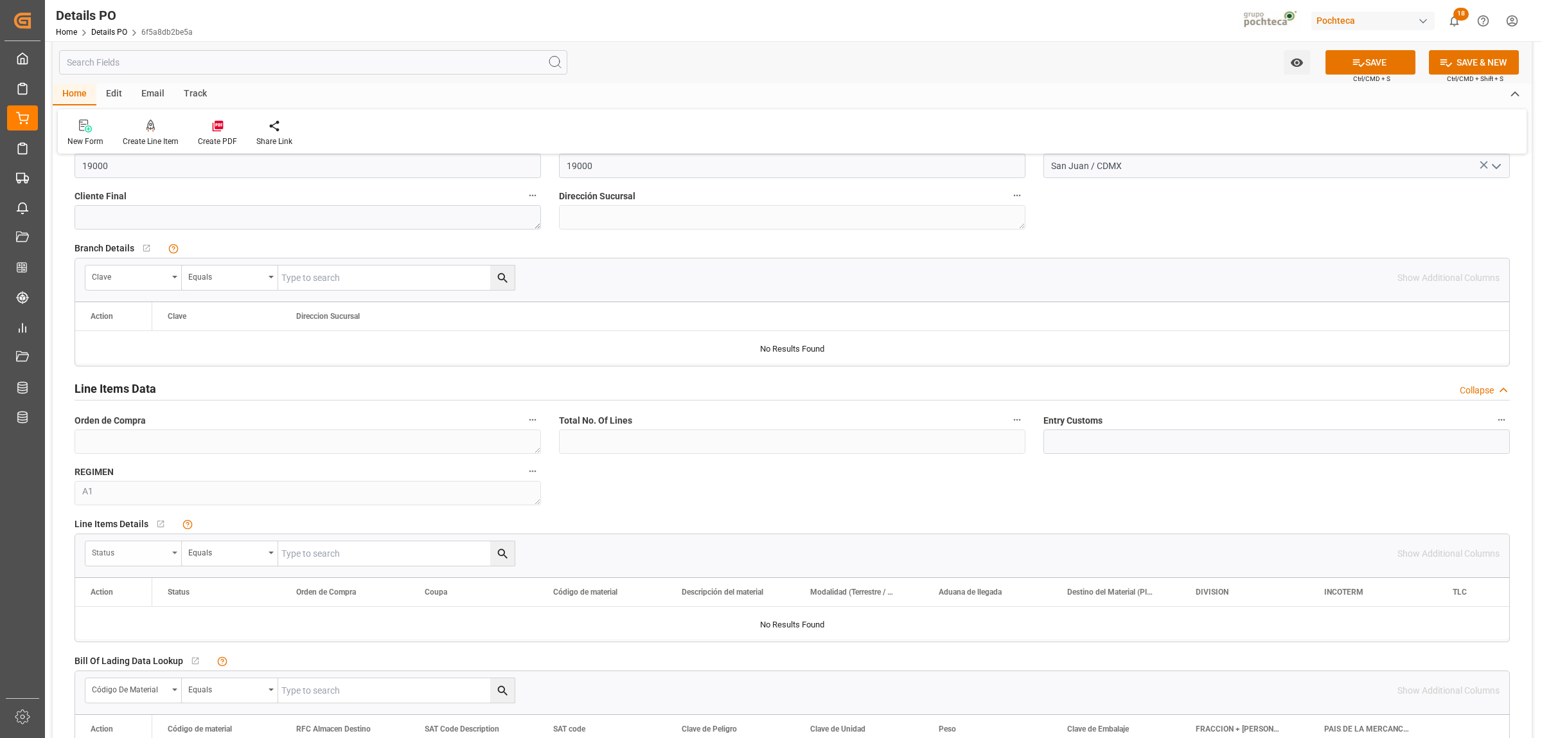
click at [177, 557] on div "Status" at bounding box center [133, 553] width 96 height 24
click at [165, 564] on div "Orden de Compra" at bounding box center [181, 639] width 191 height 27
click at [308, 560] on input "text" at bounding box center [396, 553] width 236 height 24
paste input "5000307498"
type input "5000307498"
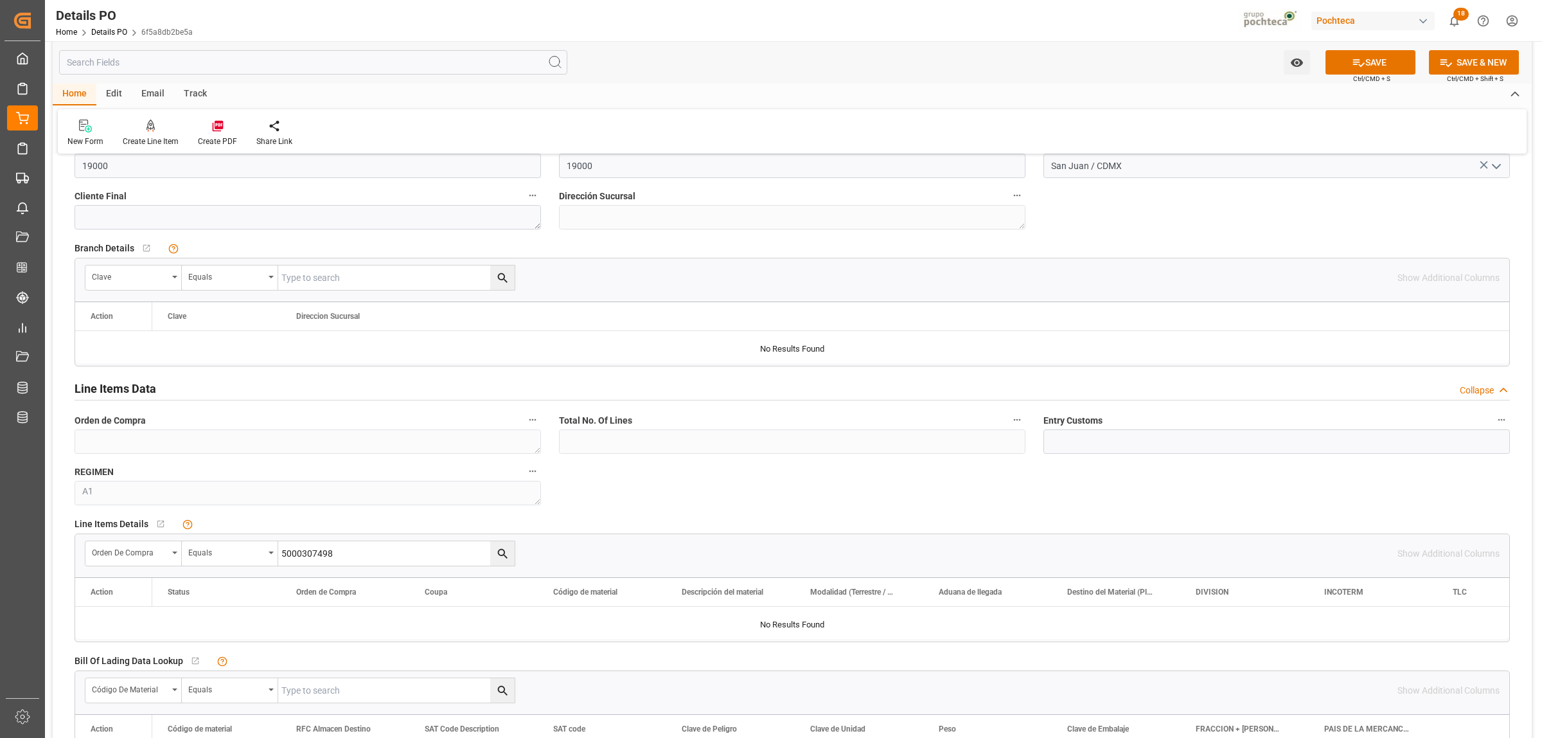
click at [511, 557] on button "search button" at bounding box center [502, 553] width 24 height 24
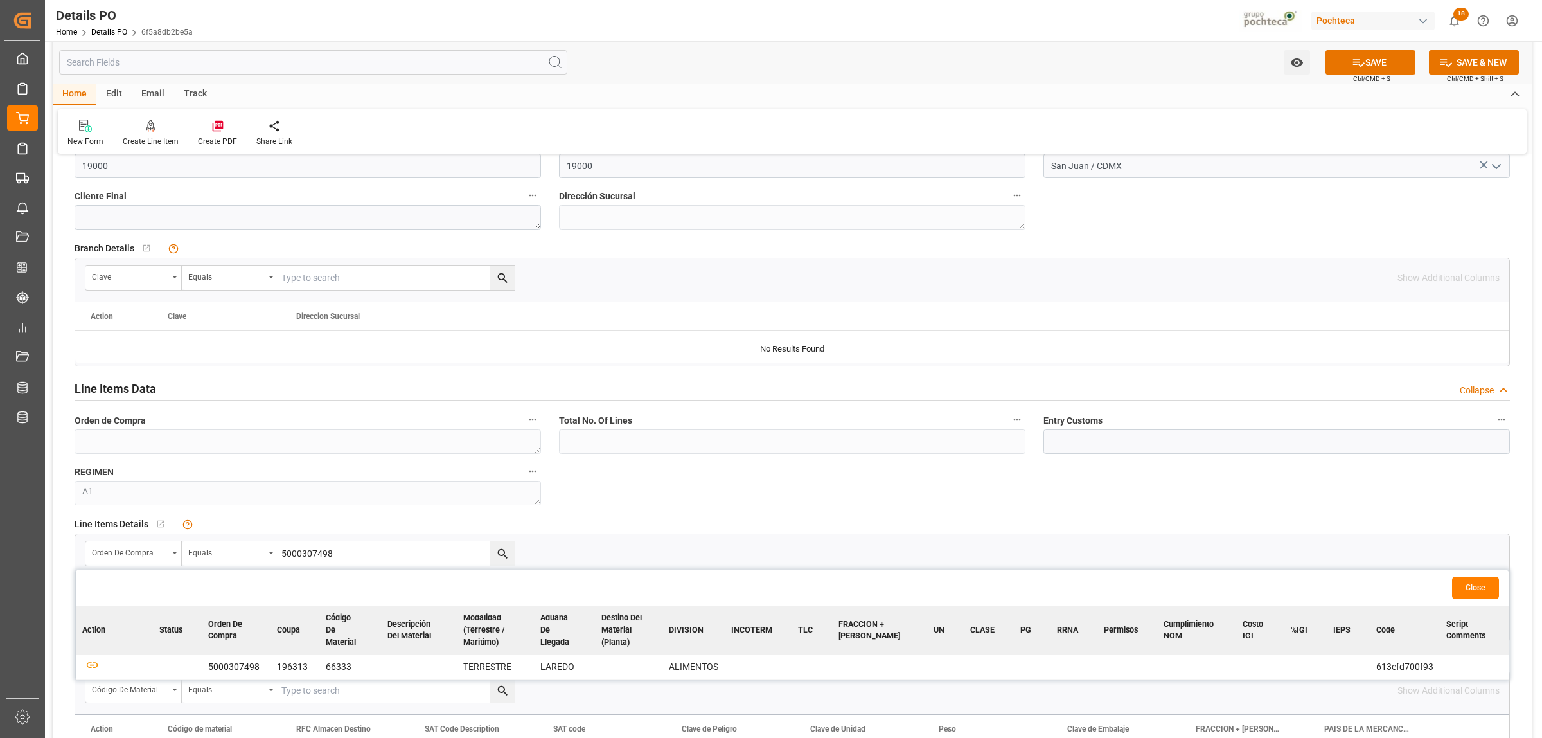
scroll to position [964, 0]
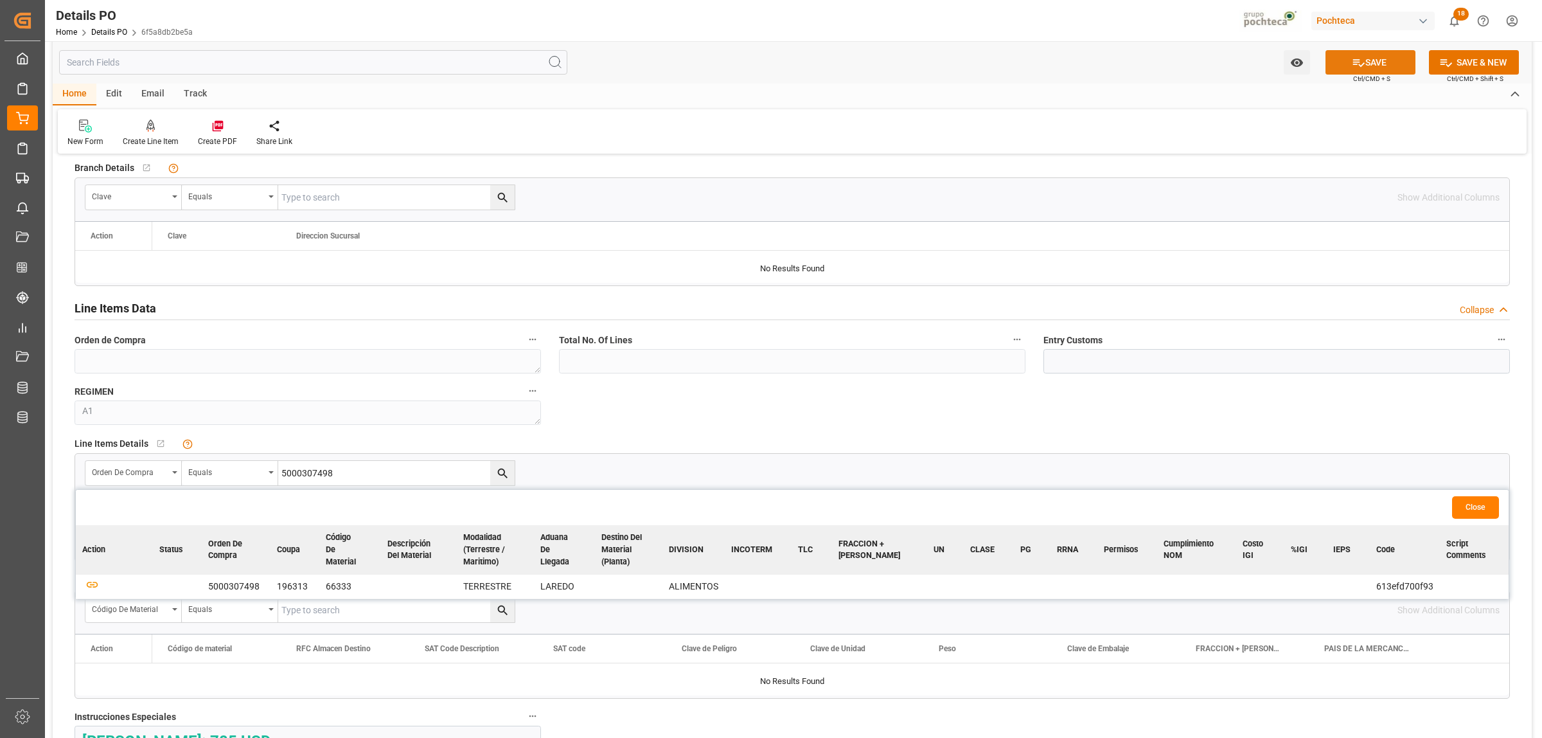
click at [1233, 69] on button "SAVE" at bounding box center [1370, 62] width 90 height 24
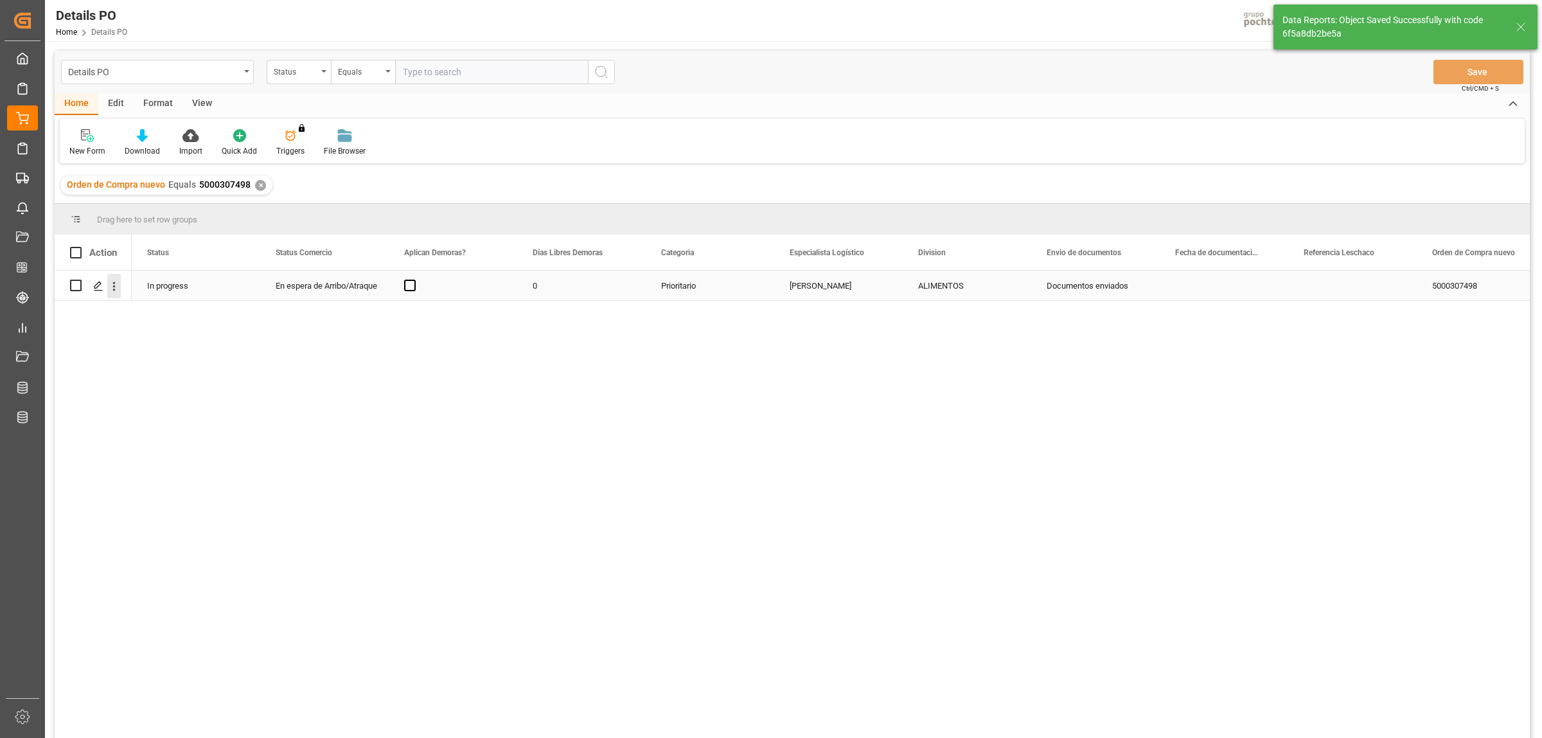
click at [116, 284] on icon "open menu" at bounding box center [113, 285] width 13 height 13
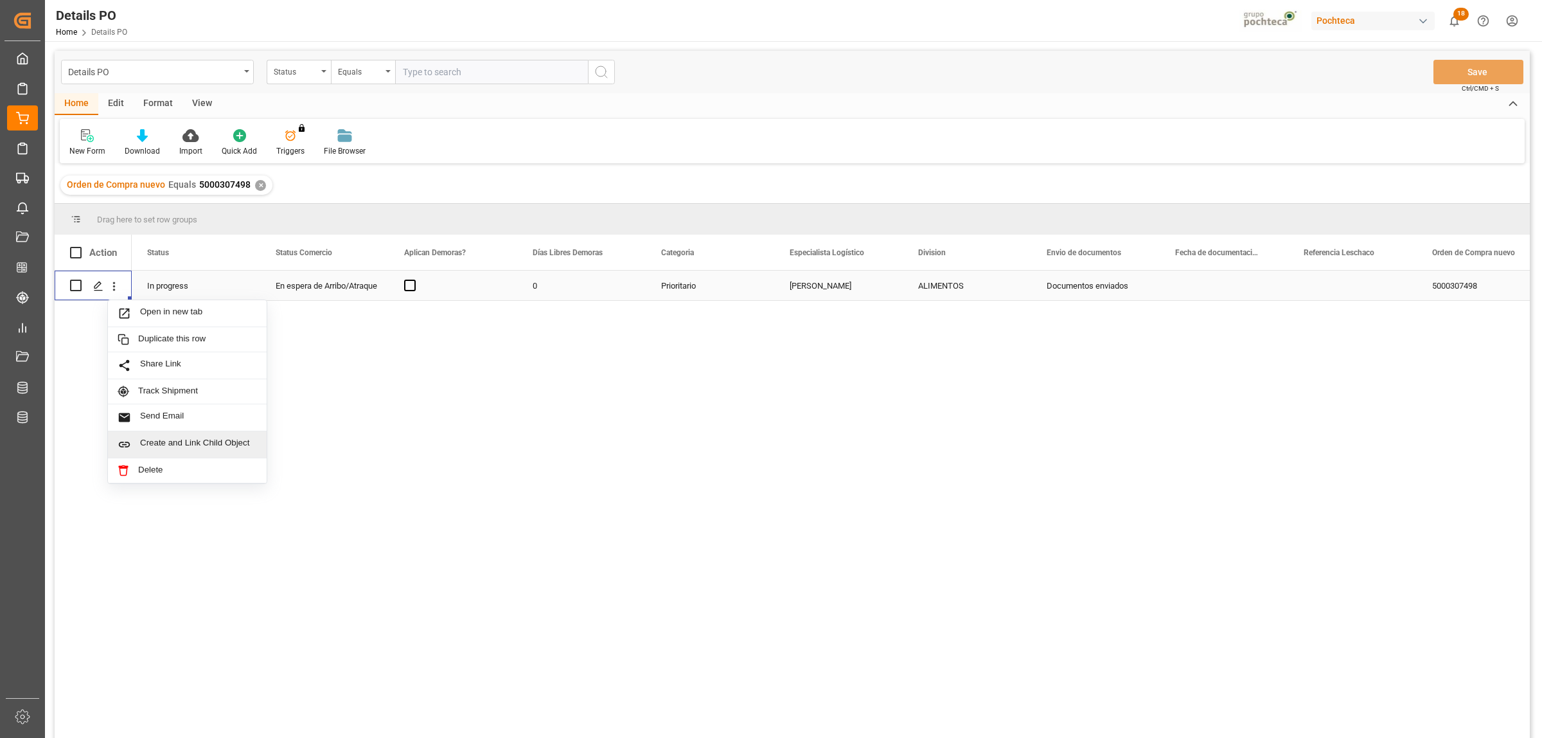
click at [183, 447] on span "Create and Link Child Object" at bounding box center [198, 444] width 117 height 13
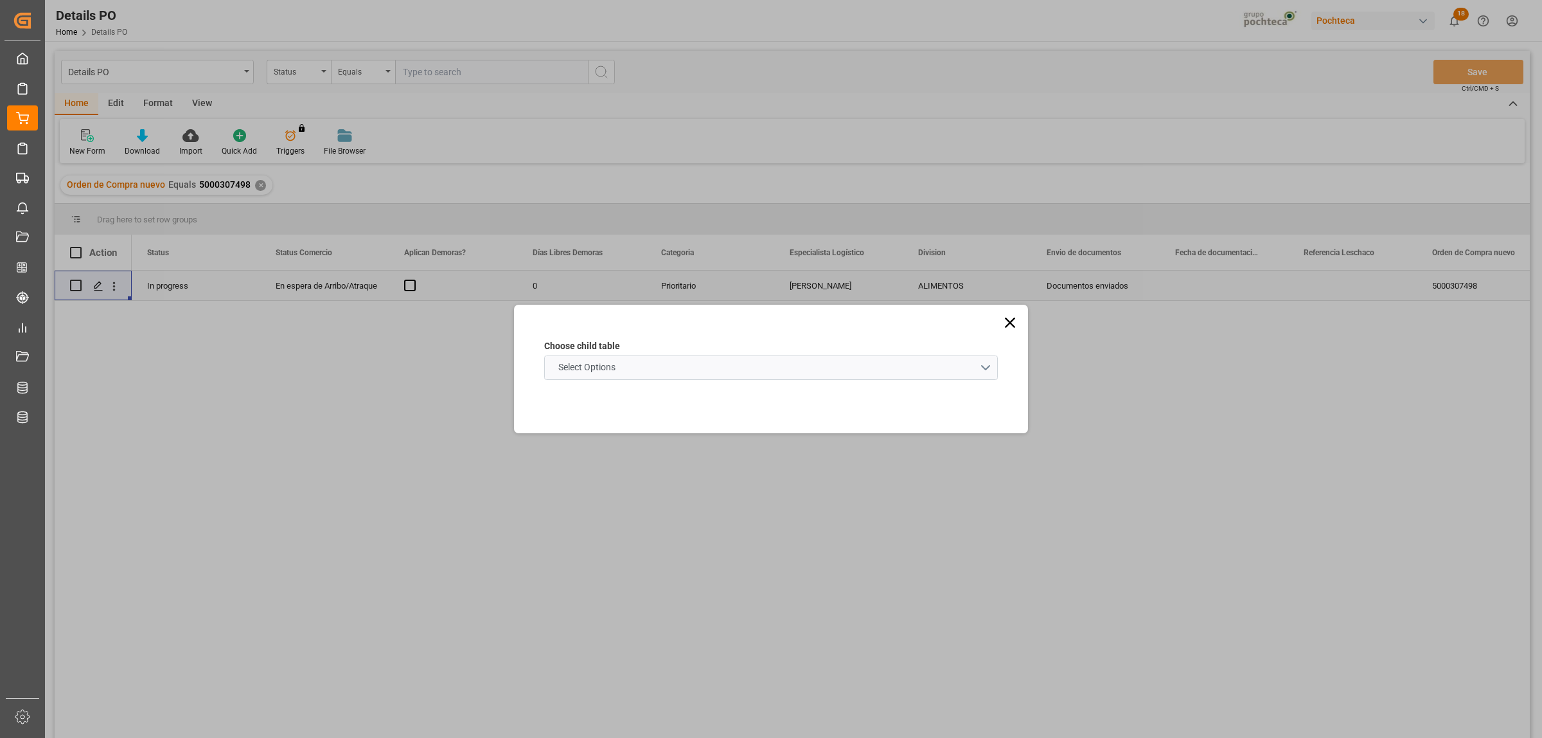
click at [991, 366] on schema "Select Options" at bounding box center [771, 367] width 454 height 24
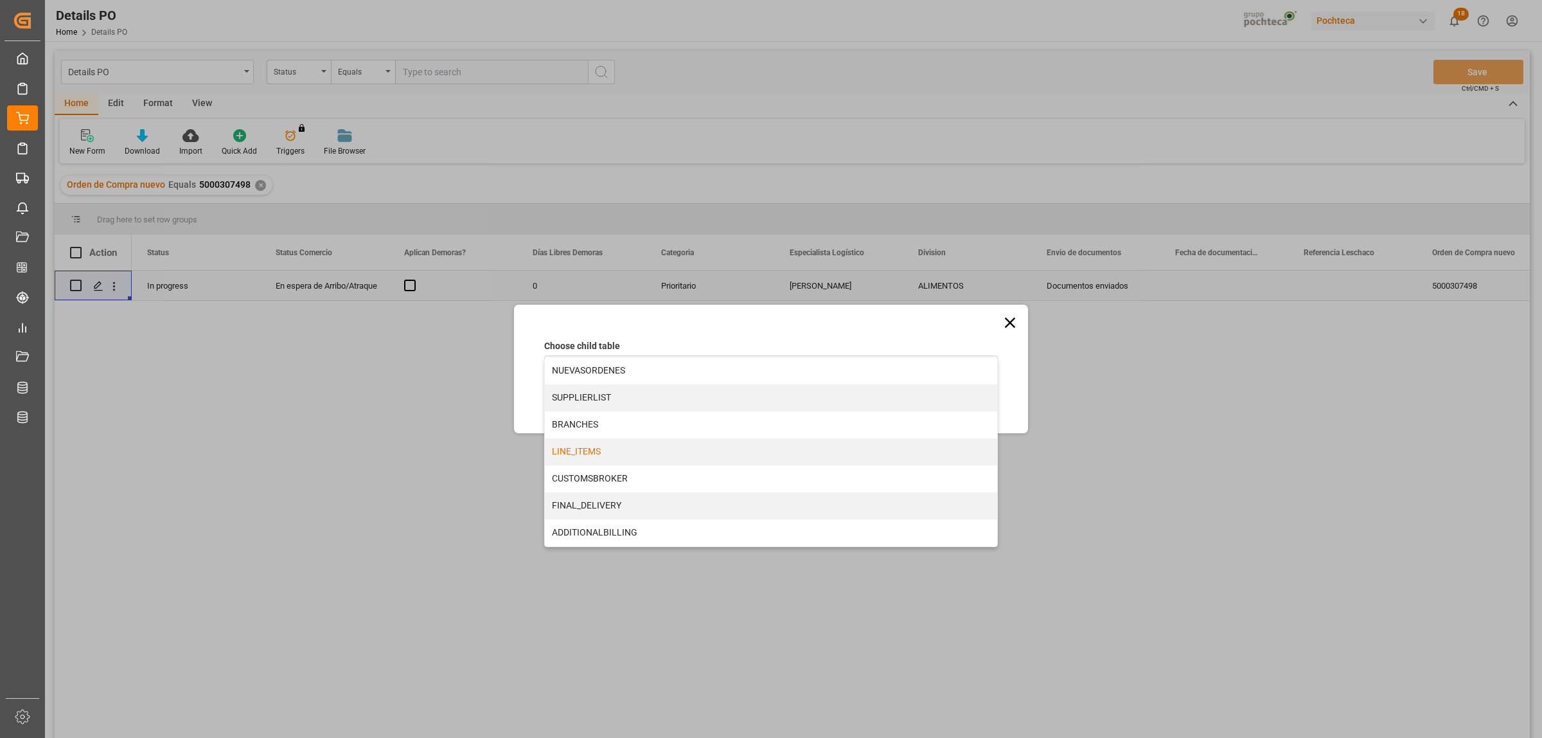
click at [576, 454] on div "LINE_ITEMS" at bounding box center [771, 451] width 452 height 27
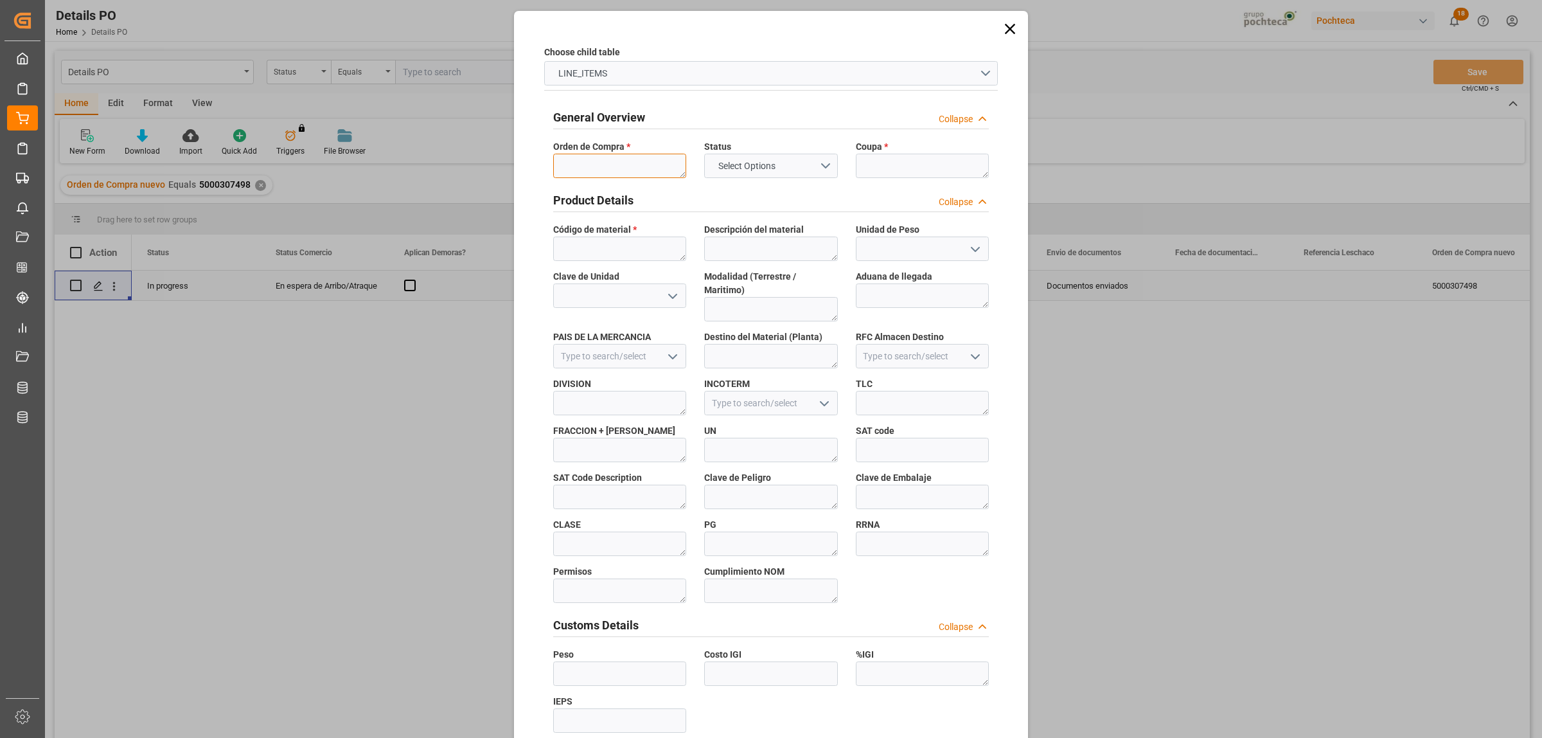
click at [603, 170] on textarea at bounding box center [619, 166] width 133 height 24
paste textarea "5000307498"
type textarea "5000307498"
click at [874, 172] on textarea at bounding box center [922, 166] width 133 height 24
paste textarea "196313"
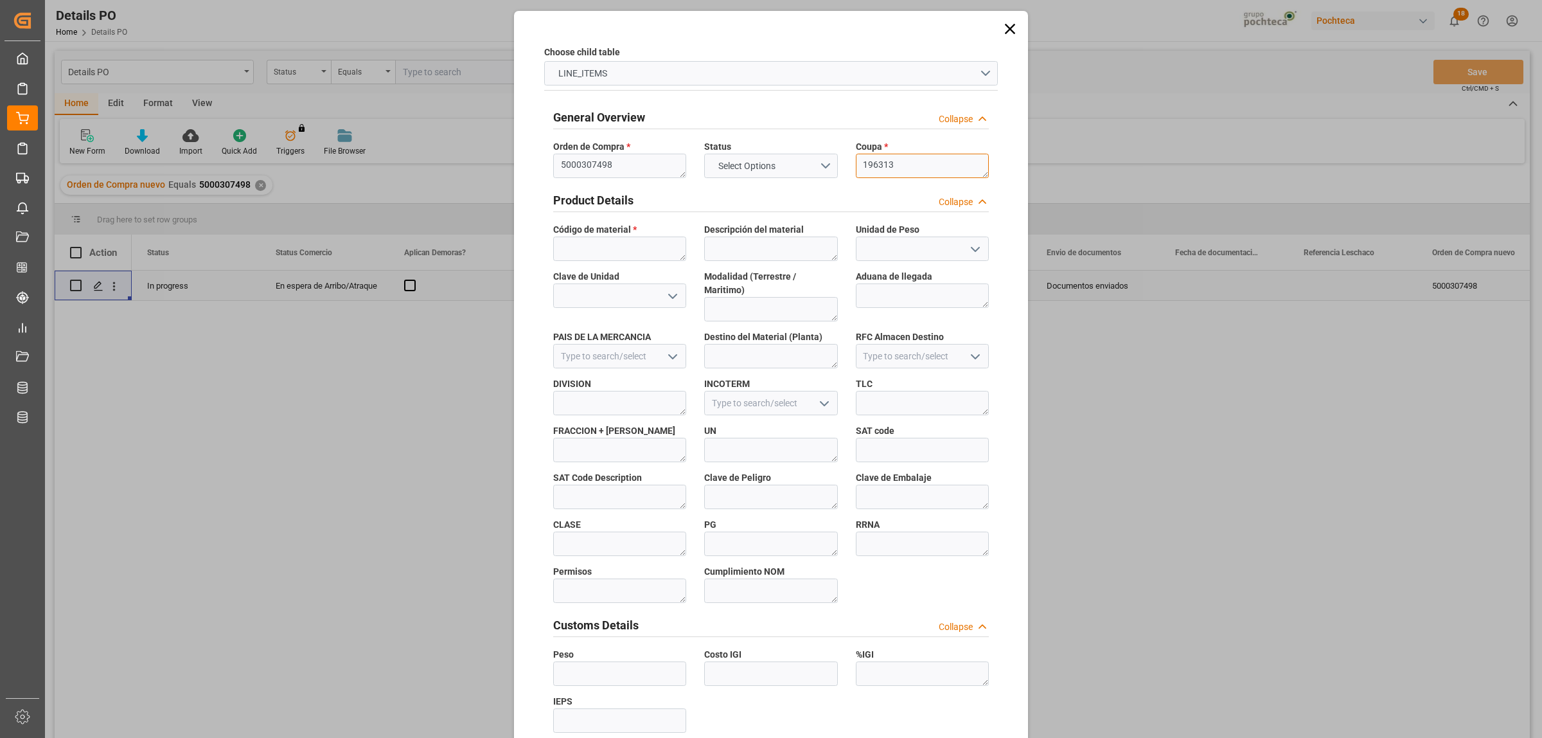
type textarea "196313"
click at [624, 247] on textarea at bounding box center [619, 248] width 133 height 24
paste textarea "66333"
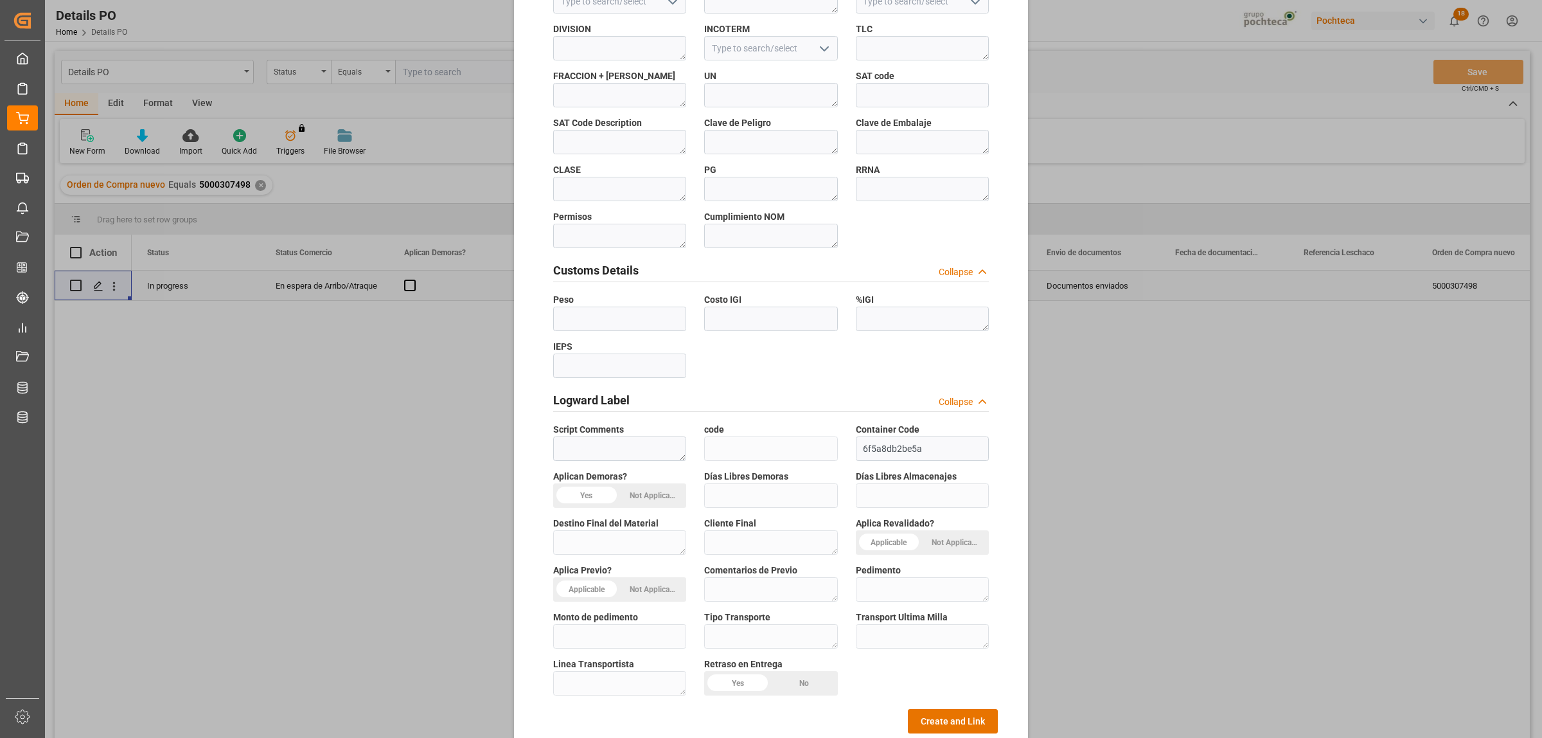
scroll to position [377, 0]
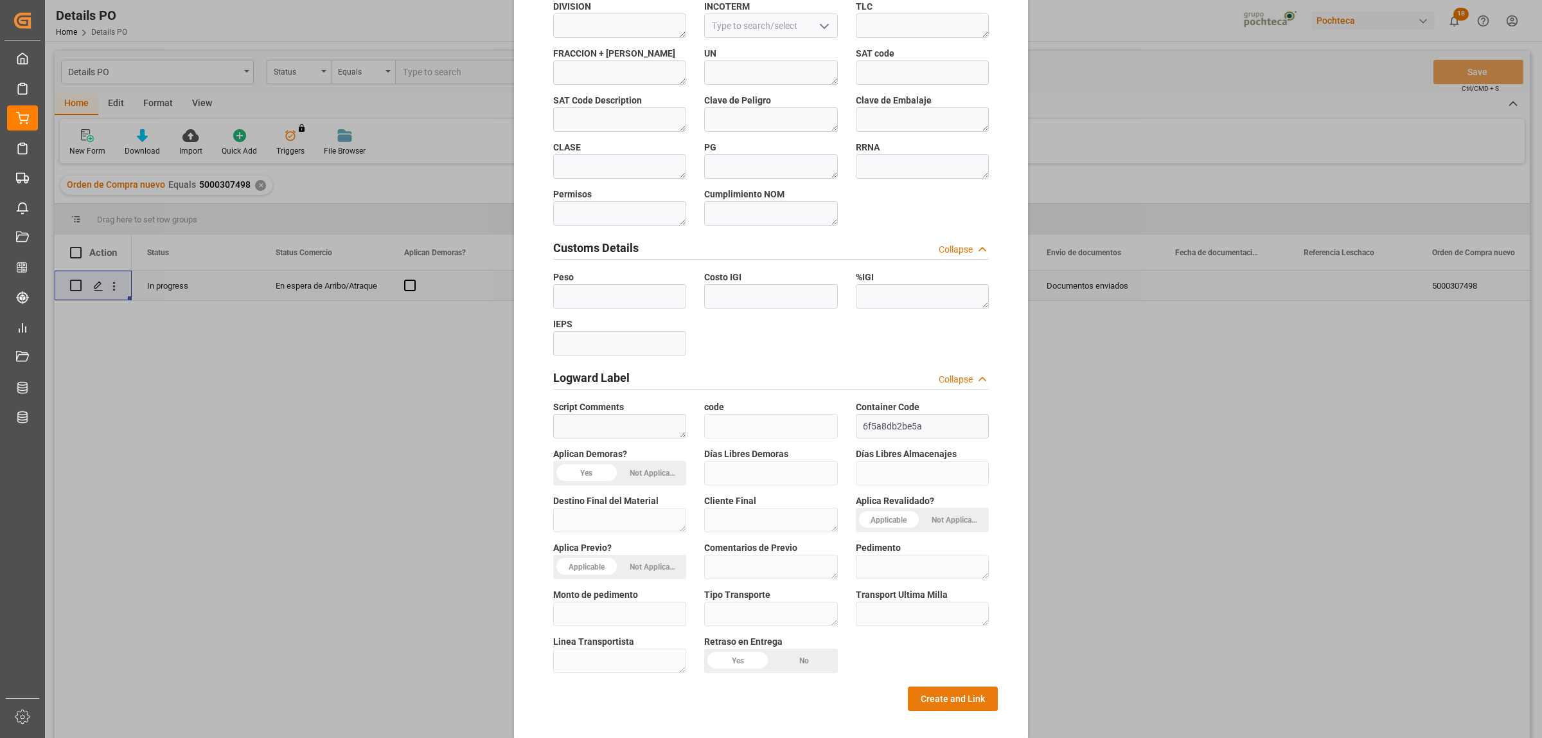
type textarea "66333"
click at [922, 564] on button "Create and Link" at bounding box center [953, 698] width 90 height 24
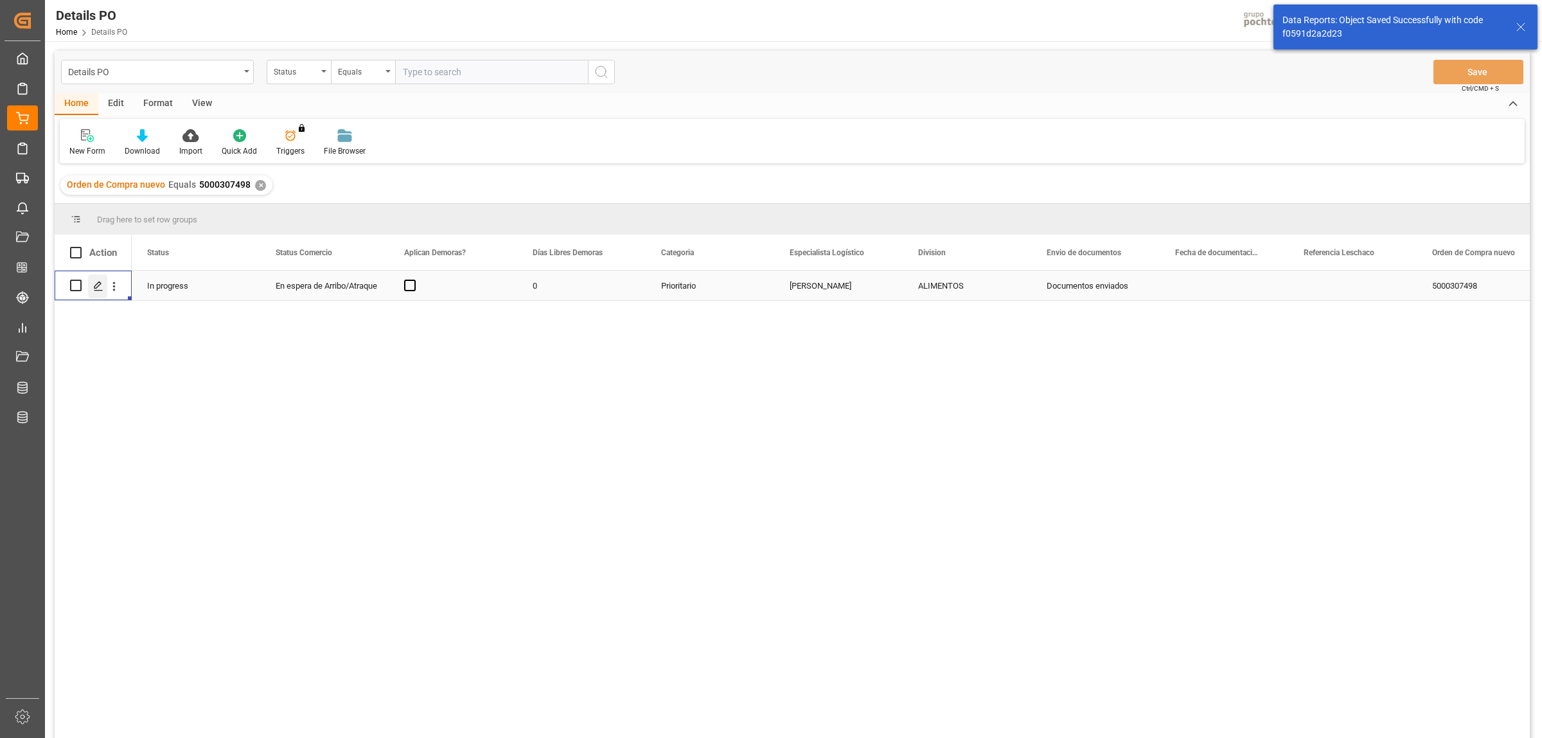
click at [92, 287] on div "Press SPACE to select this row." at bounding box center [97, 286] width 19 height 24
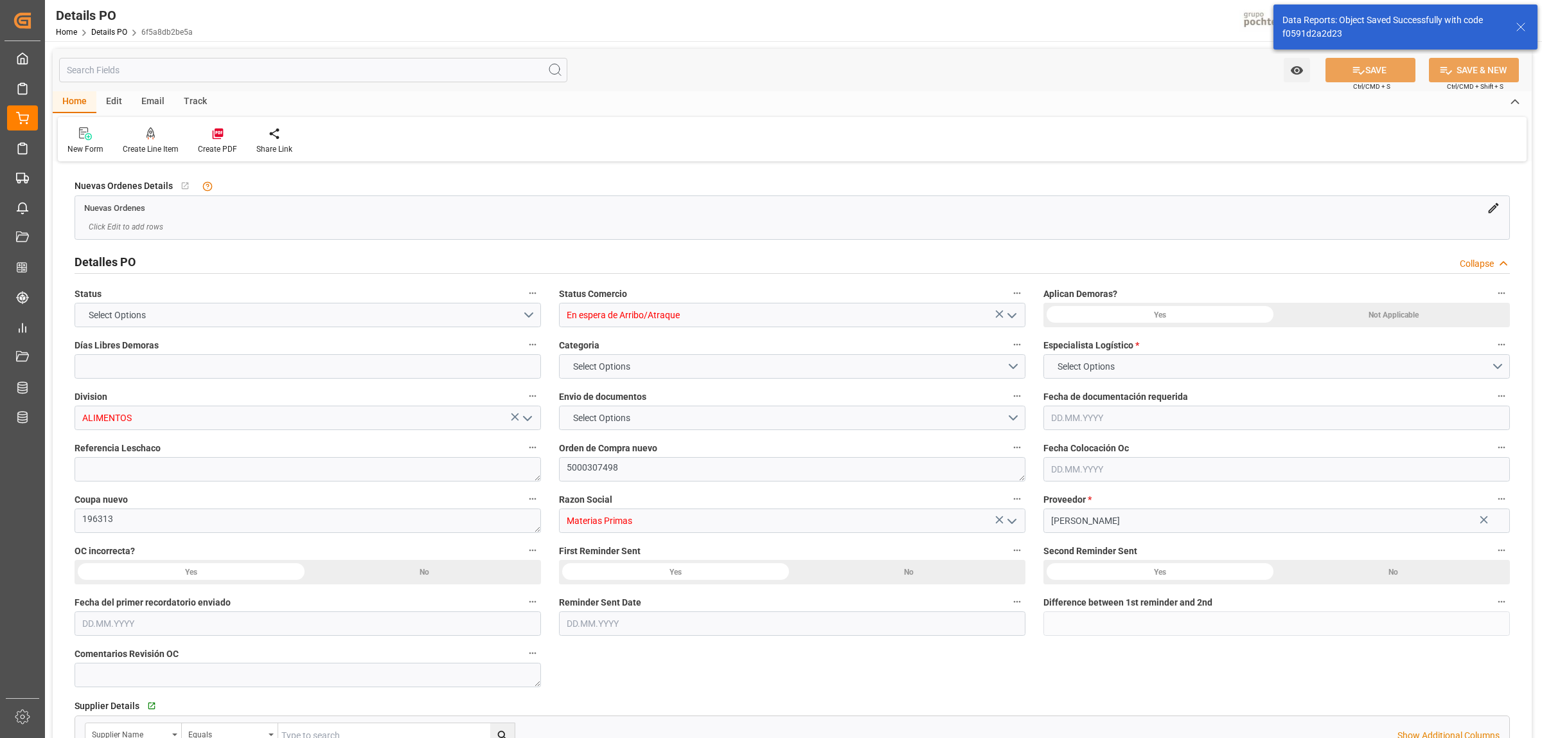
type input "0"
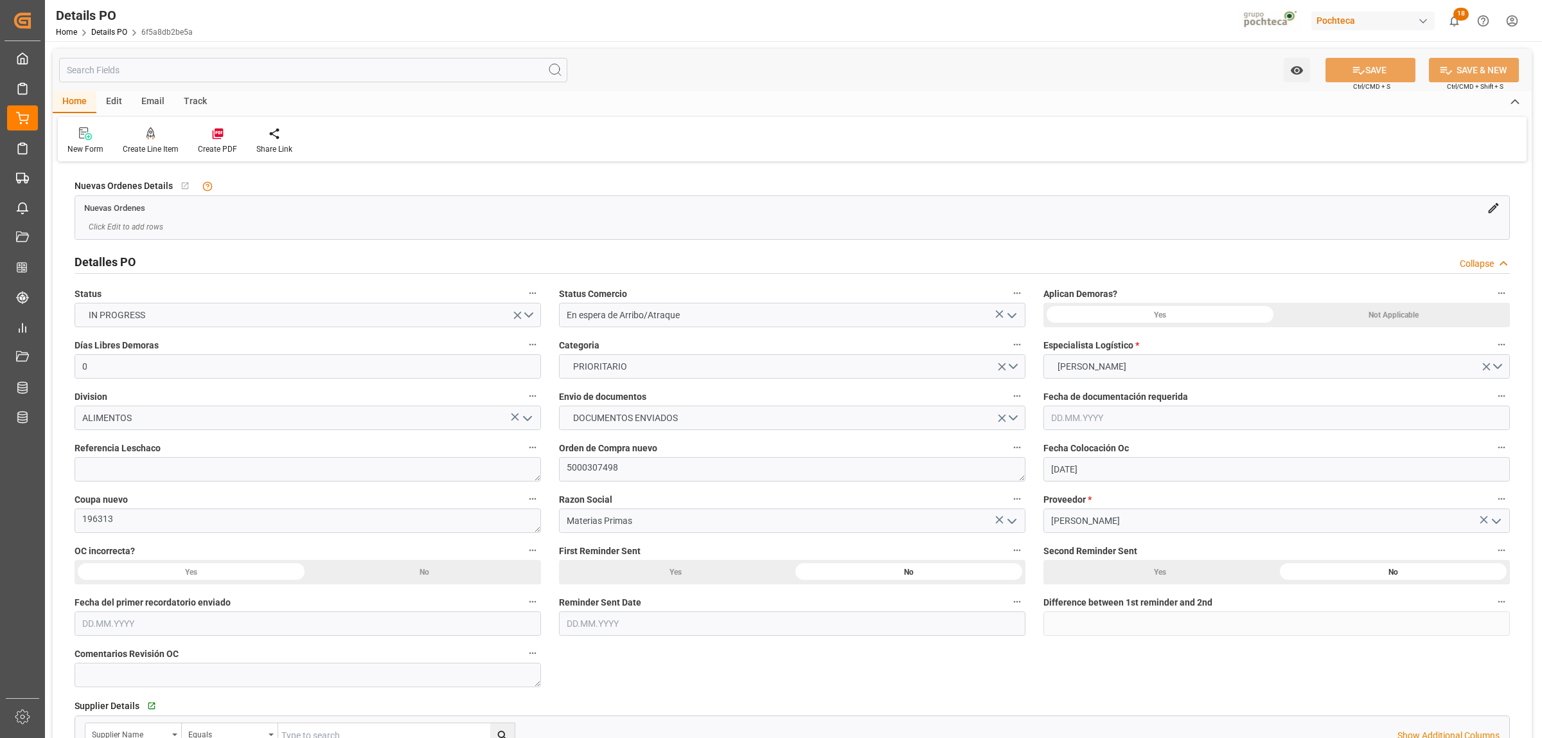
type input "[DATE]"
click at [222, 140] on div "Create PDF" at bounding box center [217, 141] width 58 height 28
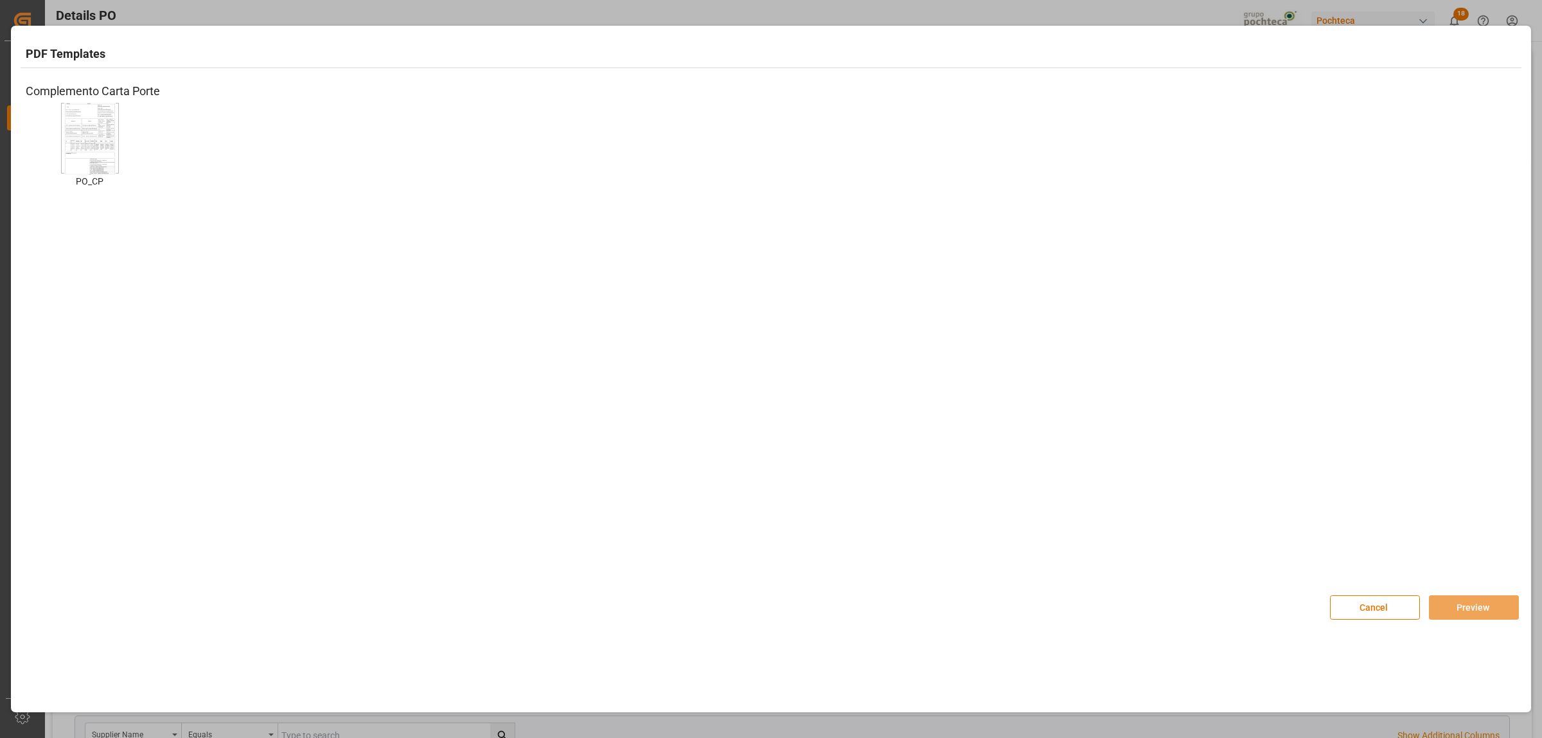
click at [104, 152] on img at bounding box center [89, 138] width 51 height 73
click at [1233, 564] on button "Preview" at bounding box center [1474, 607] width 90 height 24
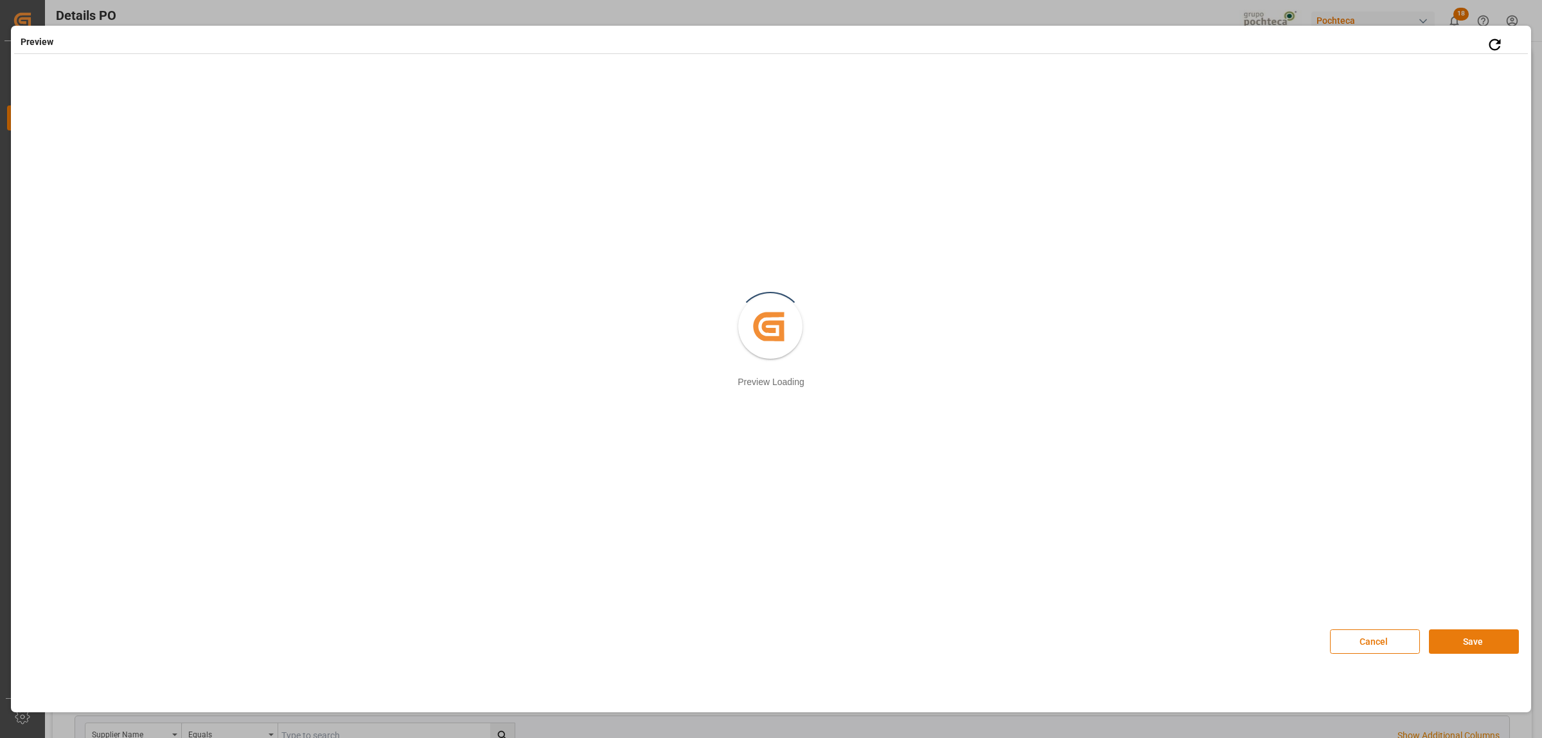
click at [1233, 564] on button "Save" at bounding box center [1474, 641] width 90 height 24
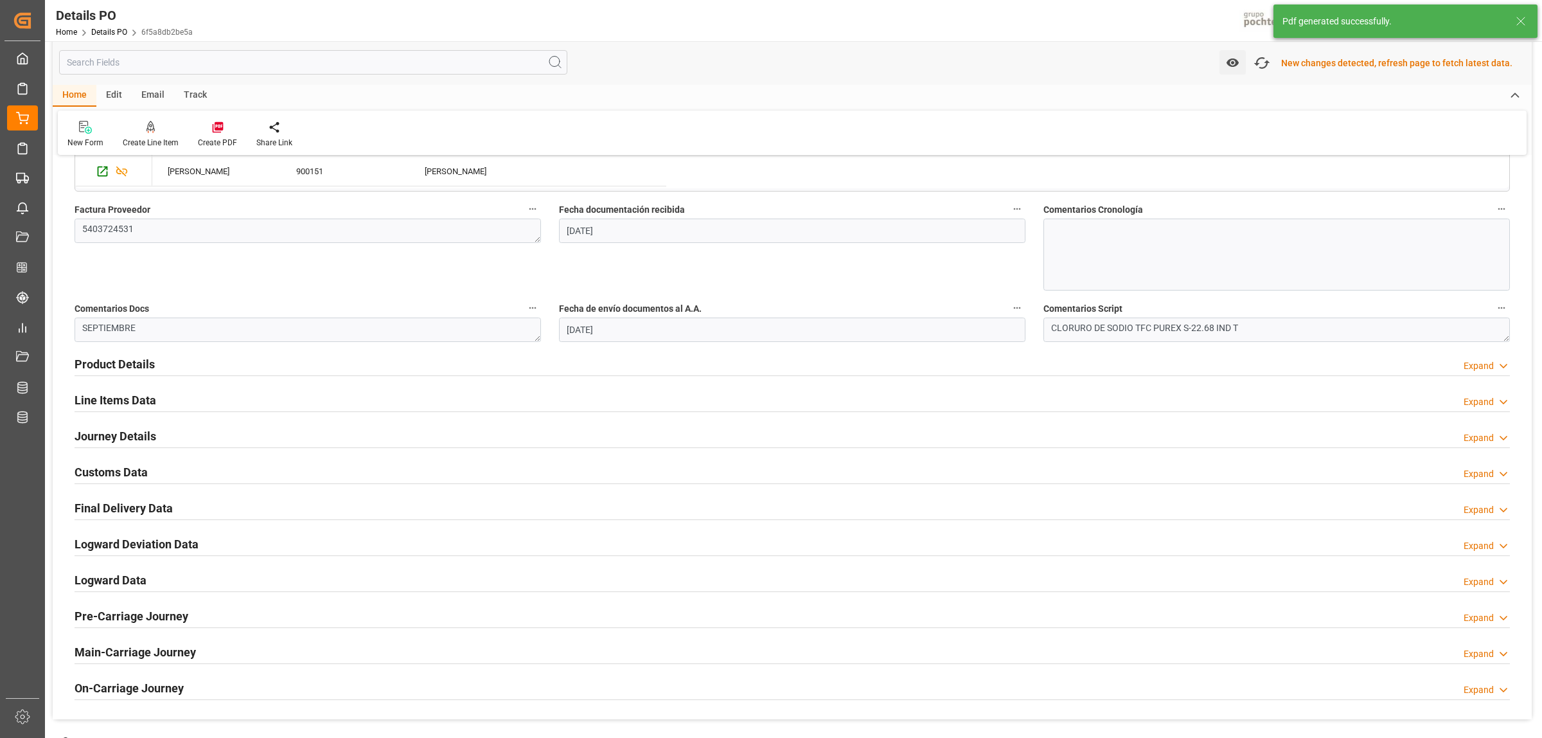
scroll to position [644, 0]
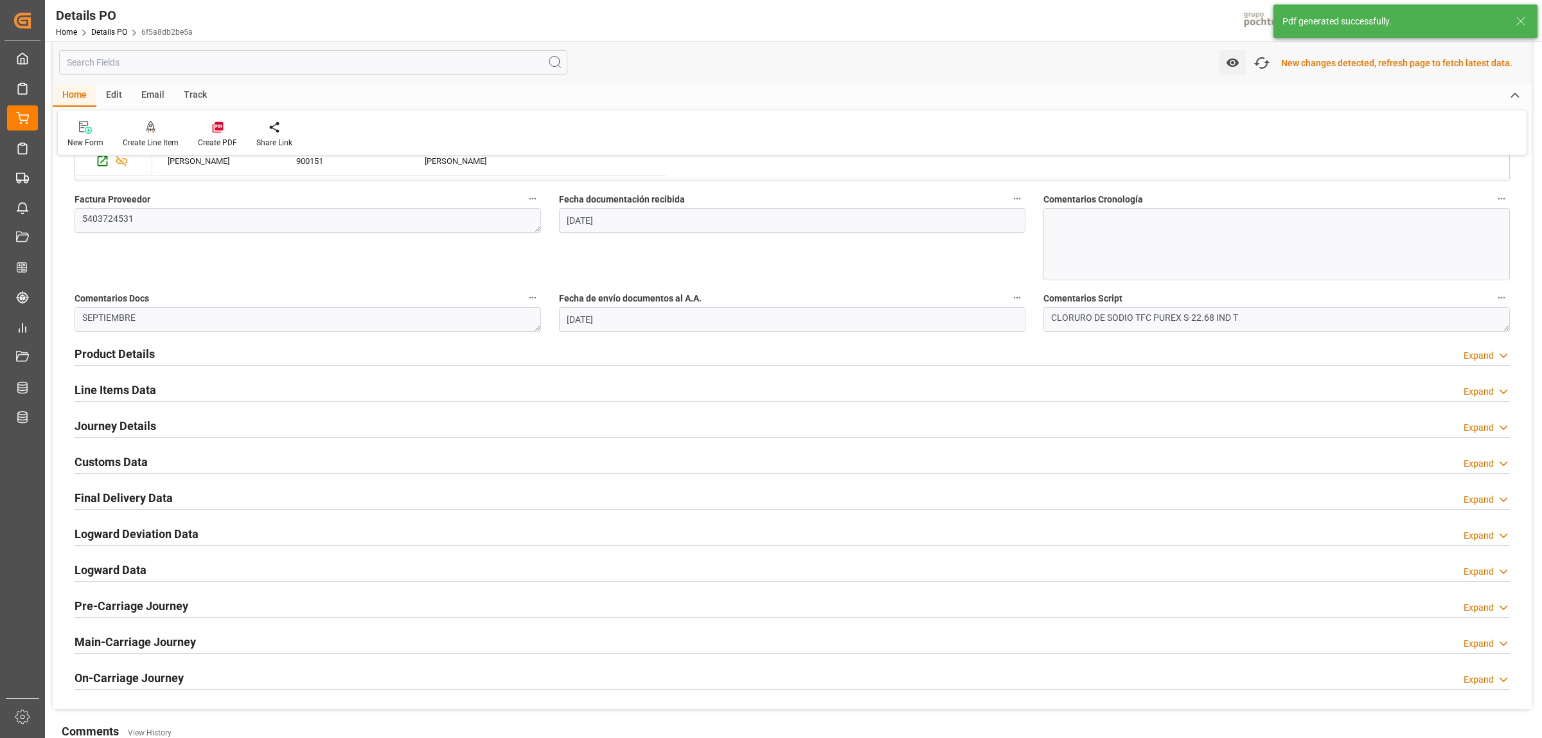
click at [110, 464] on h2 "Customs Data" at bounding box center [111, 461] width 73 height 17
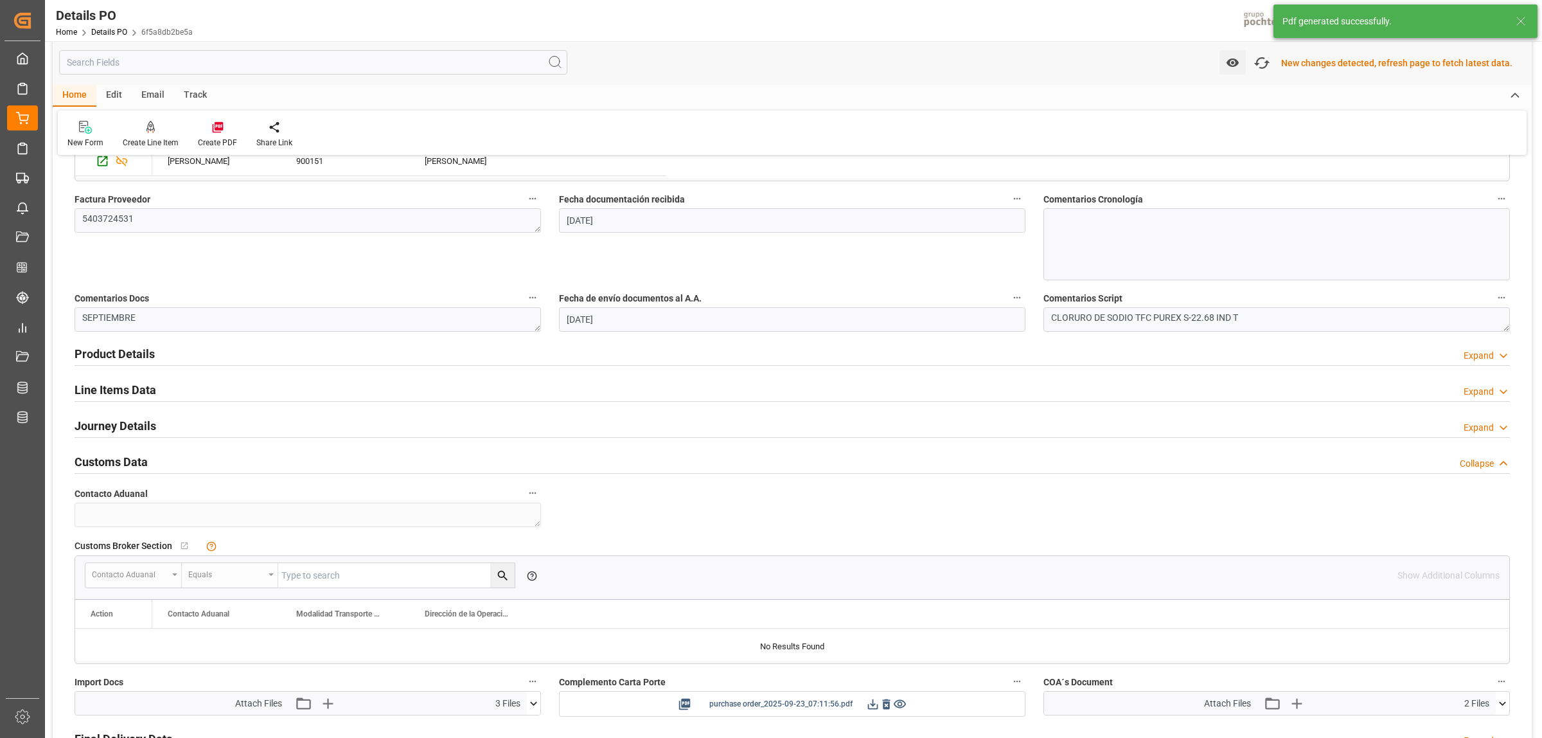
click at [874, 564] on icon at bounding box center [872, 703] width 13 height 13
